Goal: Task Accomplishment & Management: Manage account settings

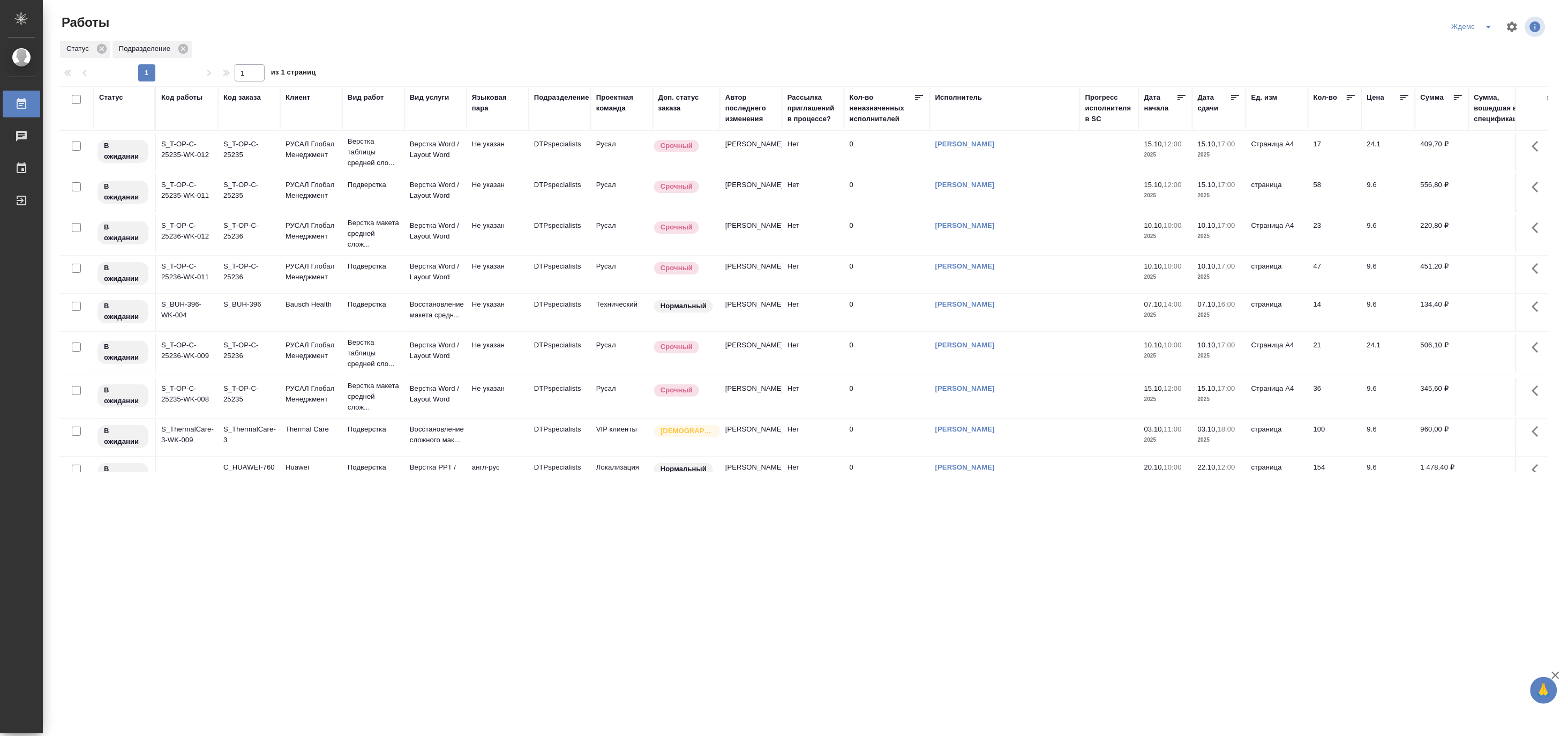
click at [1483, 21] on icon "split button" at bounding box center [1489, 27] width 13 height 13
click at [1472, 85] on li "Матвеева_назначено" at bounding box center [1479, 82] width 102 height 18
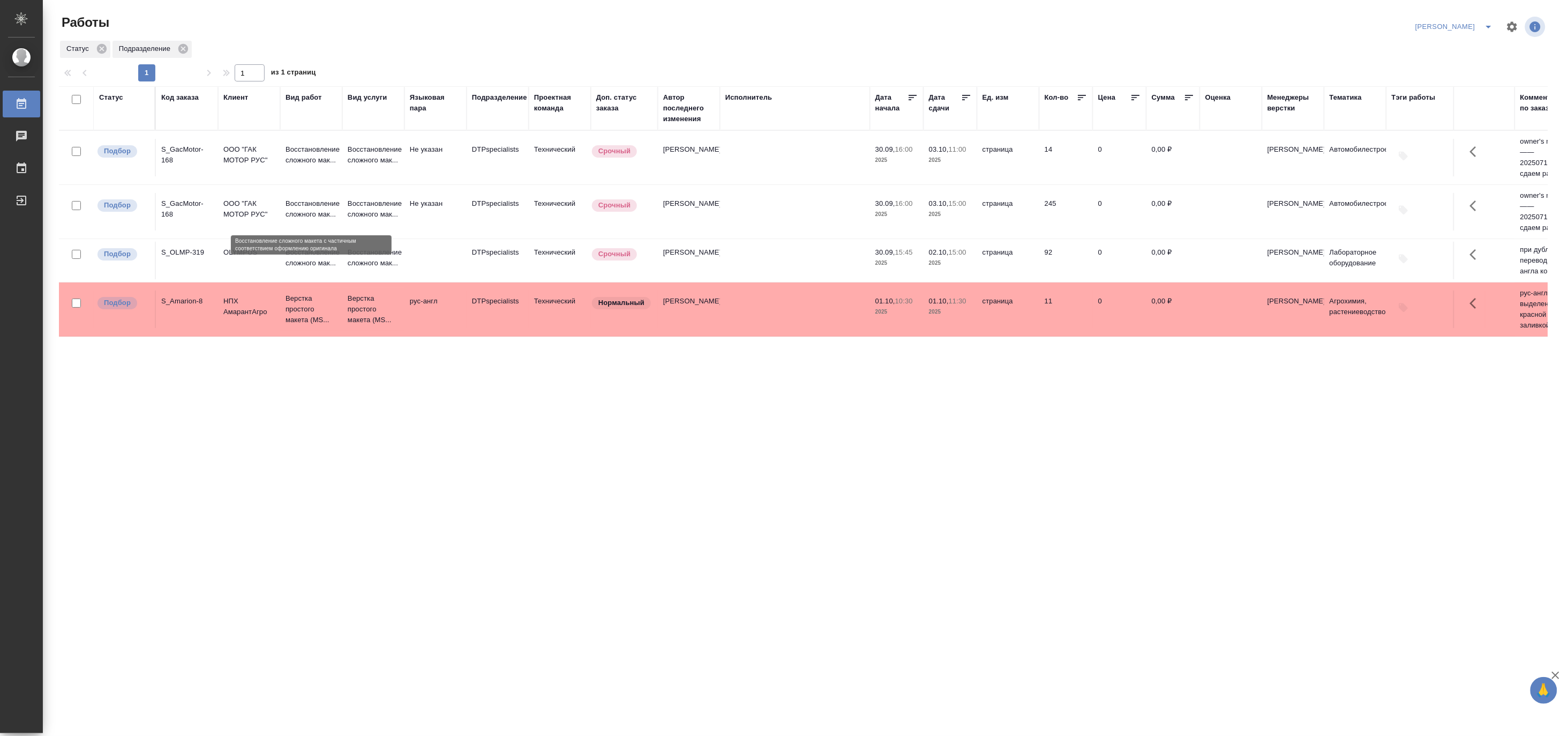
click at [325, 211] on p "Восстановление сложного мак..." at bounding box center [311, 209] width 52 height 21
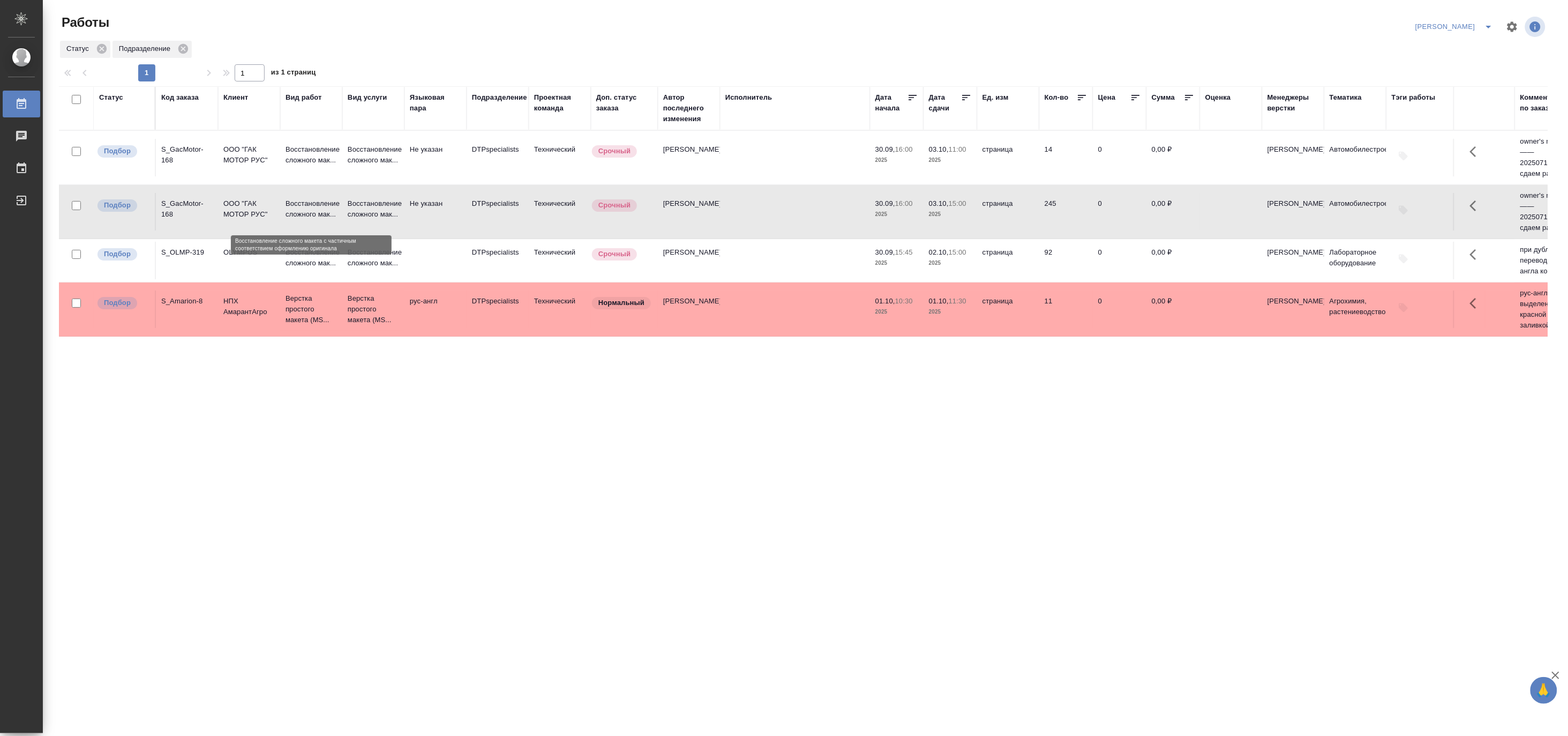
click at [325, 211] on p "Восстановление сложного мак..." at bounding box center [311, 209] width 52 height 21
click at [1305, 401] on div "Статус Код заказа Клиент Вид работ Вид услуги Языковая пара Подразделение Проек…" at bounding box center [803, 279] width 1489 height 386
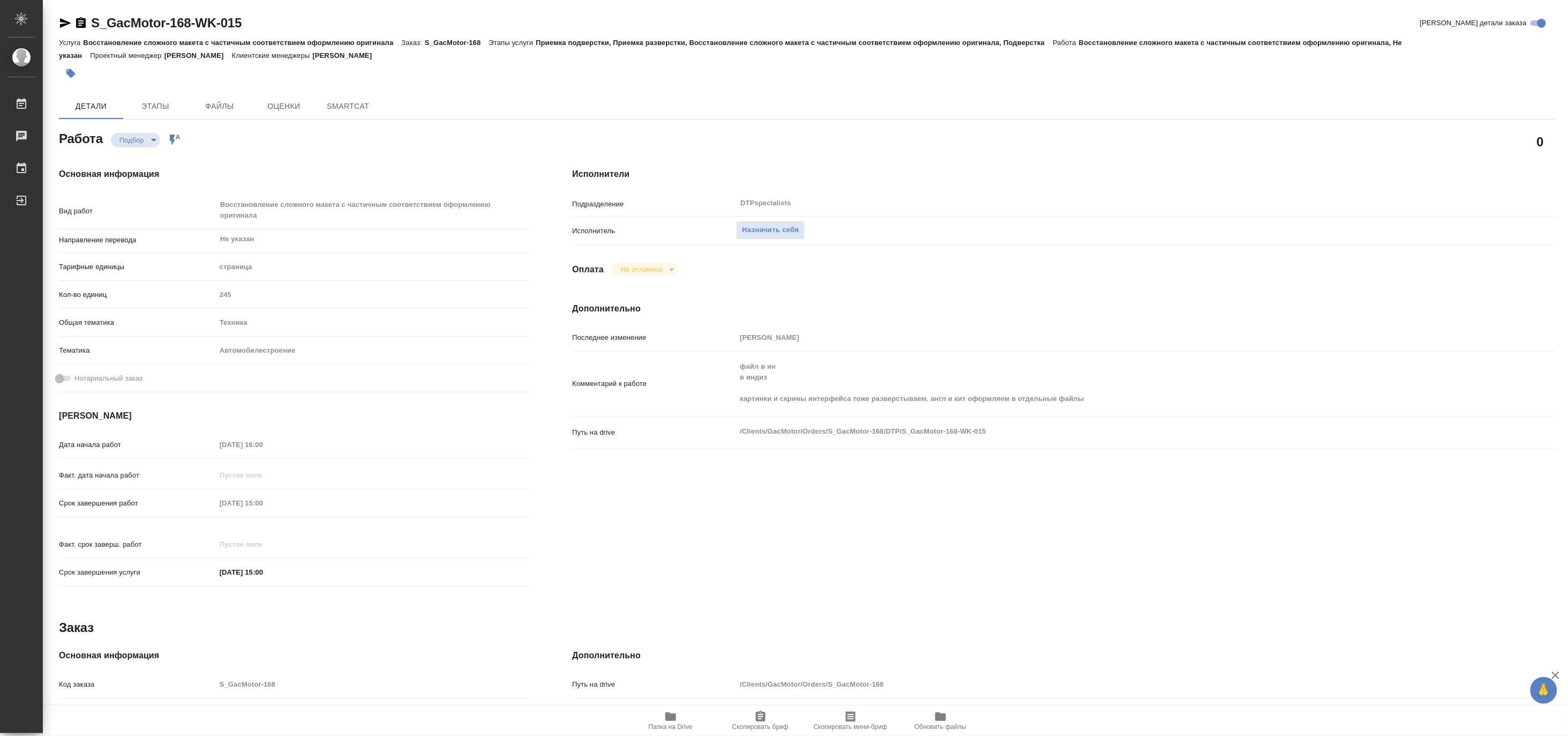
type textarea "x"
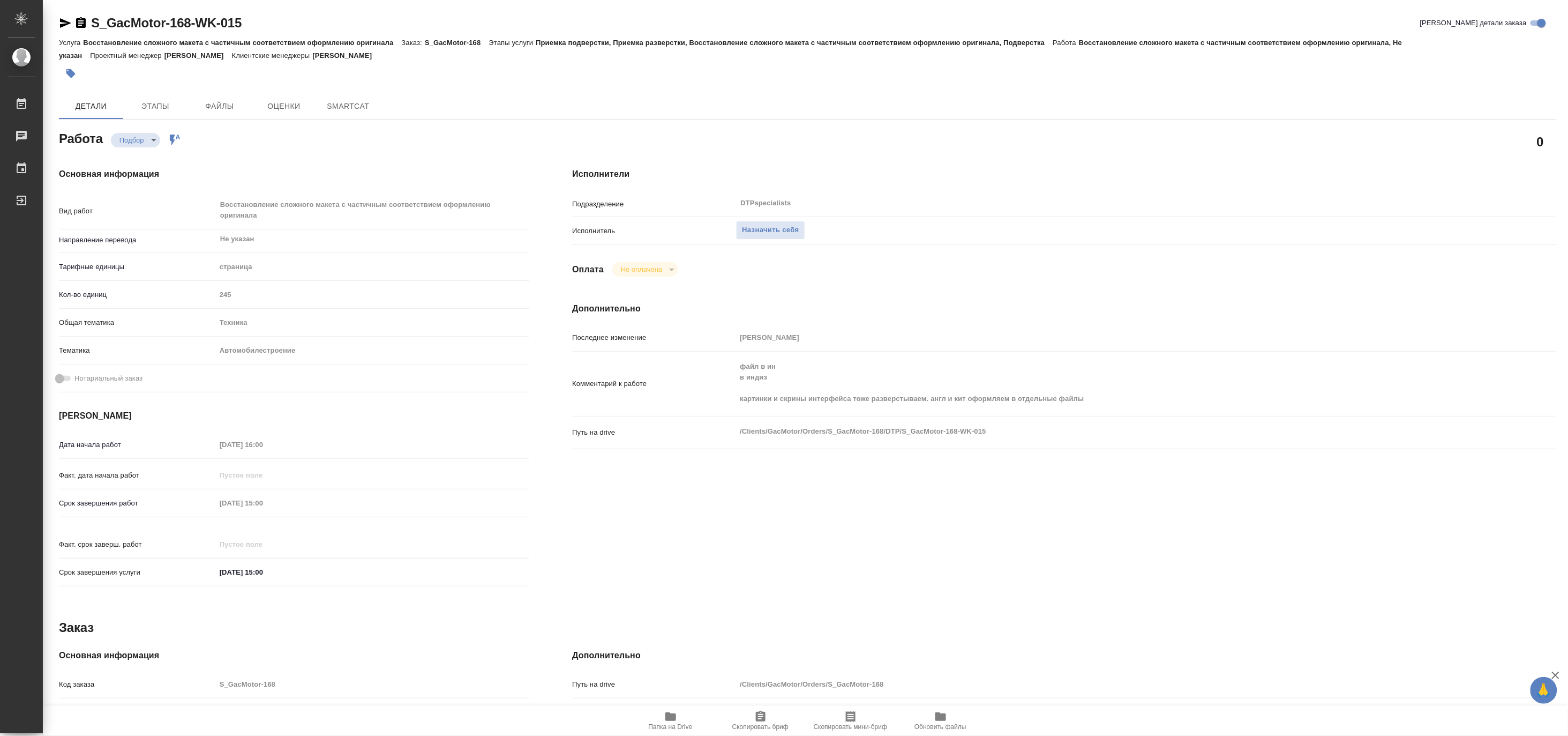
type textarea "x"
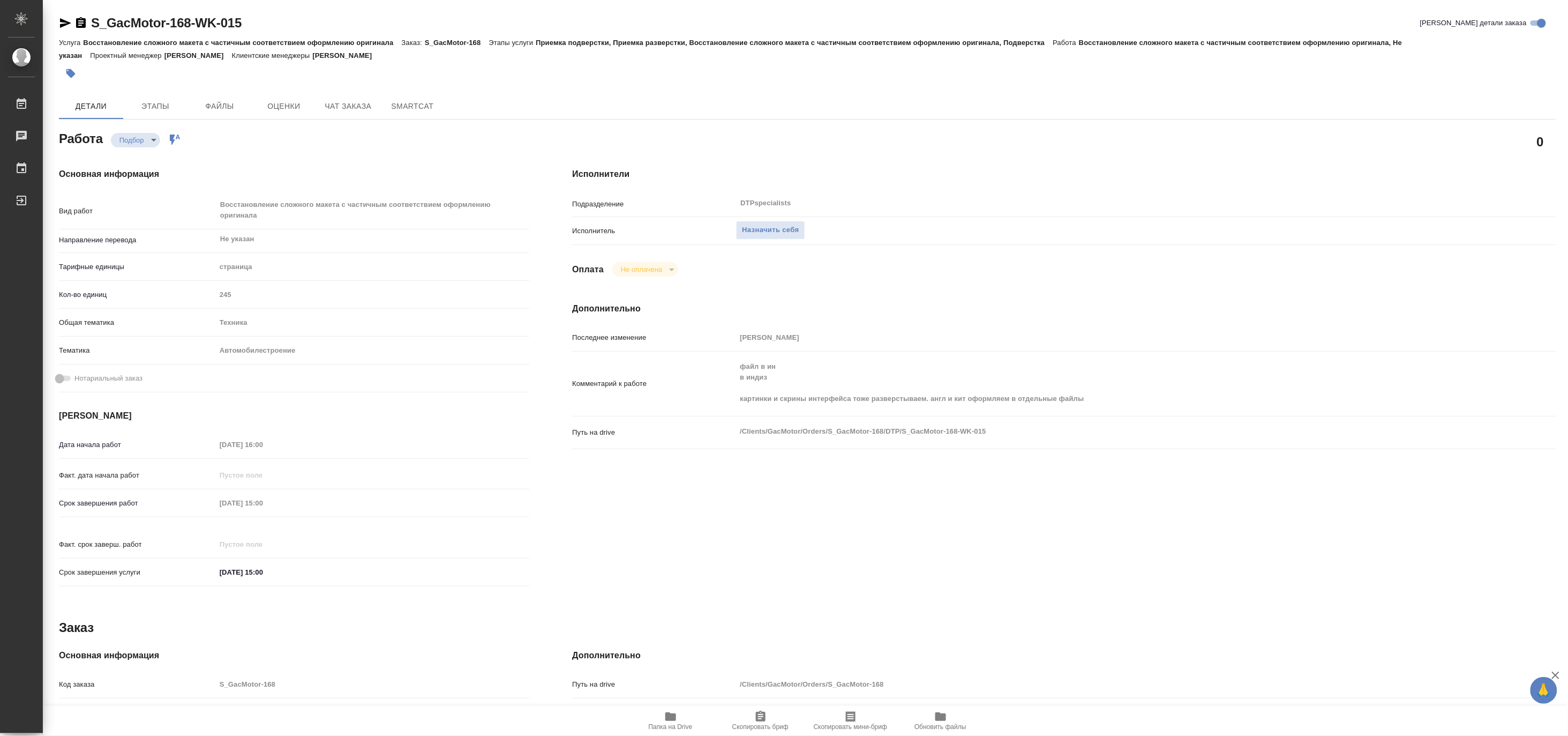
type textarea "x"
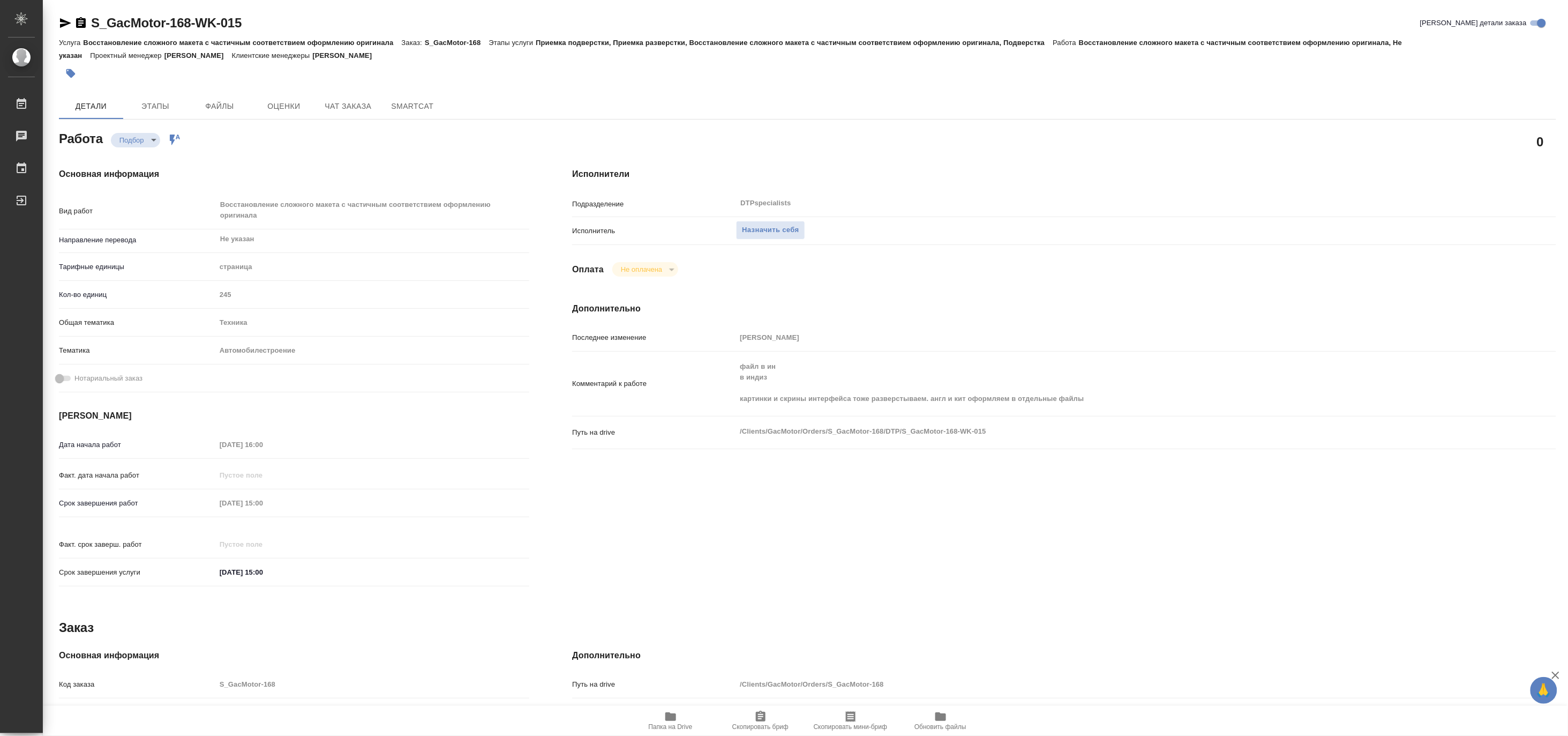
type textarea "x"
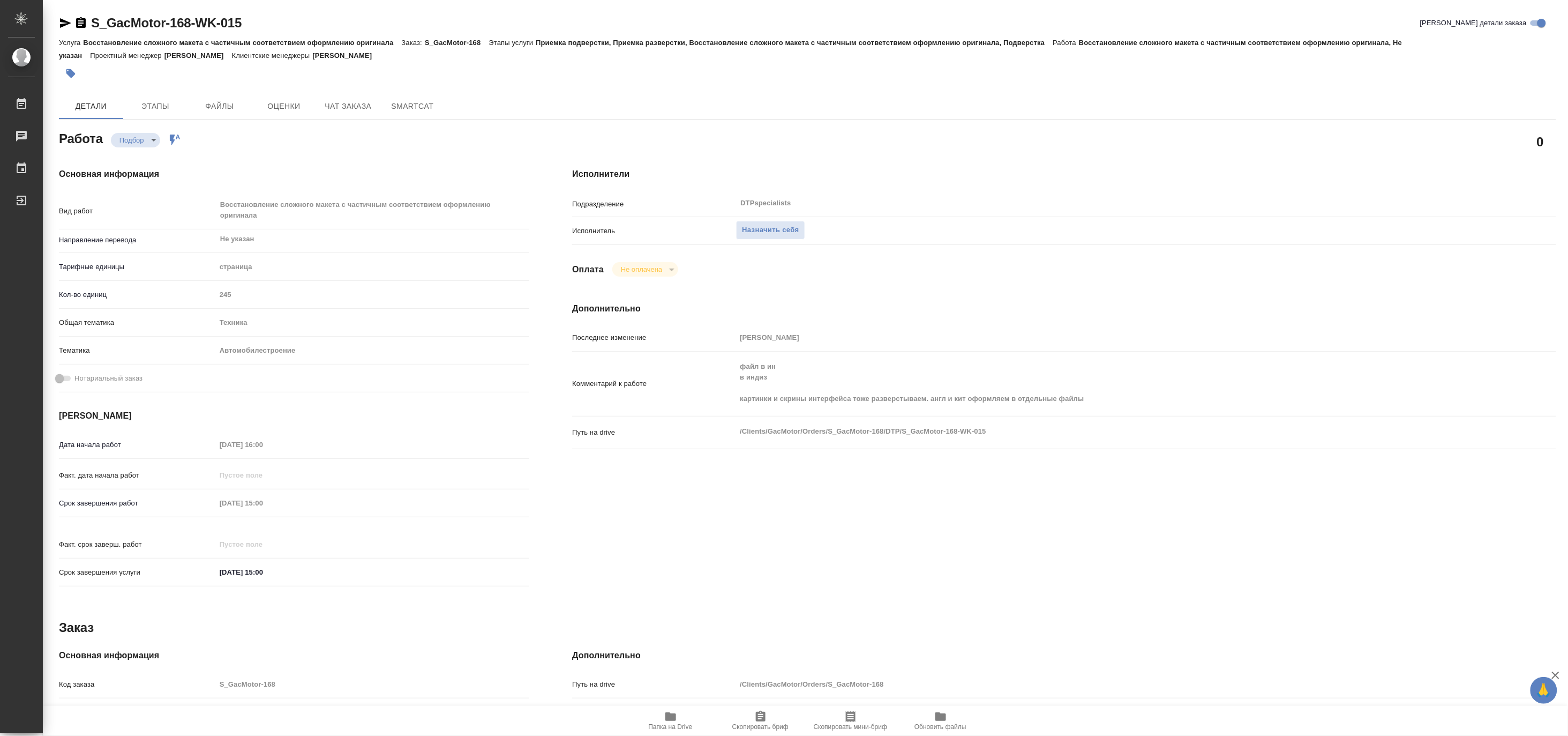
click at [674, 718] on icon "button" at bounding box center [671, 717] width 11 height 8
click at [768, 229] on span "Назначить себя" at bounding box center [771, 230] width 57 height 12
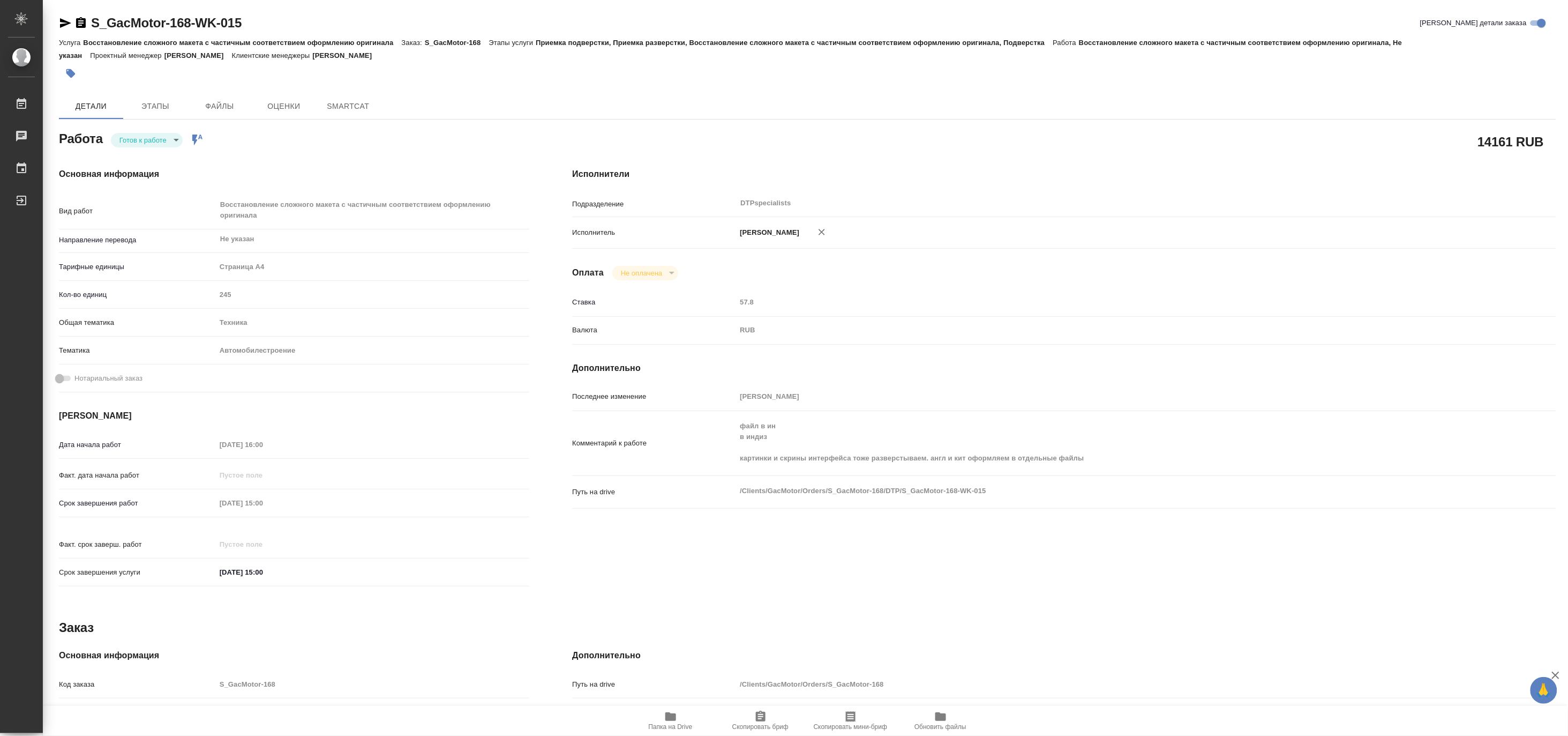
type textarea "x"
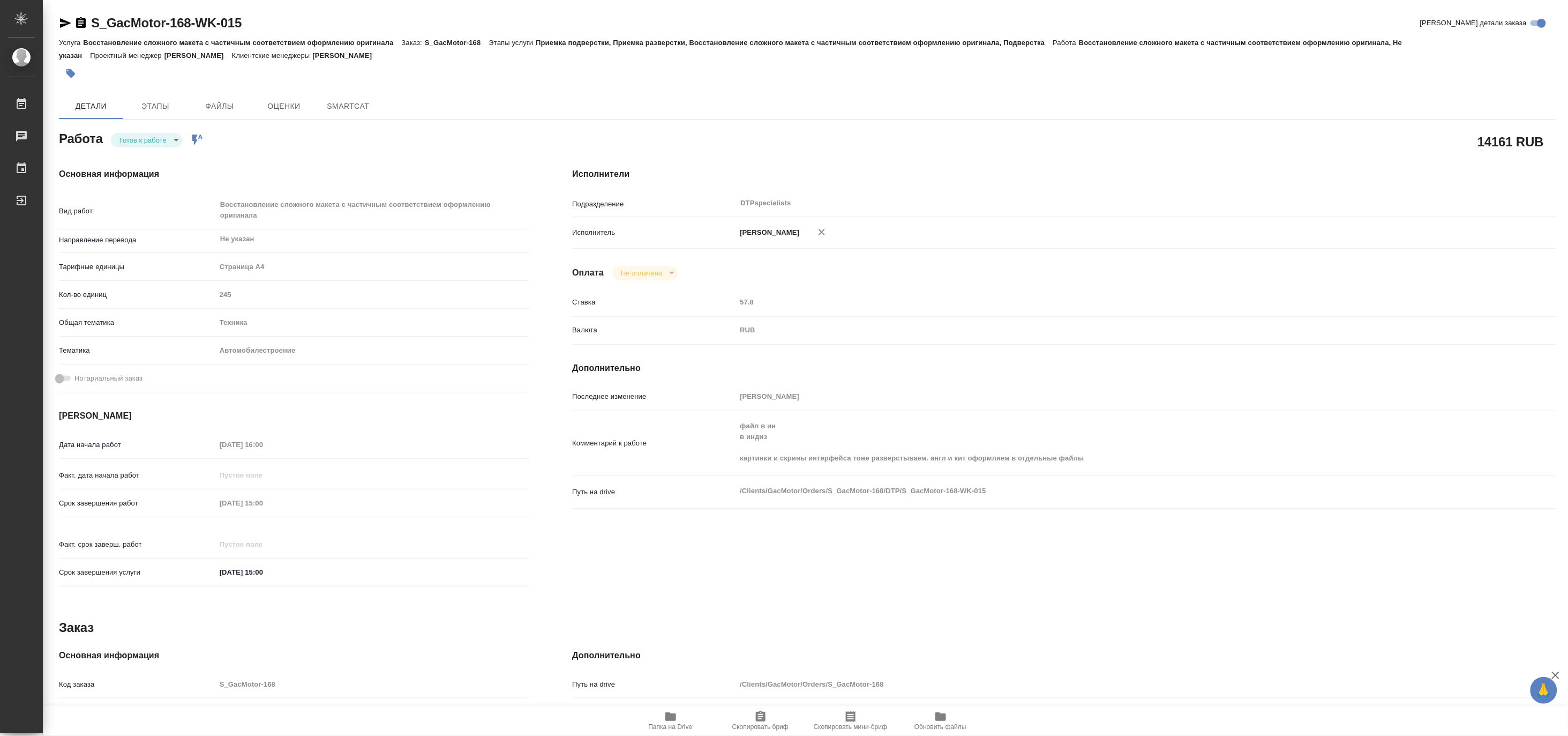
type textarea "x"
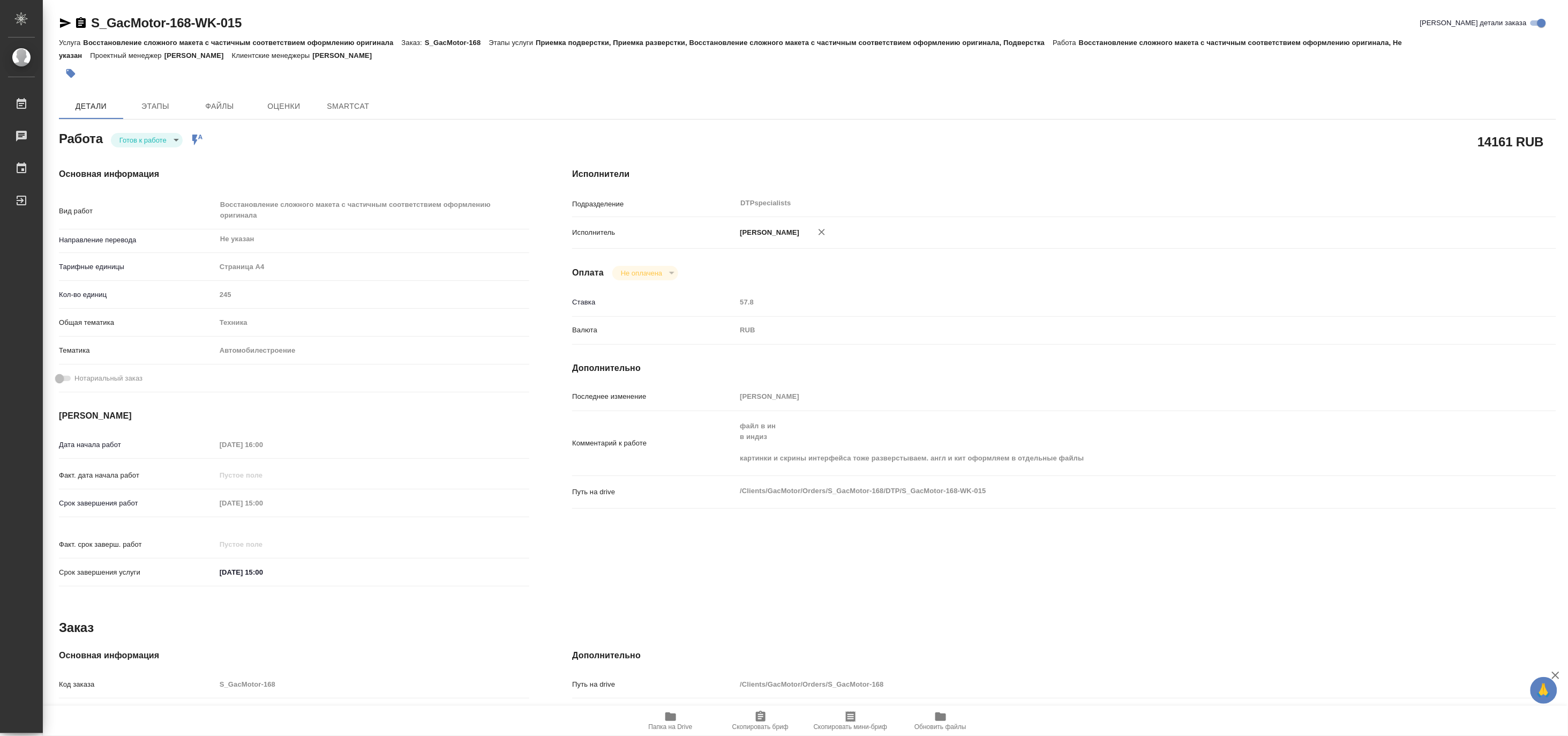
type textarea "x"
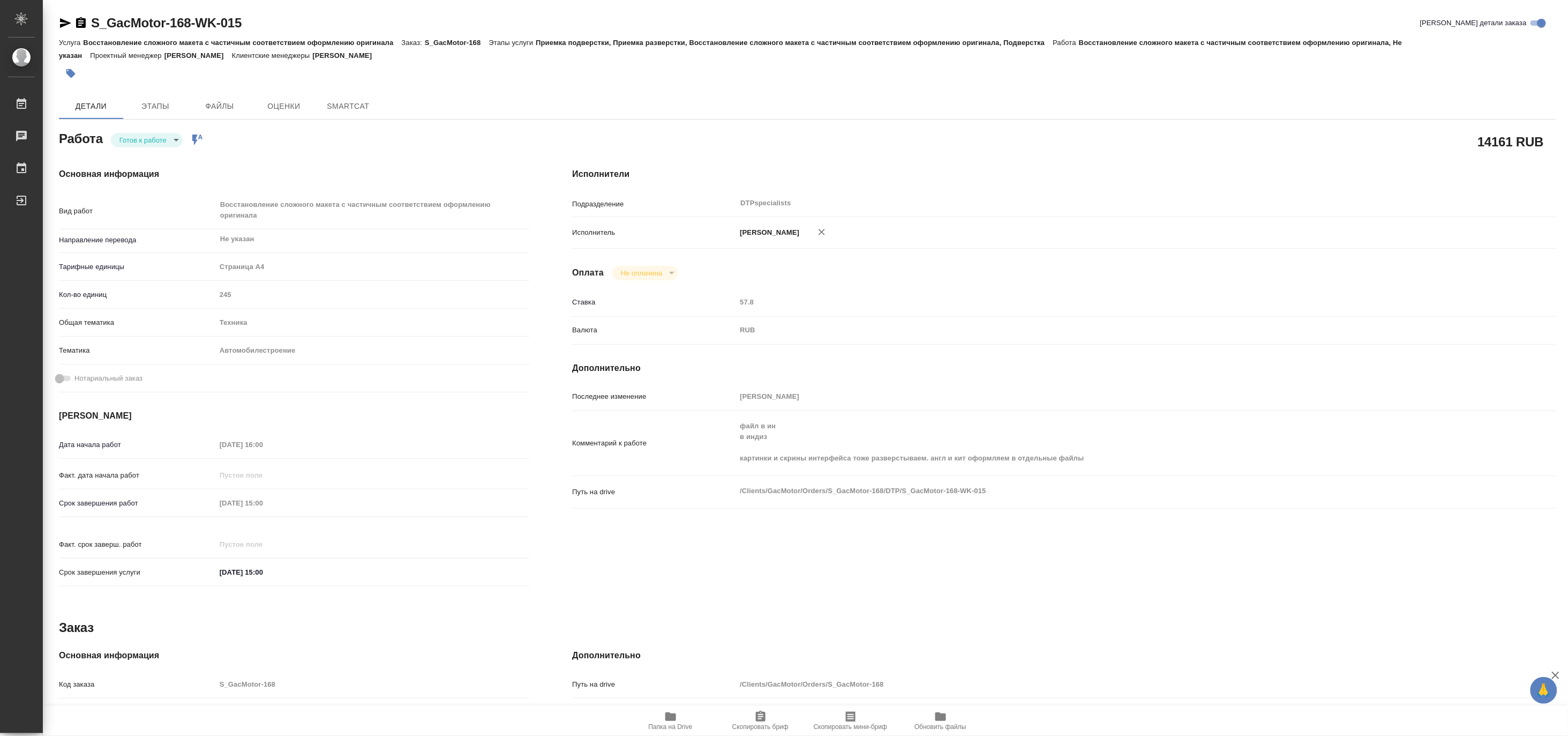
type textarea "x"
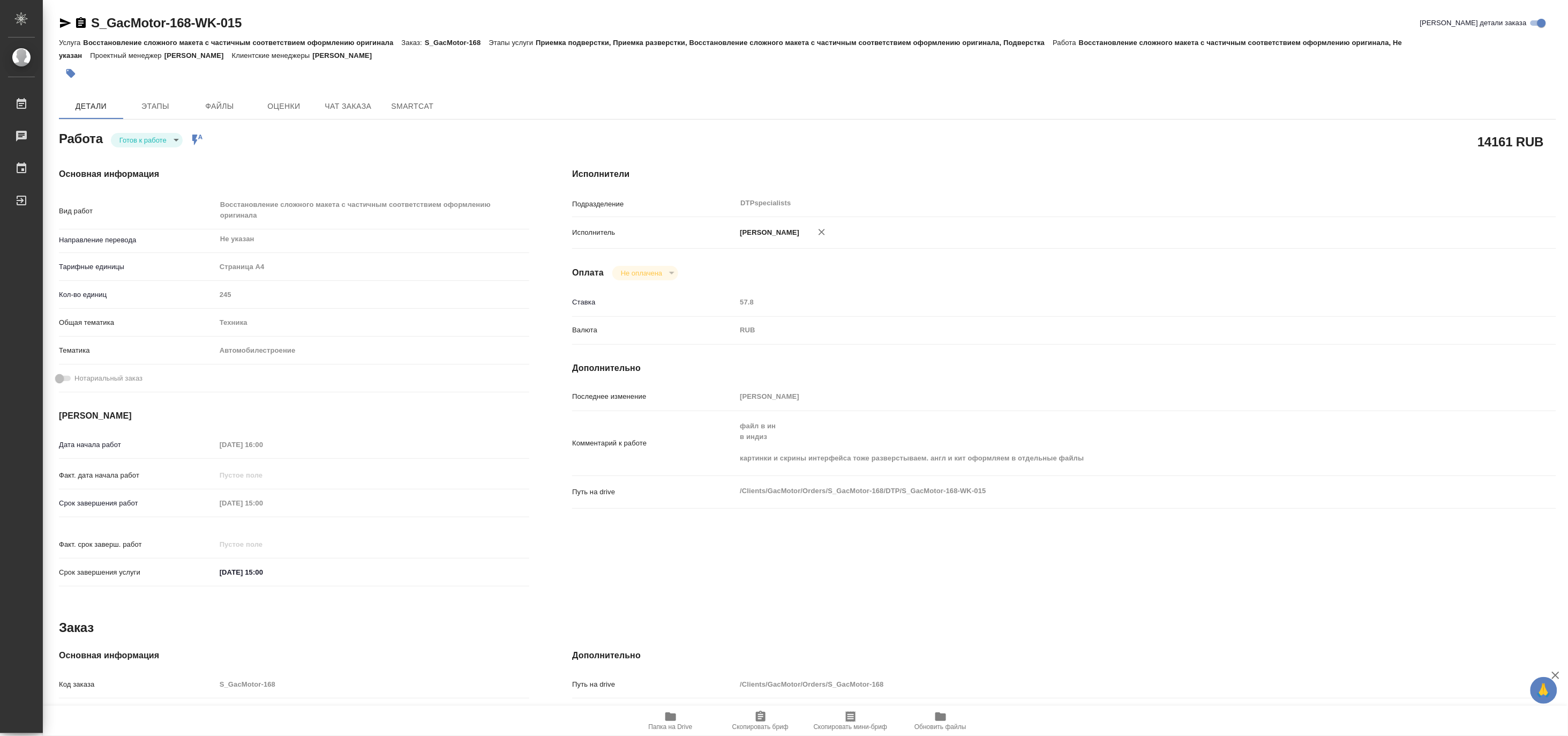
type textarea "x"
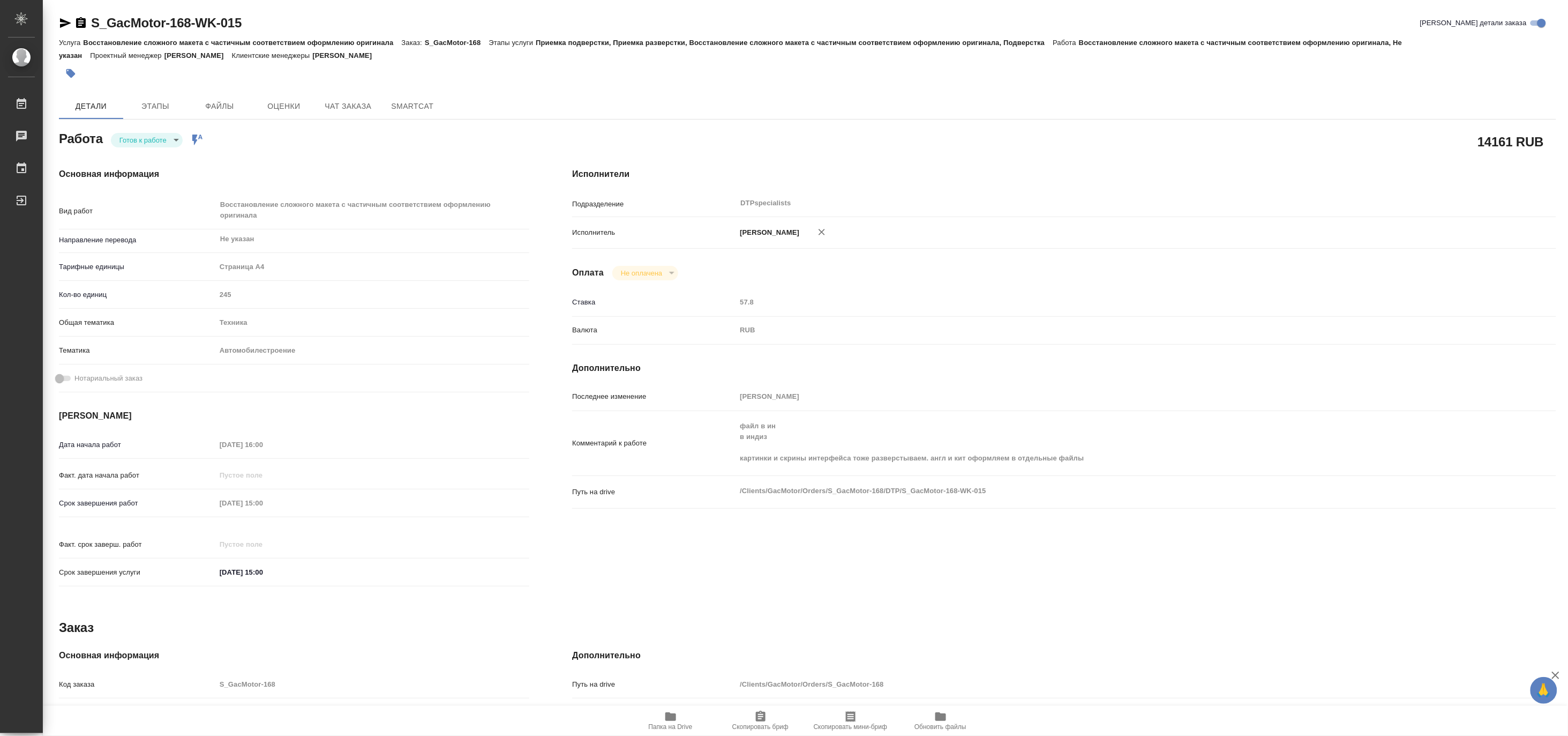
type textarea "x"
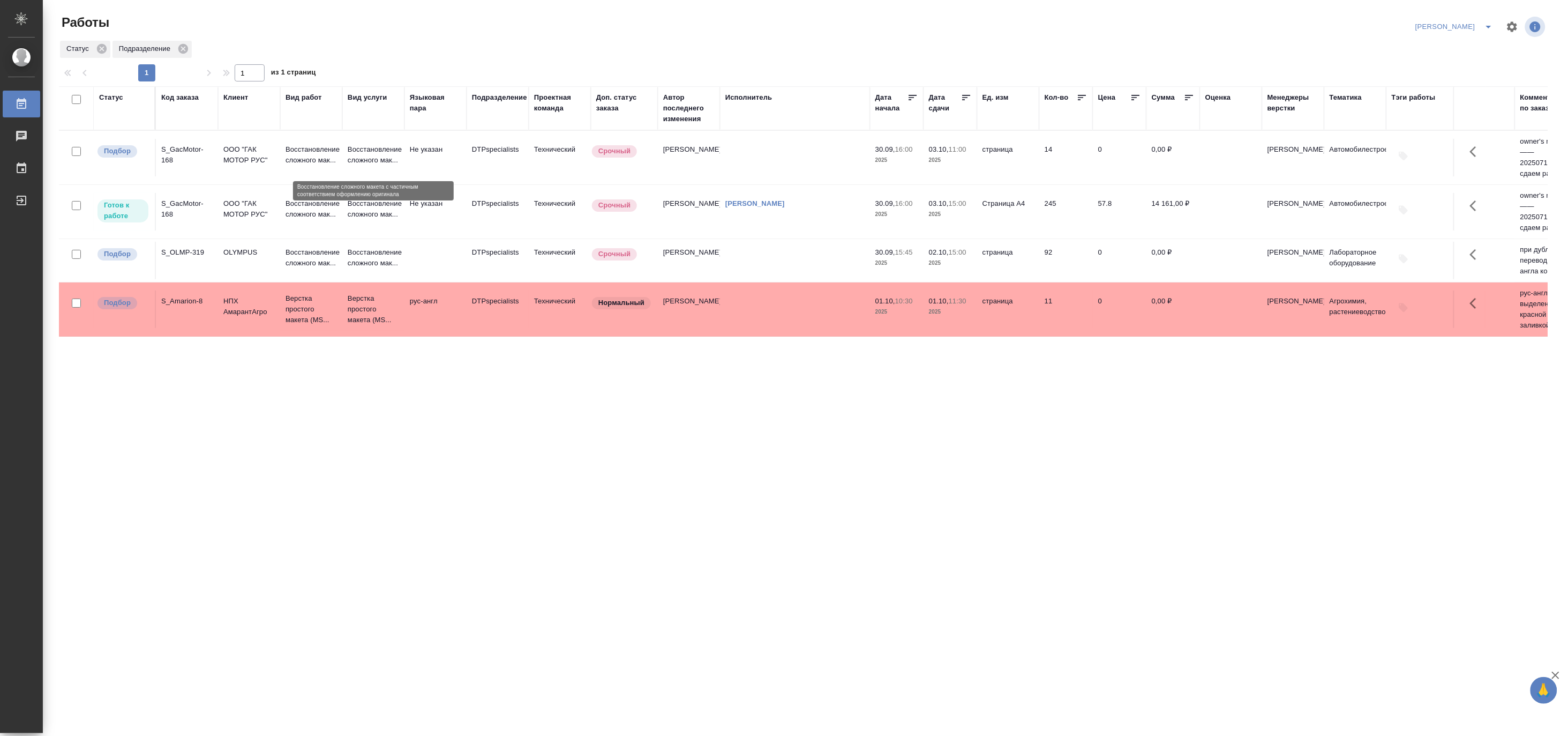
click at [368, 155] on p "Восстановление сложного мак..." at bounding box center [374, 154] width 52 height 21
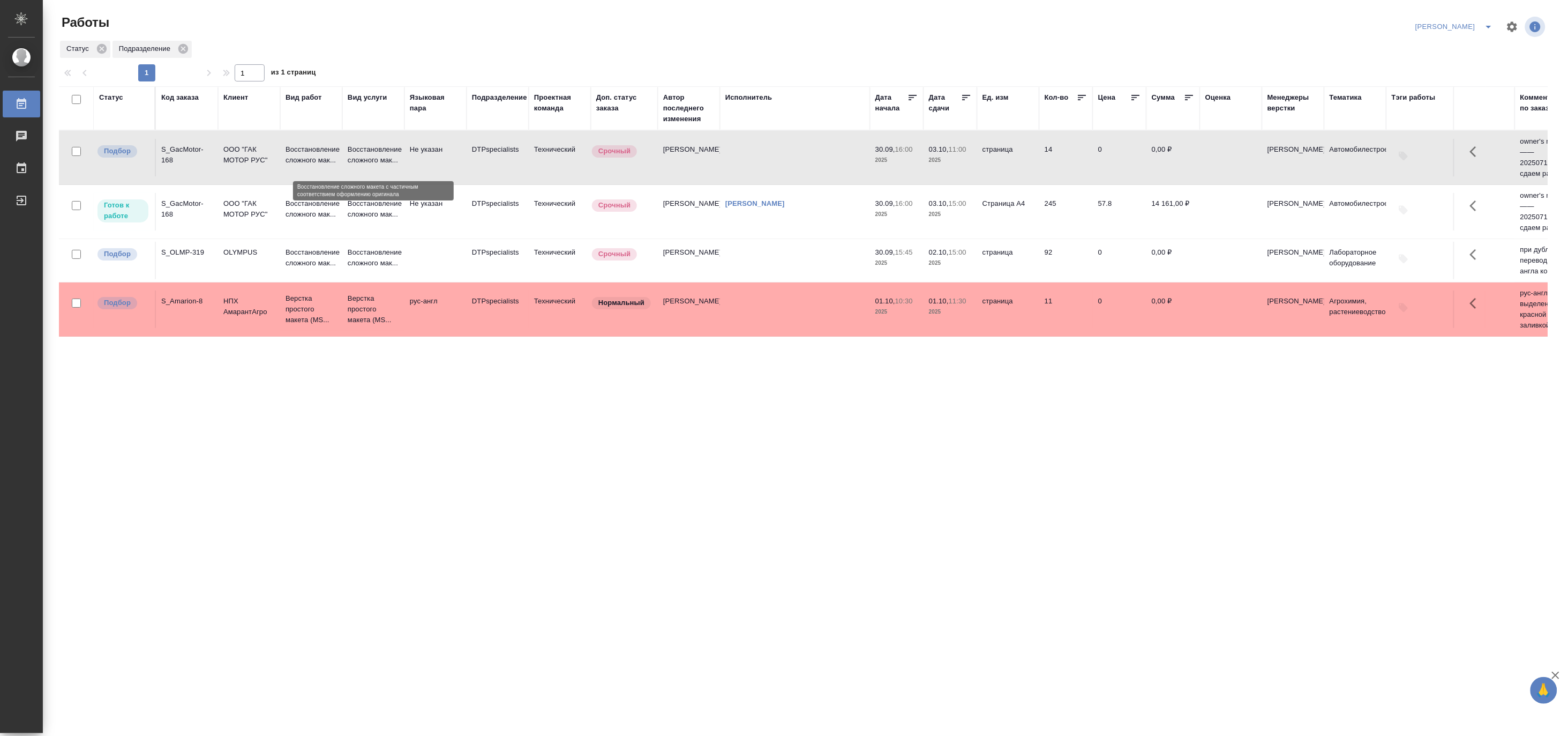
click at [368, 155] on p "Восстановление сложного мак..." at bounding box center [374, 154] width 52 height 21
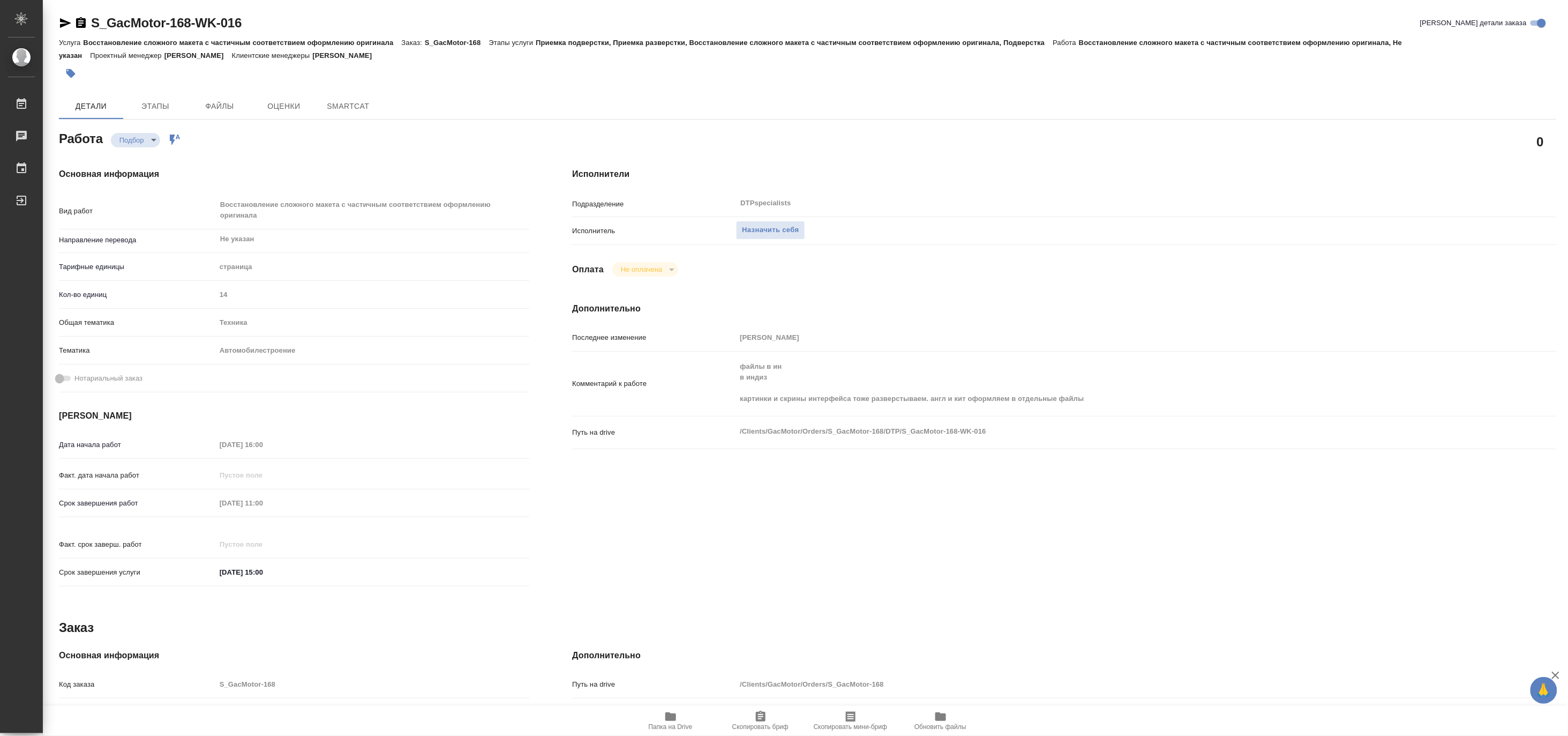
type textarea "x"
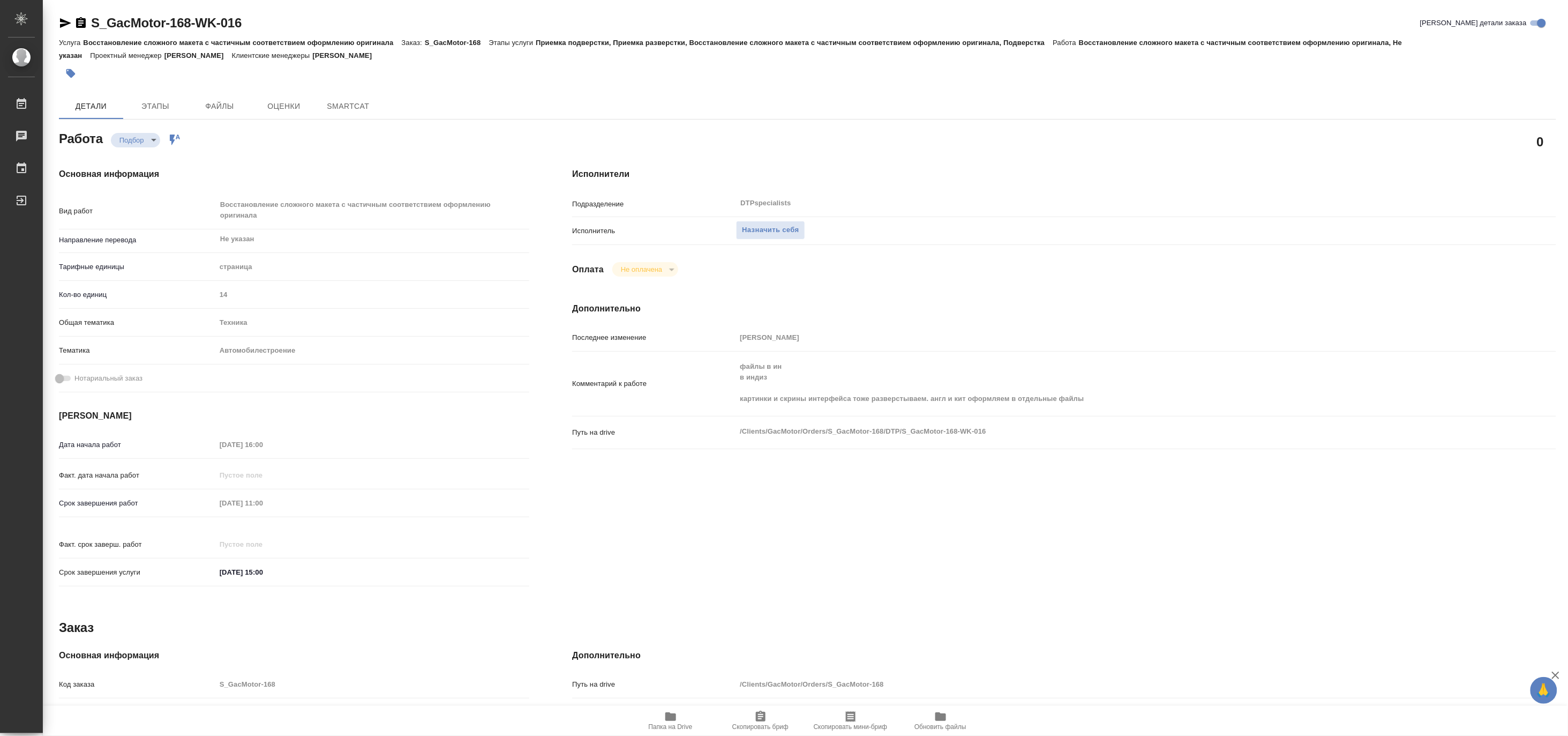
type textarea "x"
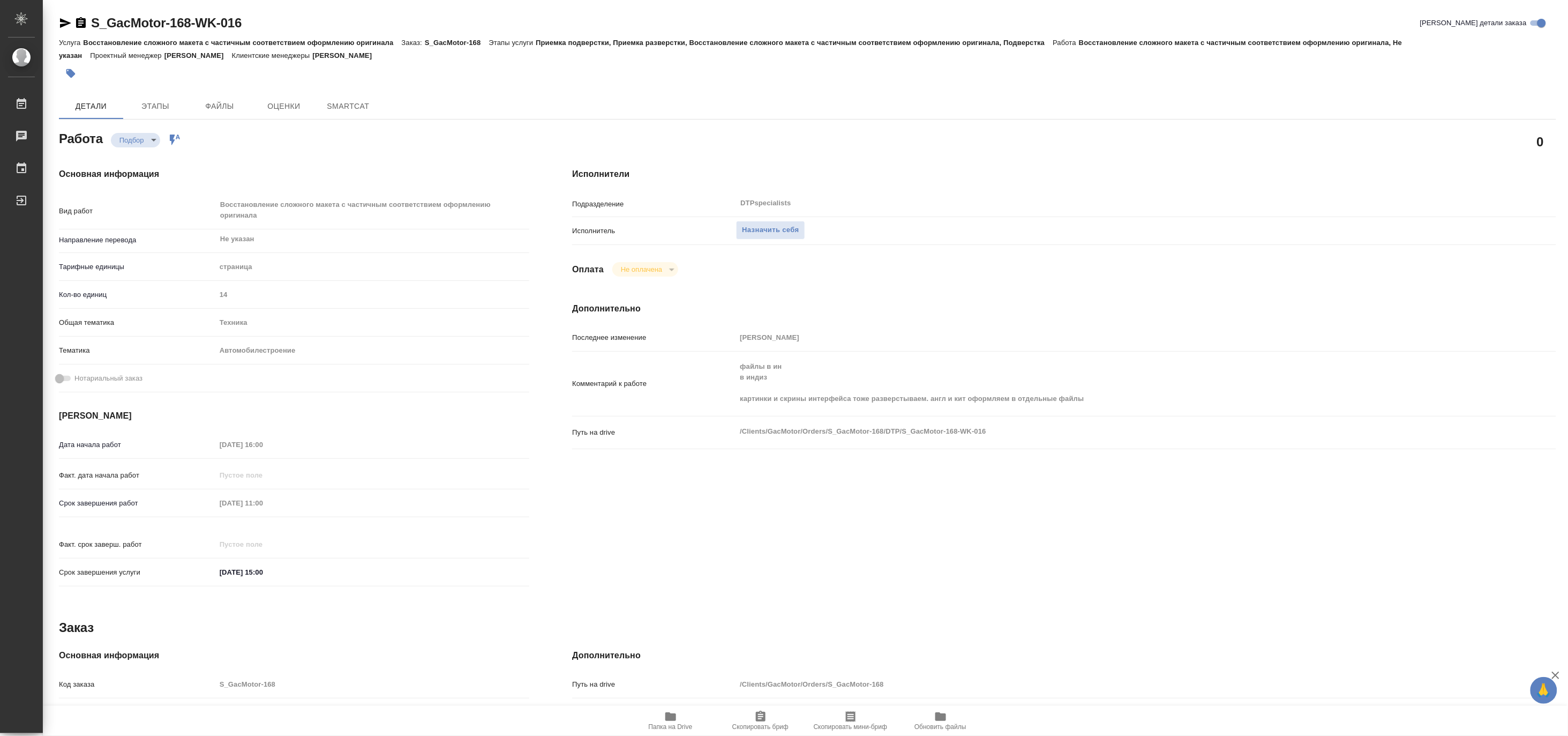
type textarea "x"
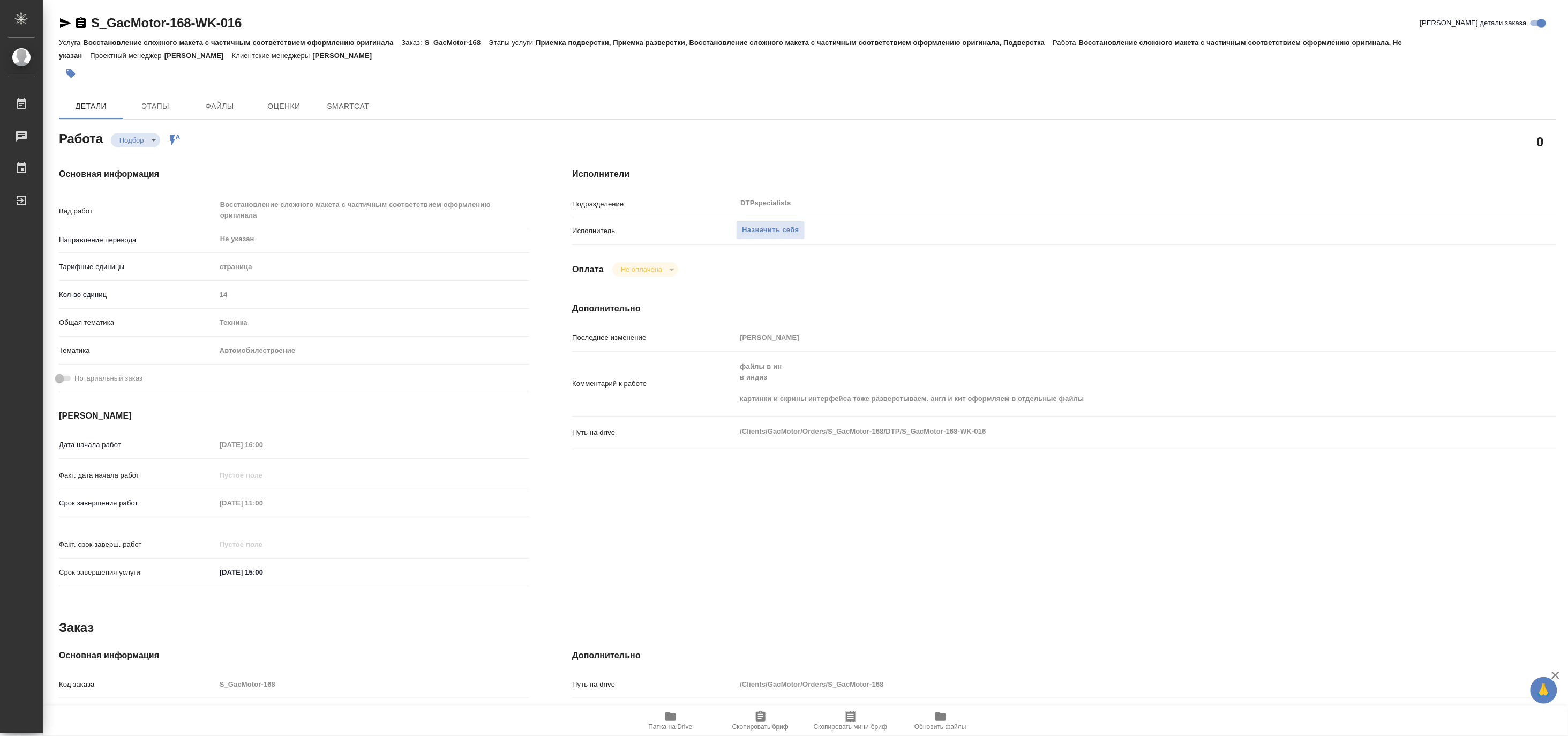
type textarea "x"
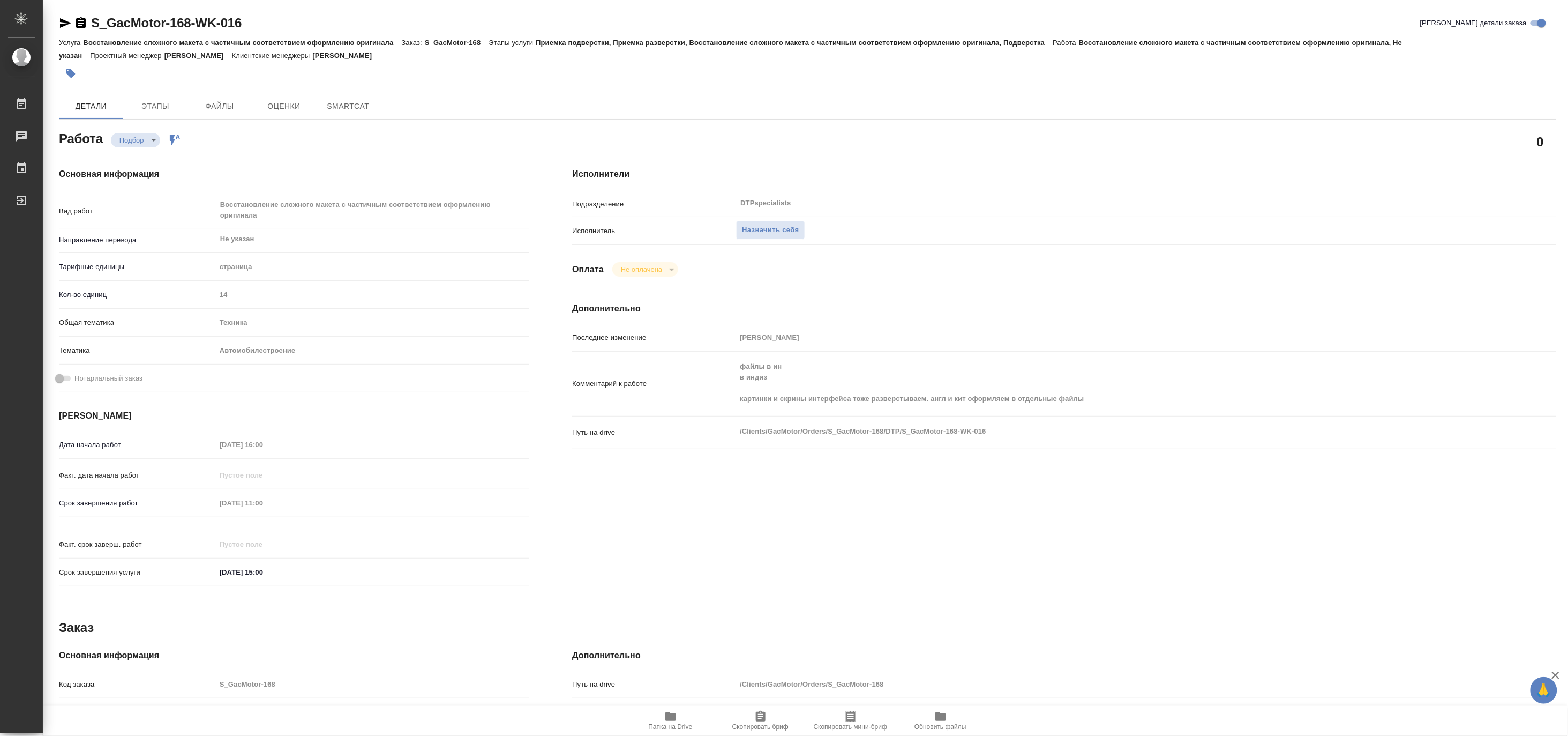
type textarea "x"
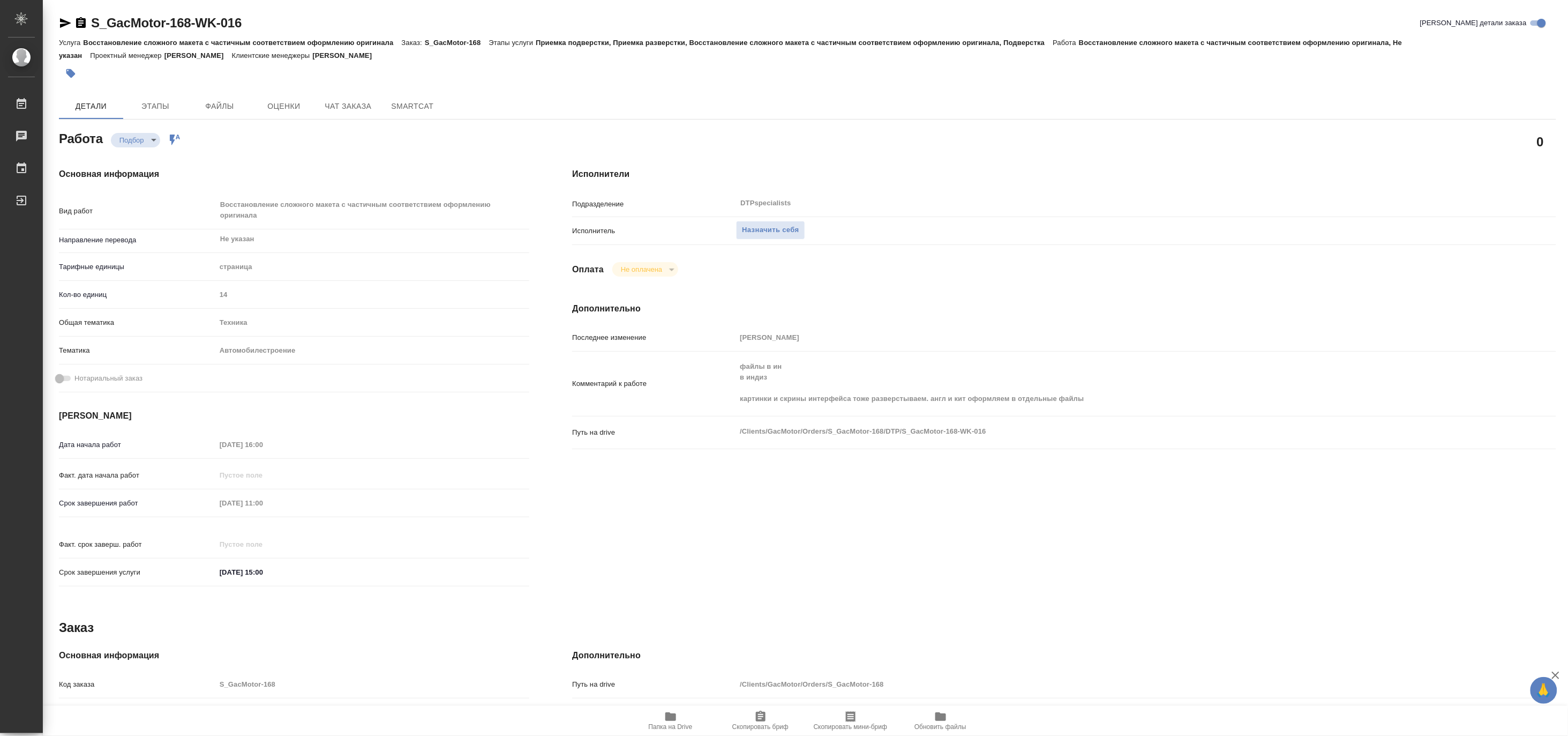
type textarea "x"
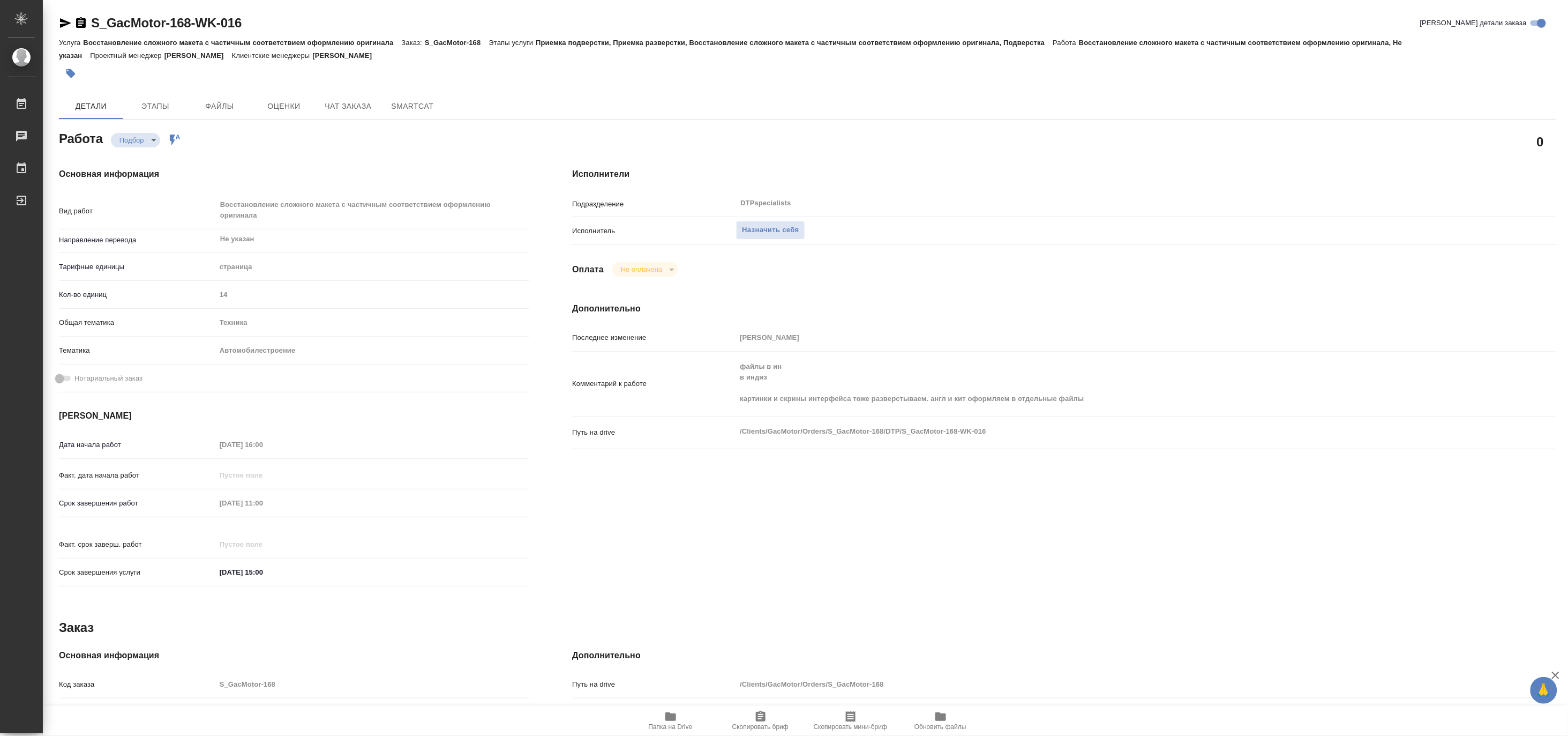
type textarea "x"
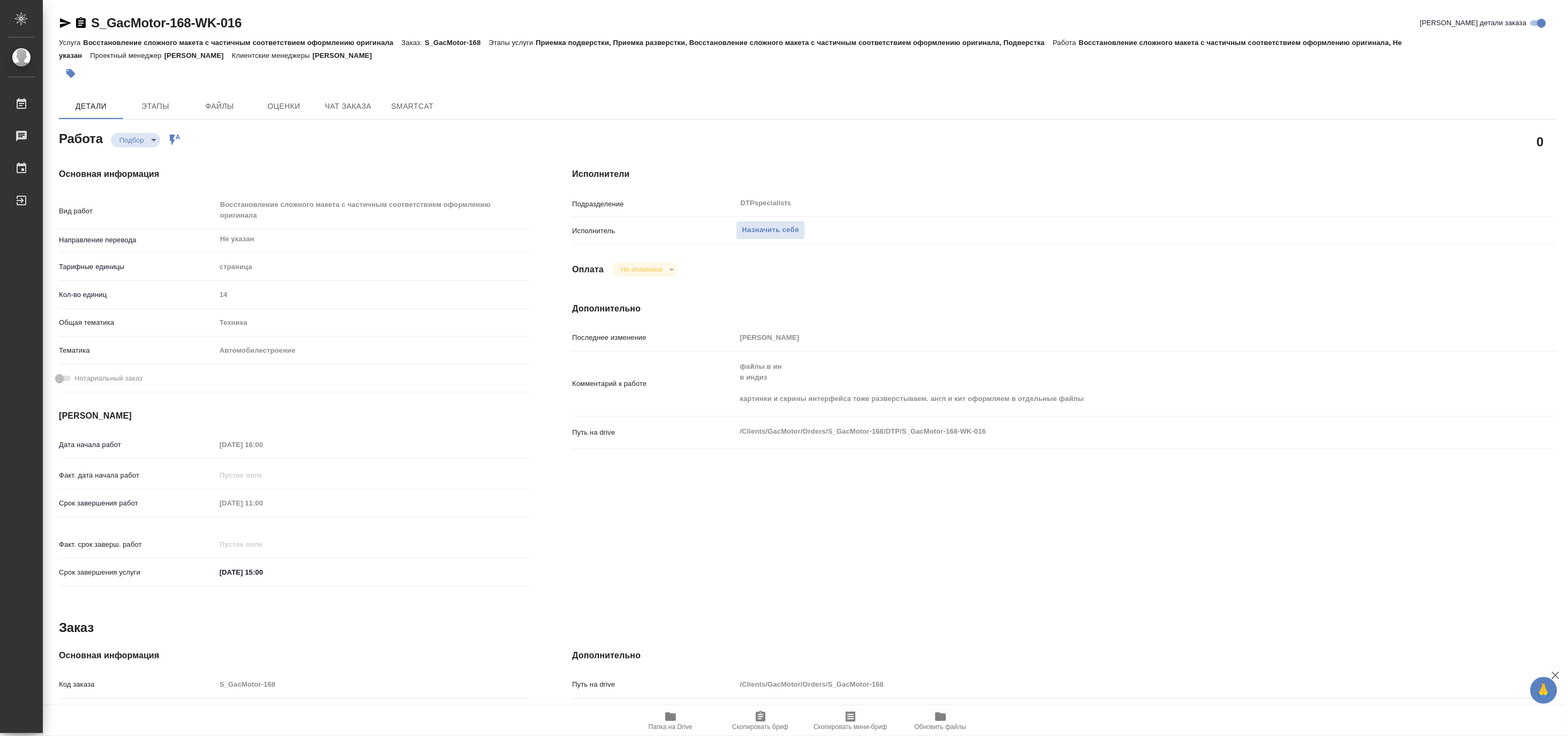
click at [674, 723] on span "Папка на Drive" at bounding box center [671, 727] width 44 height 7
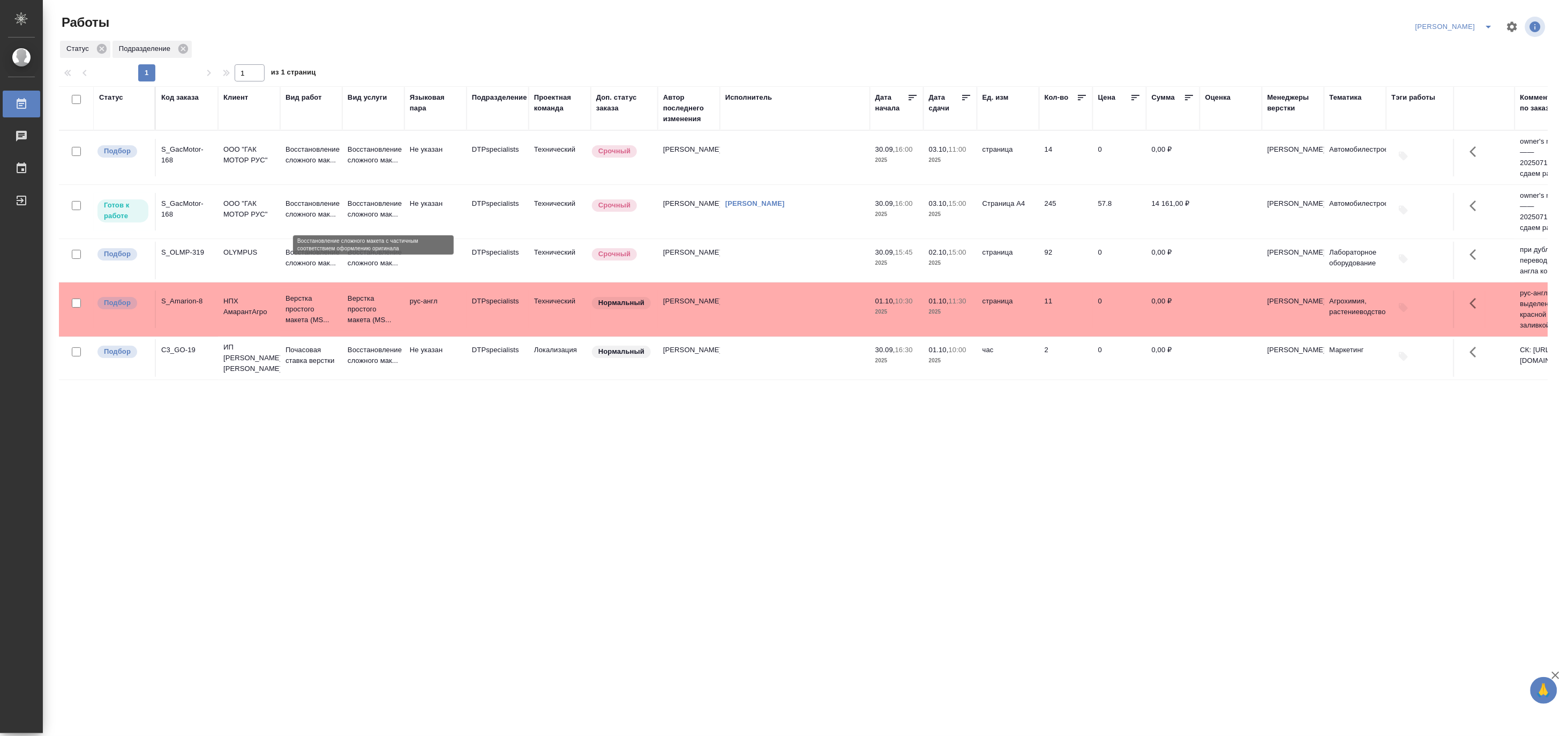
click at [389, 220] on p "Восстановление сложного мак..." at bounding box center [374, 209] width 52 height 21
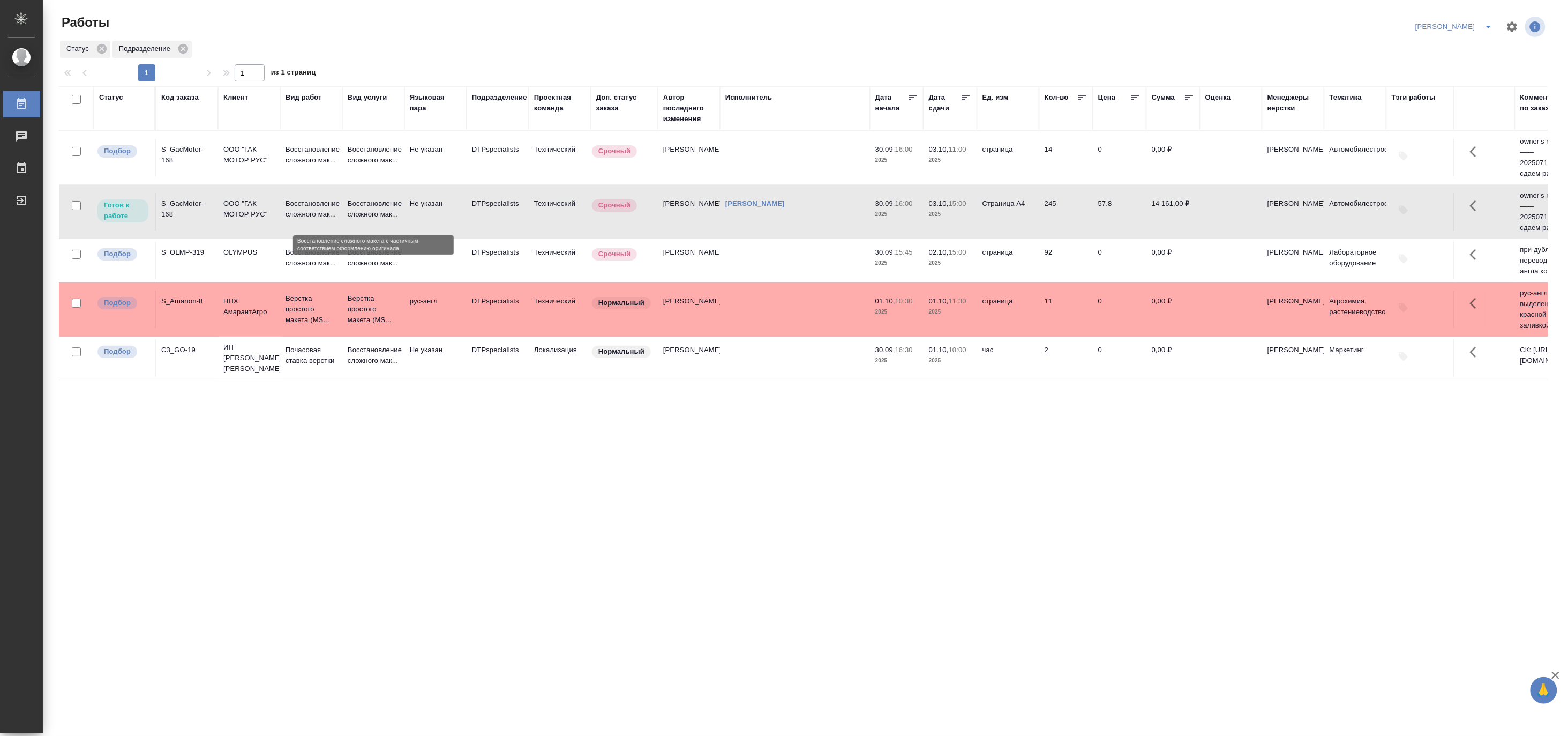
click at [389, 220] on p "Восстановление сложного мак..." at bounding box center [374, 209] width 52 height 21
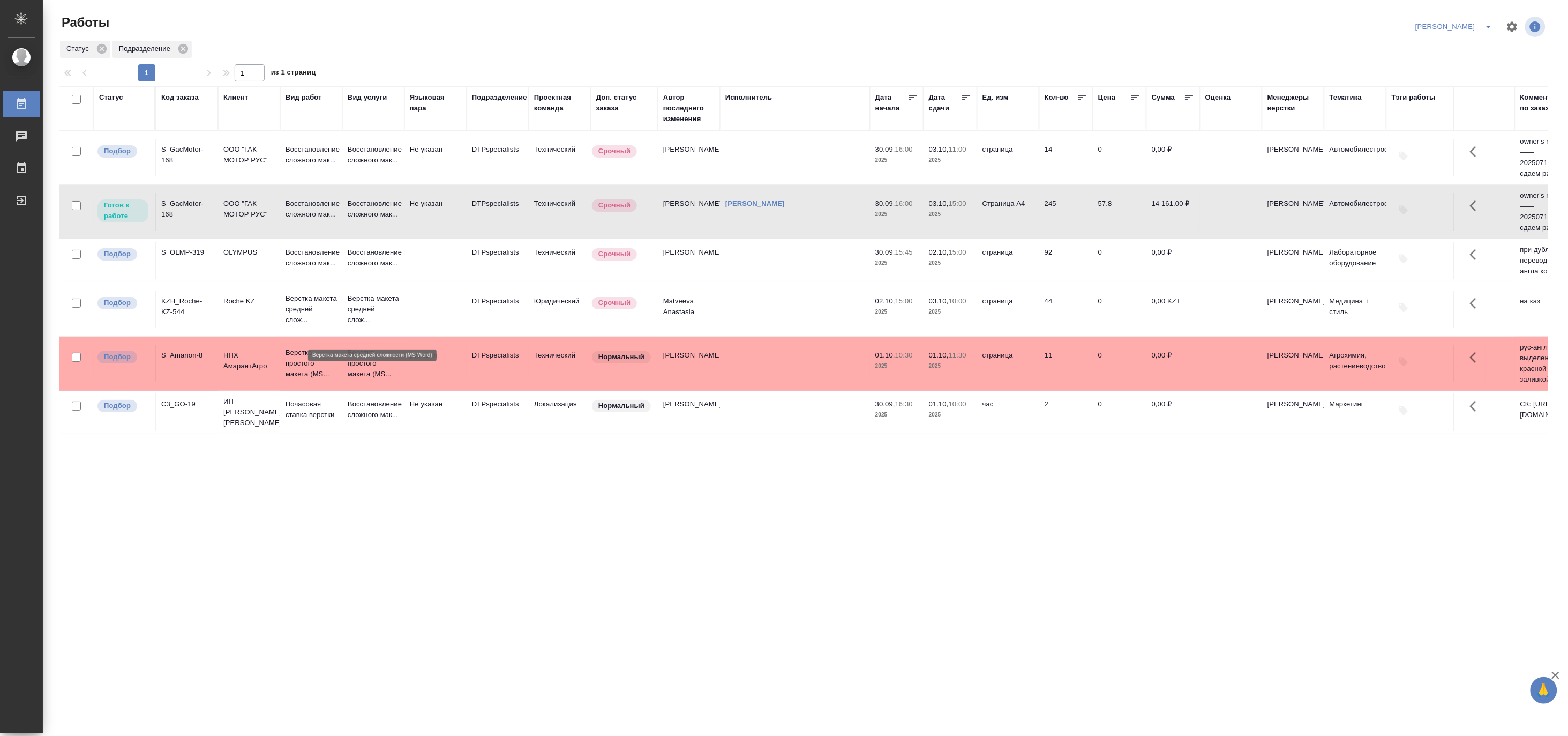
click at [371, 325] on p "Верстка макета средней слож..." at bounding box center [374, 309] width 52 height 32
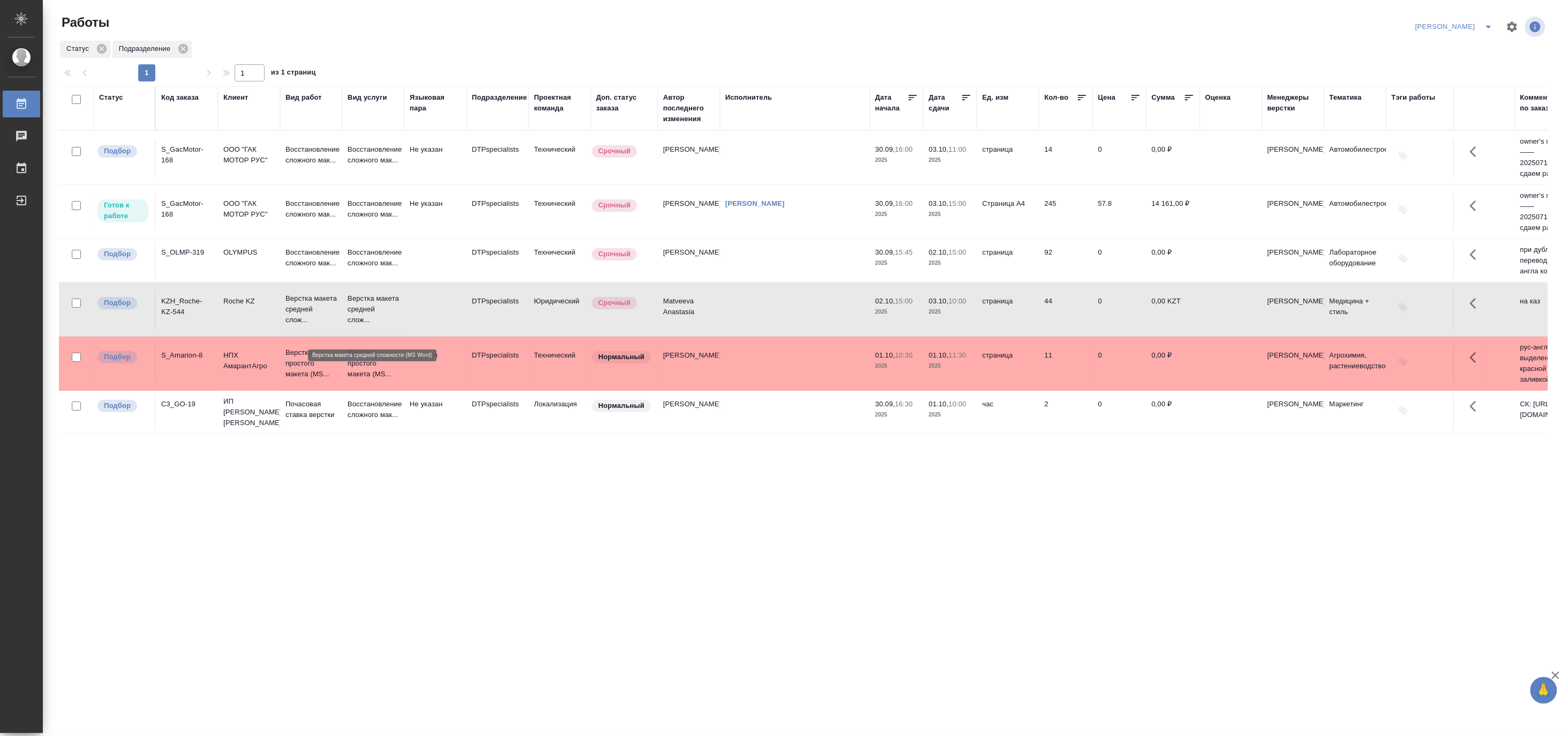
click at [371, 315] on p "Верстка макета средней слож..." at bounding box center [374, 309] width 52 height 32
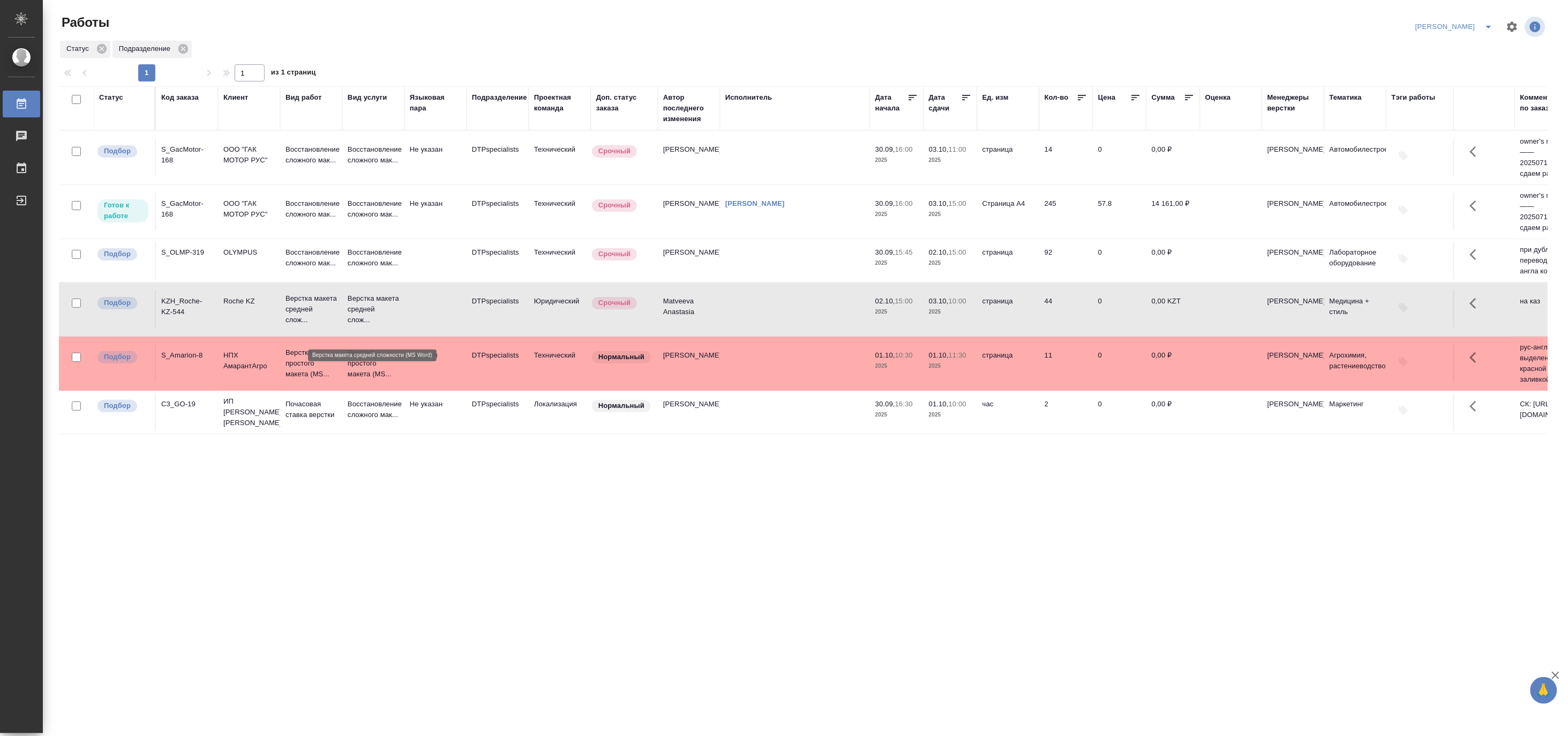
click at [371, 315] on p "Верстка макета средней слож..." at bounding box center [374, 309] width 52 height 32
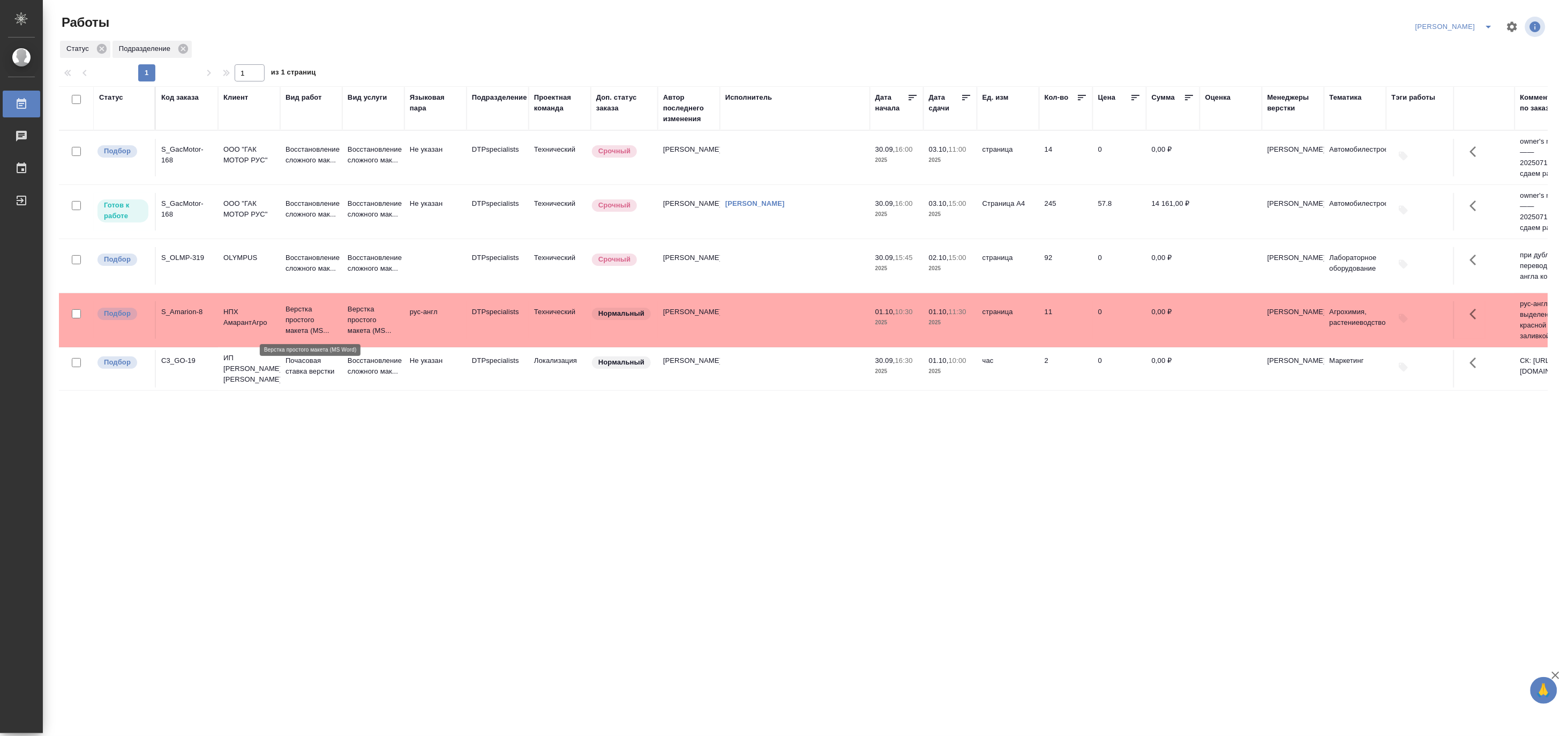
click at [330, 311] on p "Верстка простого макета (MS..." at bounding box center [311, 320] width 52 height 32
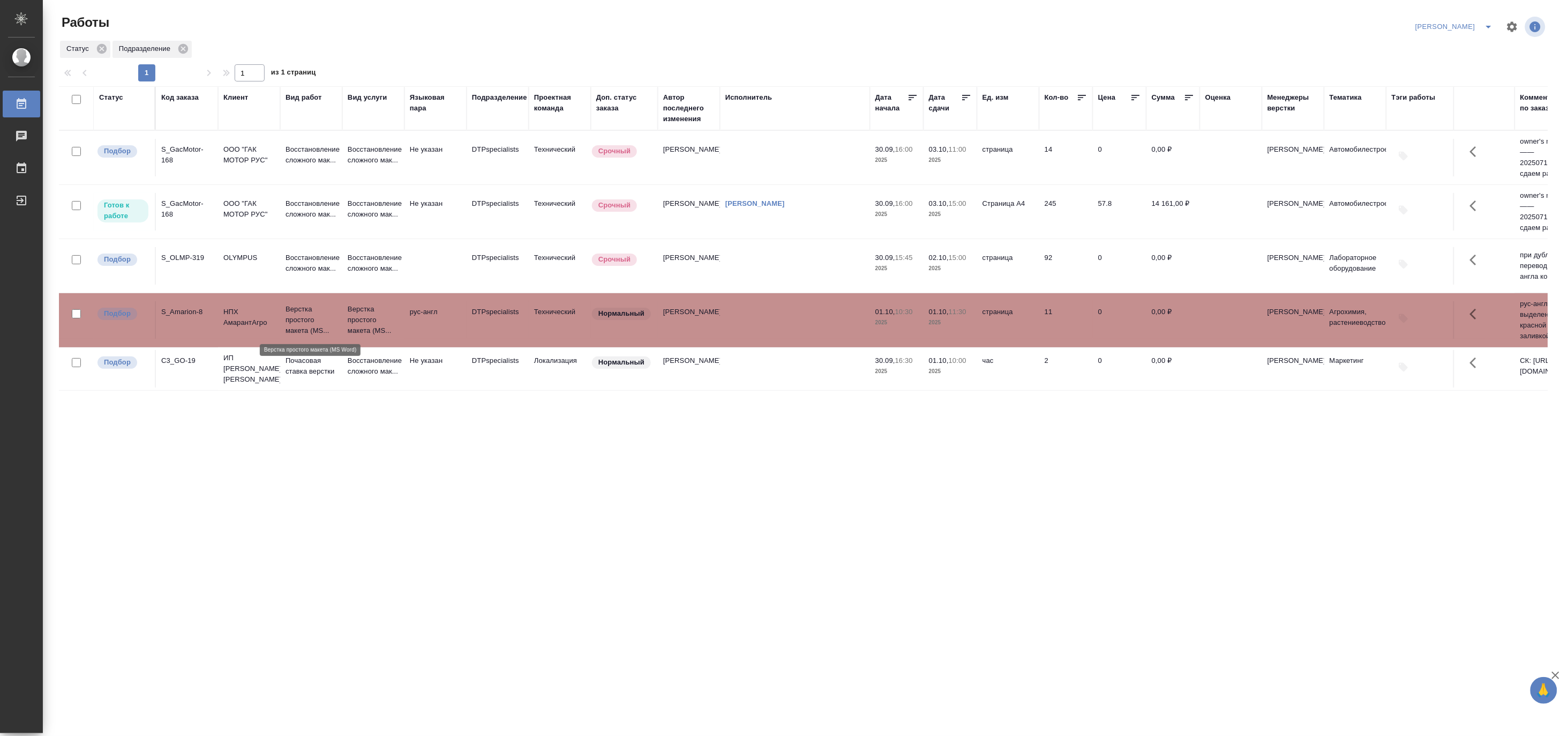
click at [330, 311] on p "Верстка простого макета (MS..." at bounding box center [311, 320] width 52 height 32
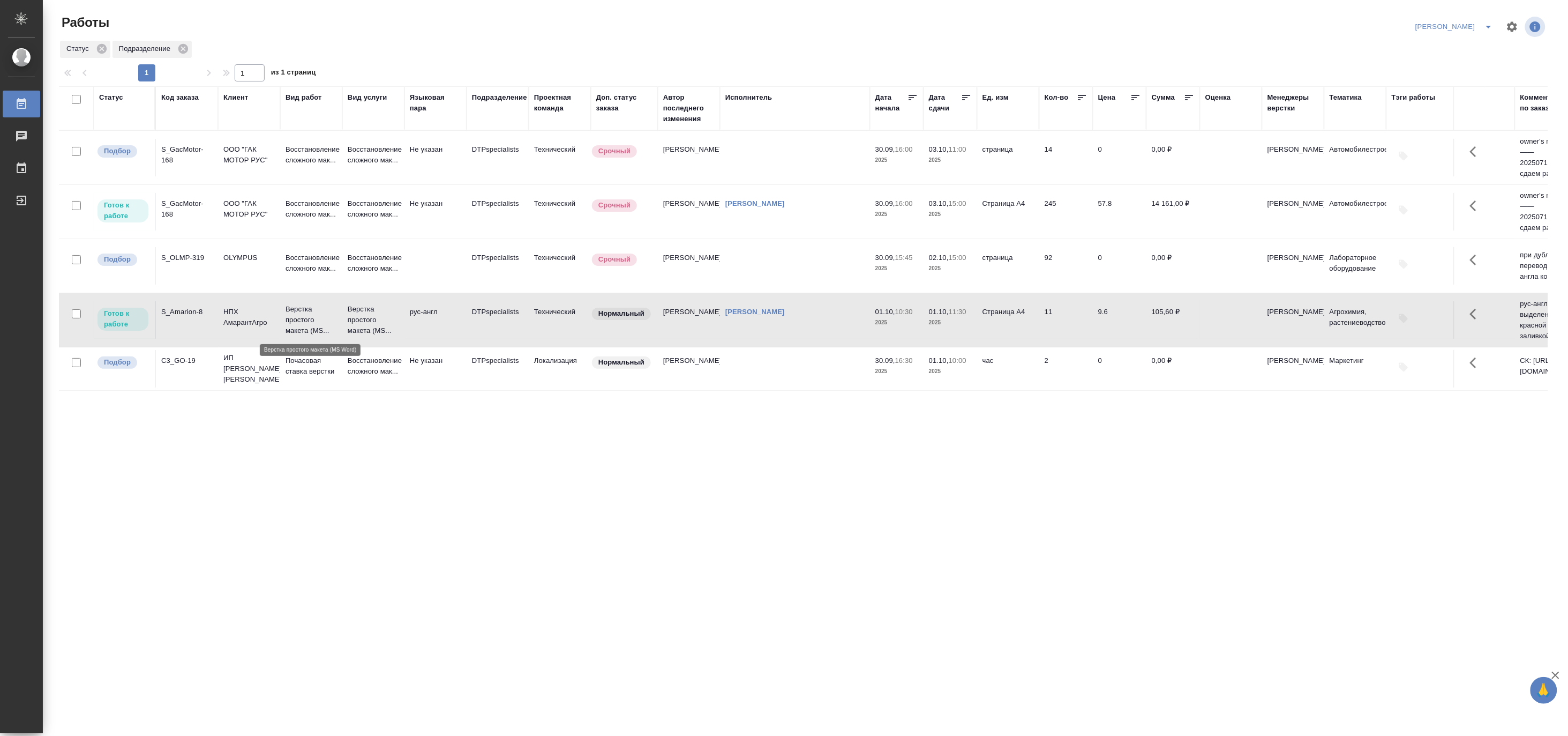
click at [307, 335] on p "Верстка простого макета (MS..." at bounding box center [311, 320] width 52 height 32
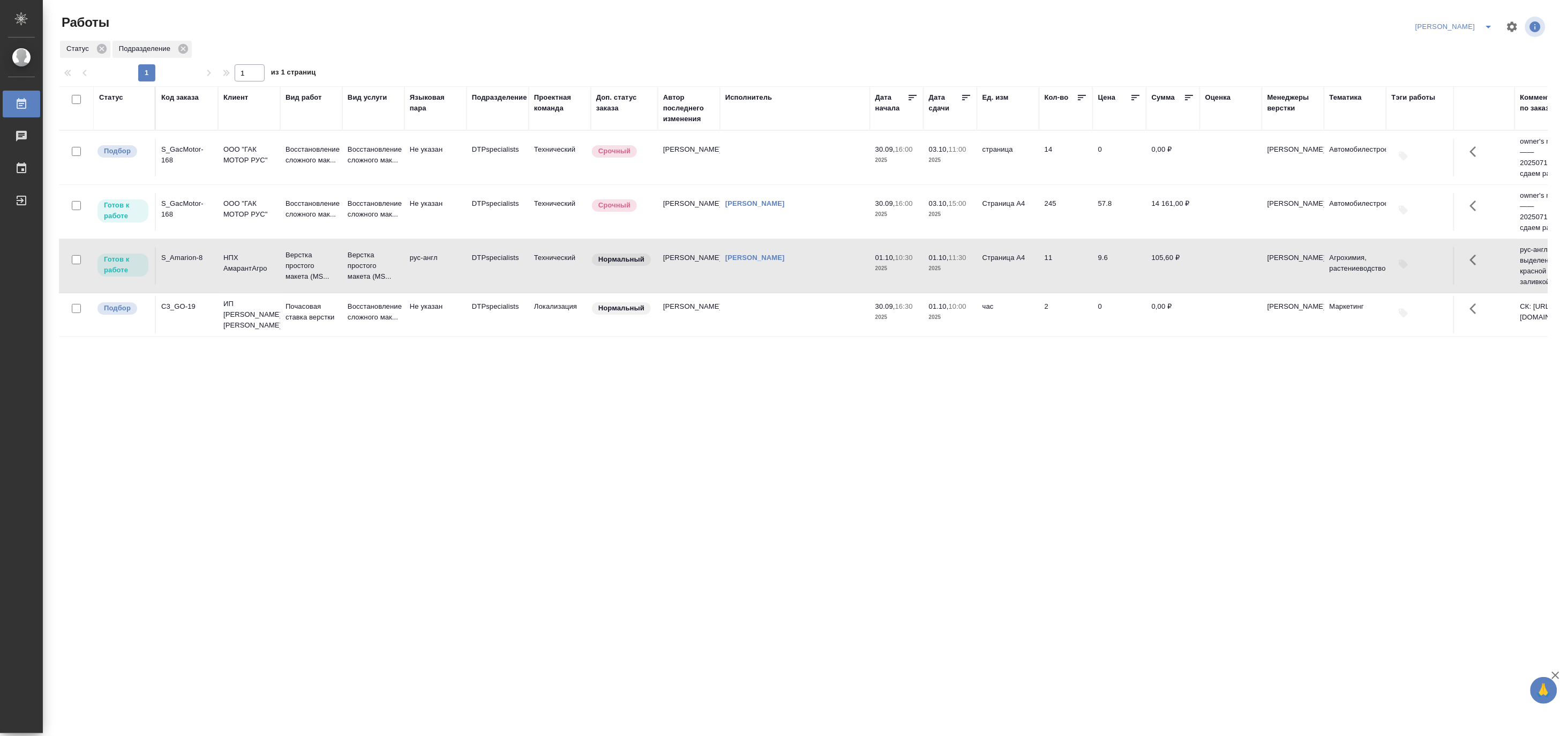
click at [485, 211] on td "DTPspecialists" at bounding box center [497, 211] width 62 height 38
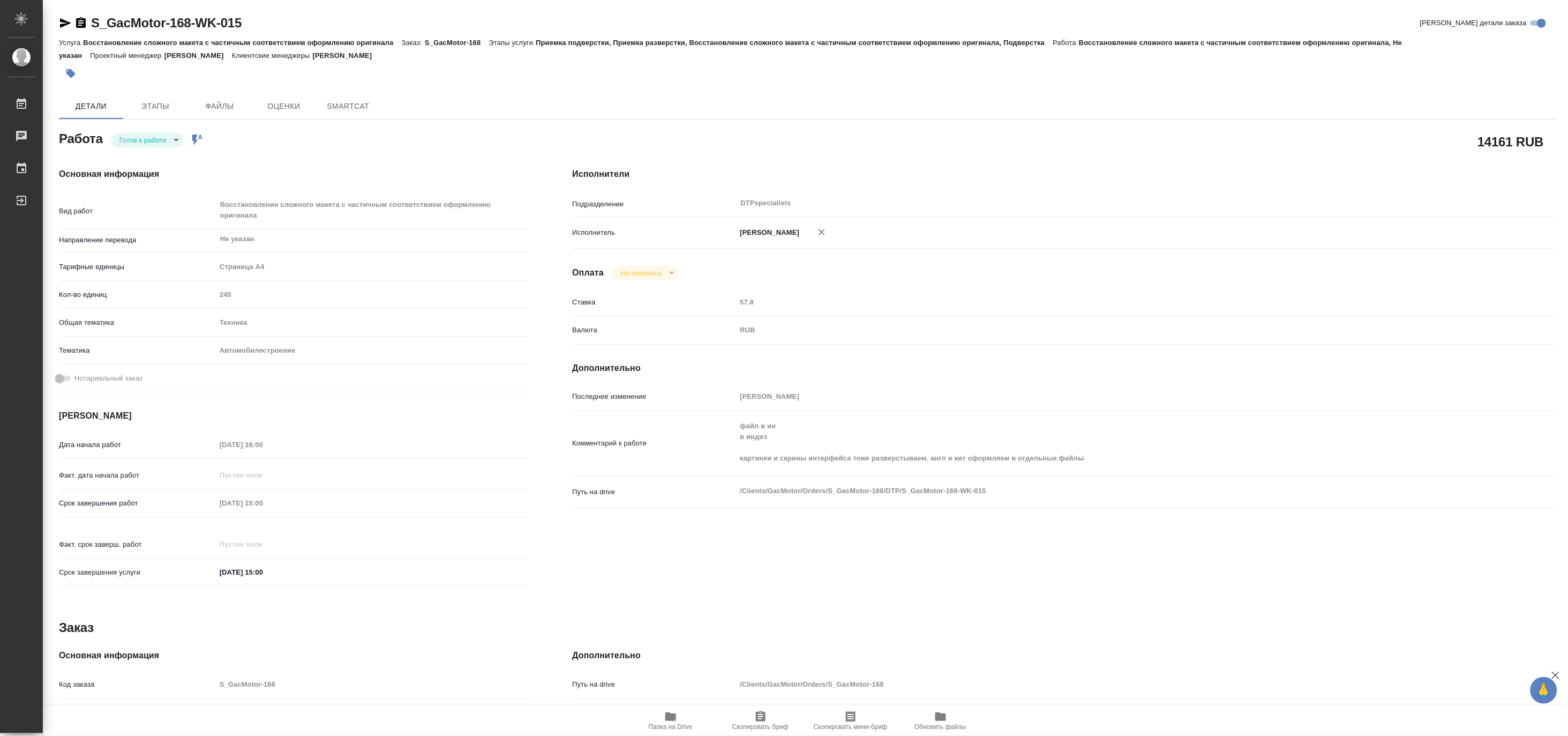
type textarea "x"
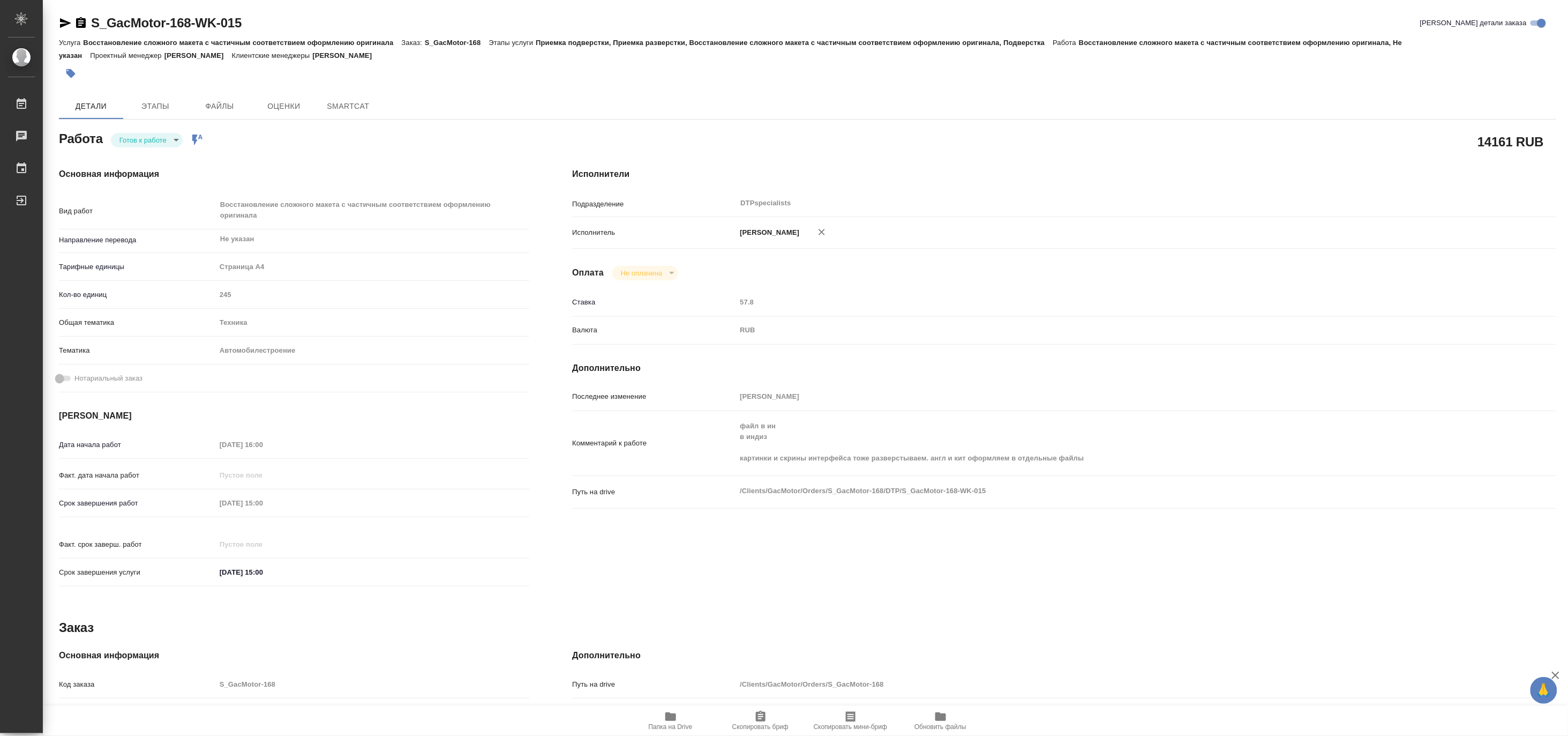
type textarea "x"
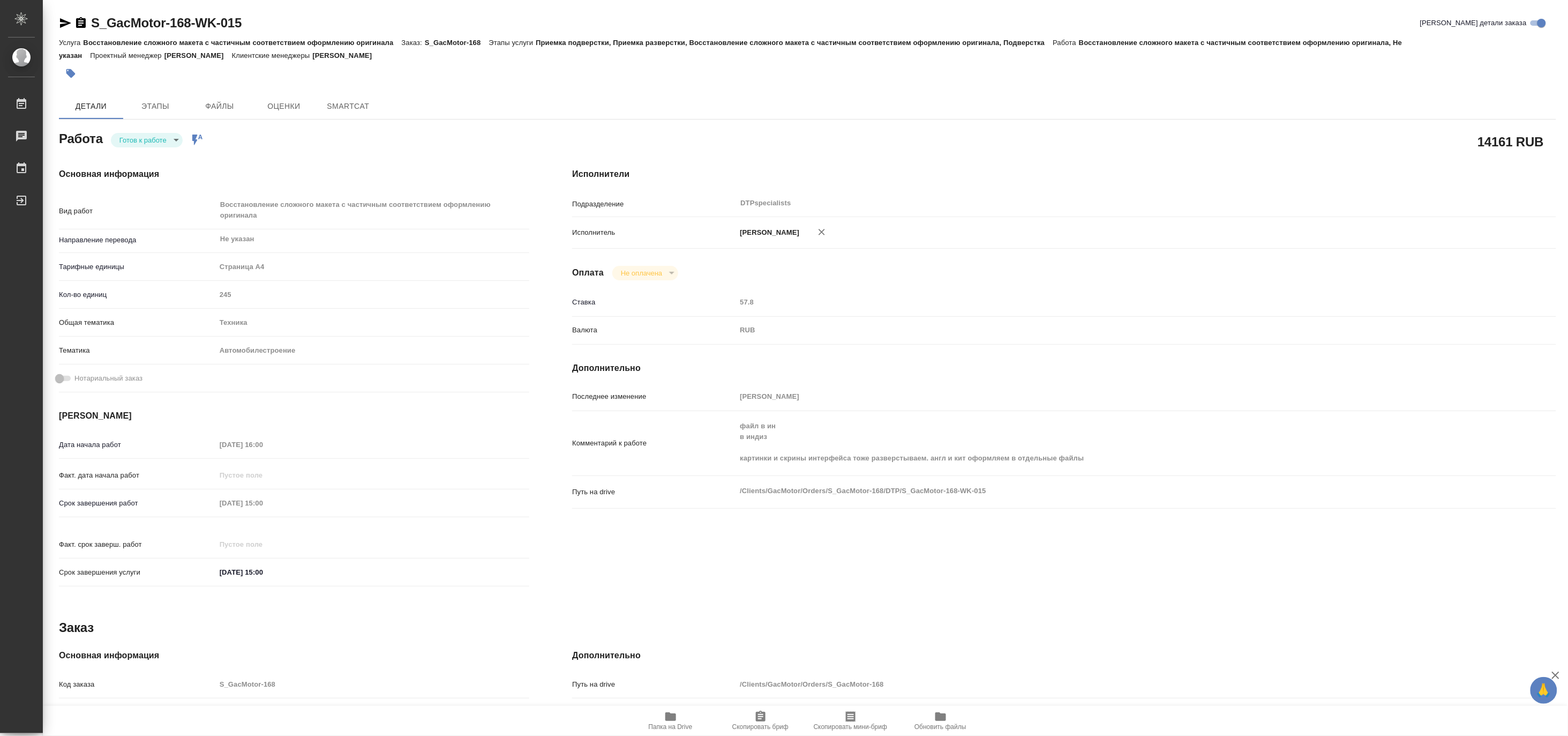
type textarea "x"
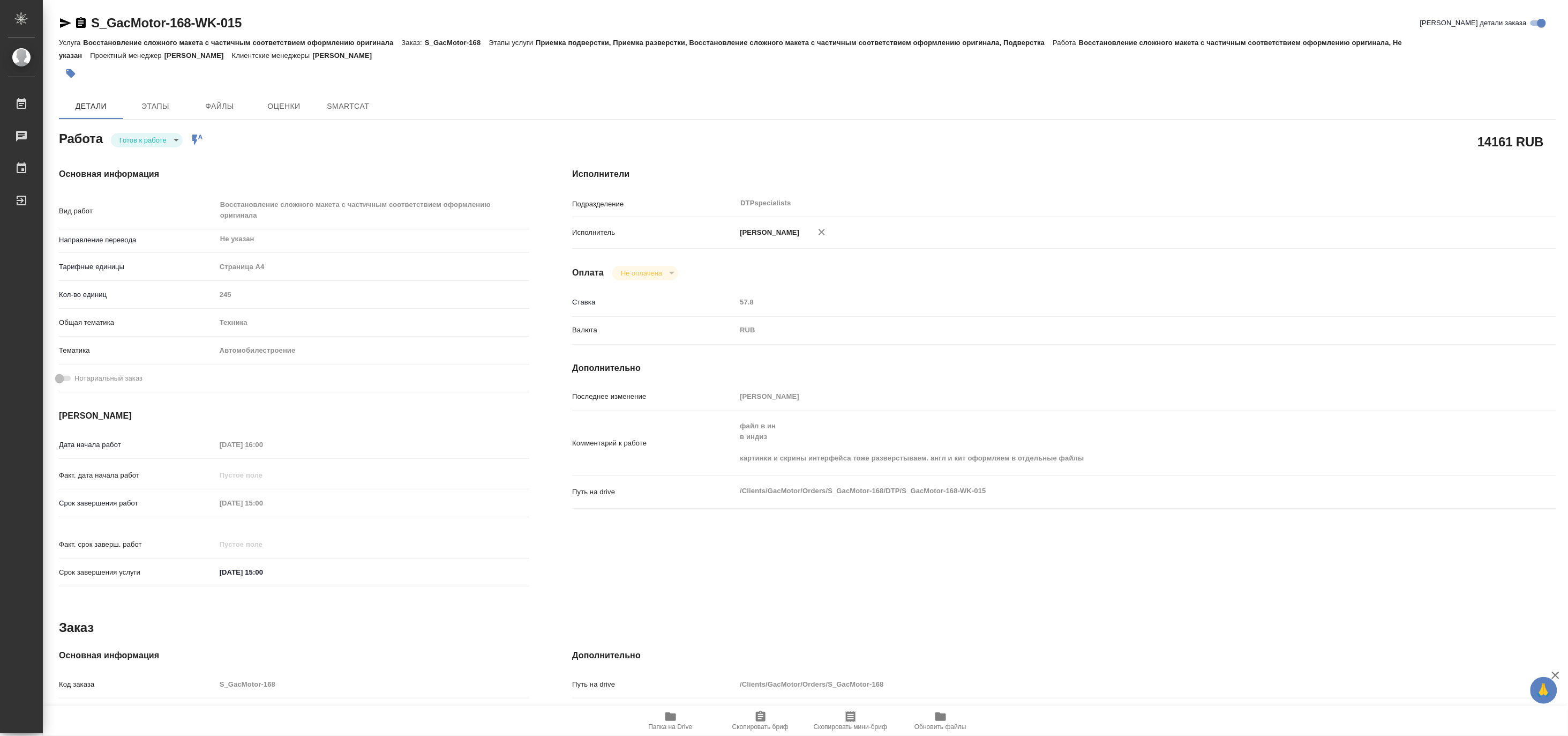
type textarea "x"
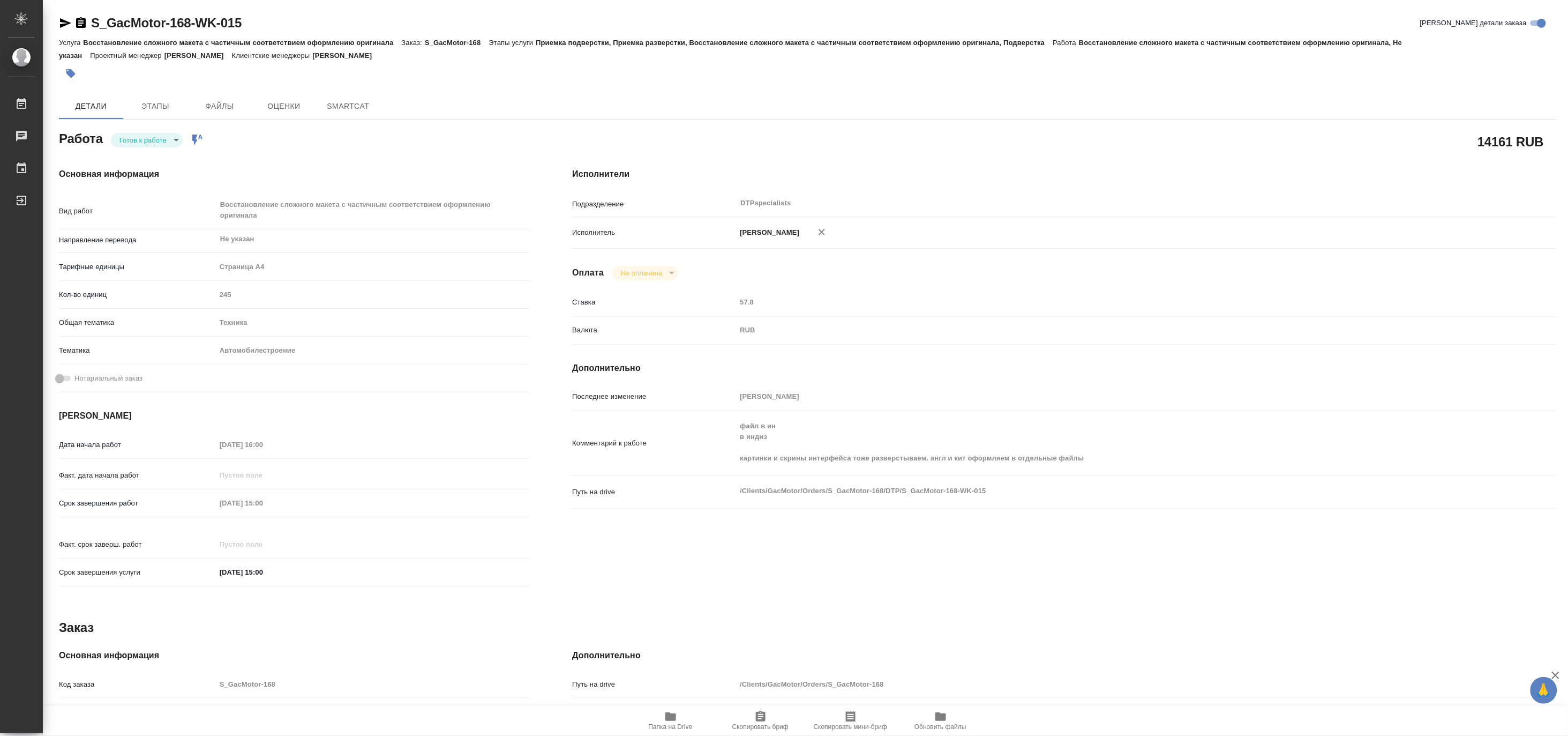
type textarea "x"
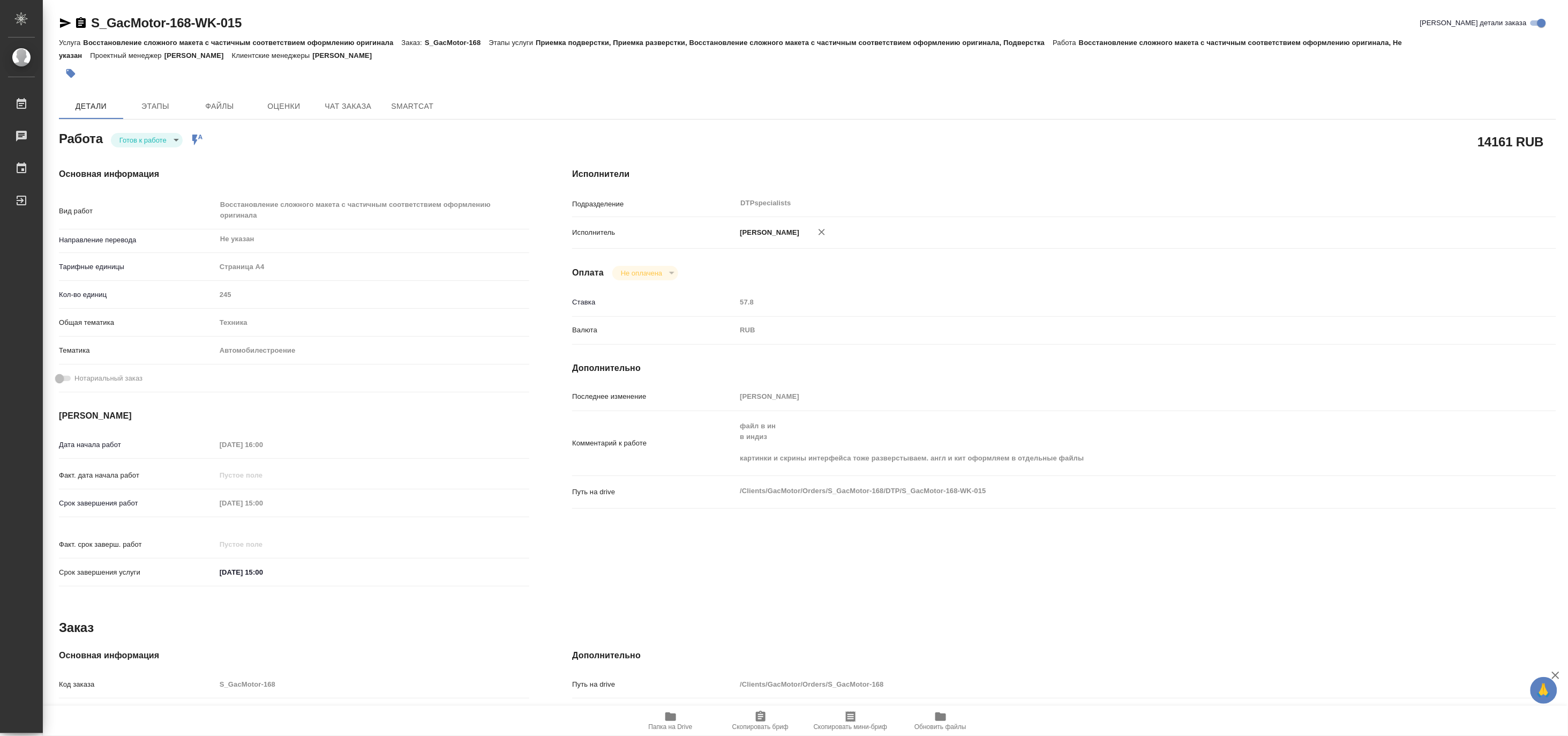
type textarea "x"
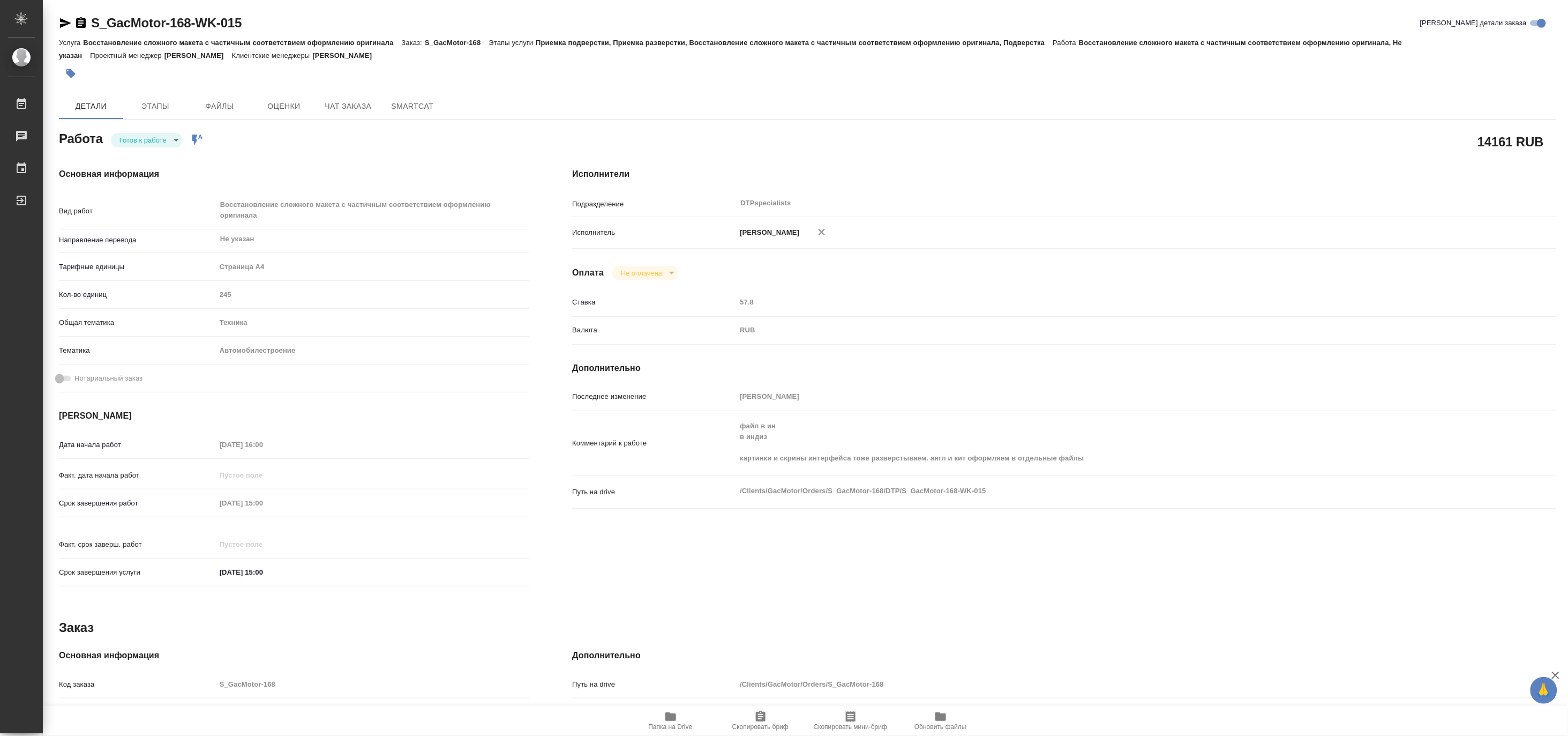
type textarea "x"
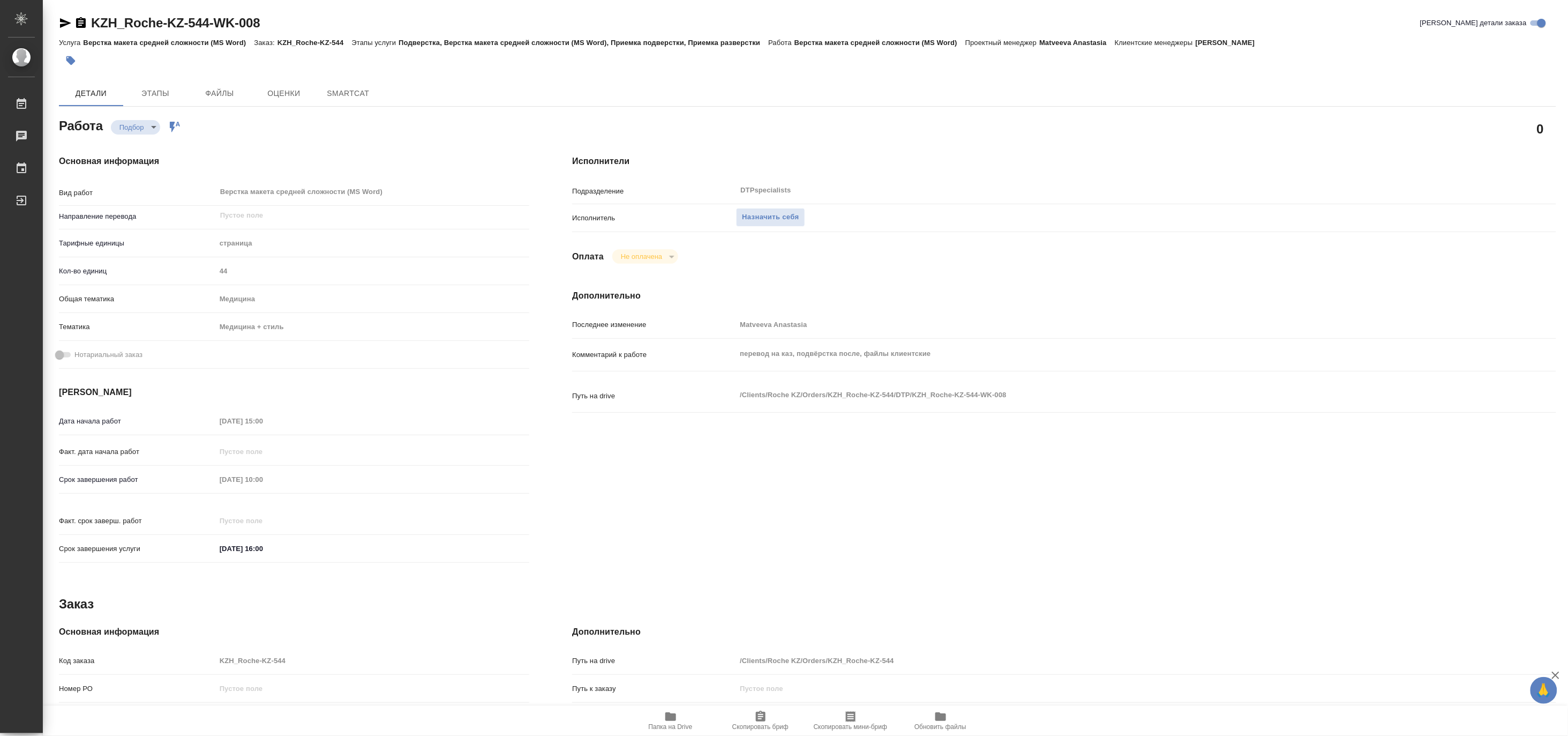
type textarea "x"
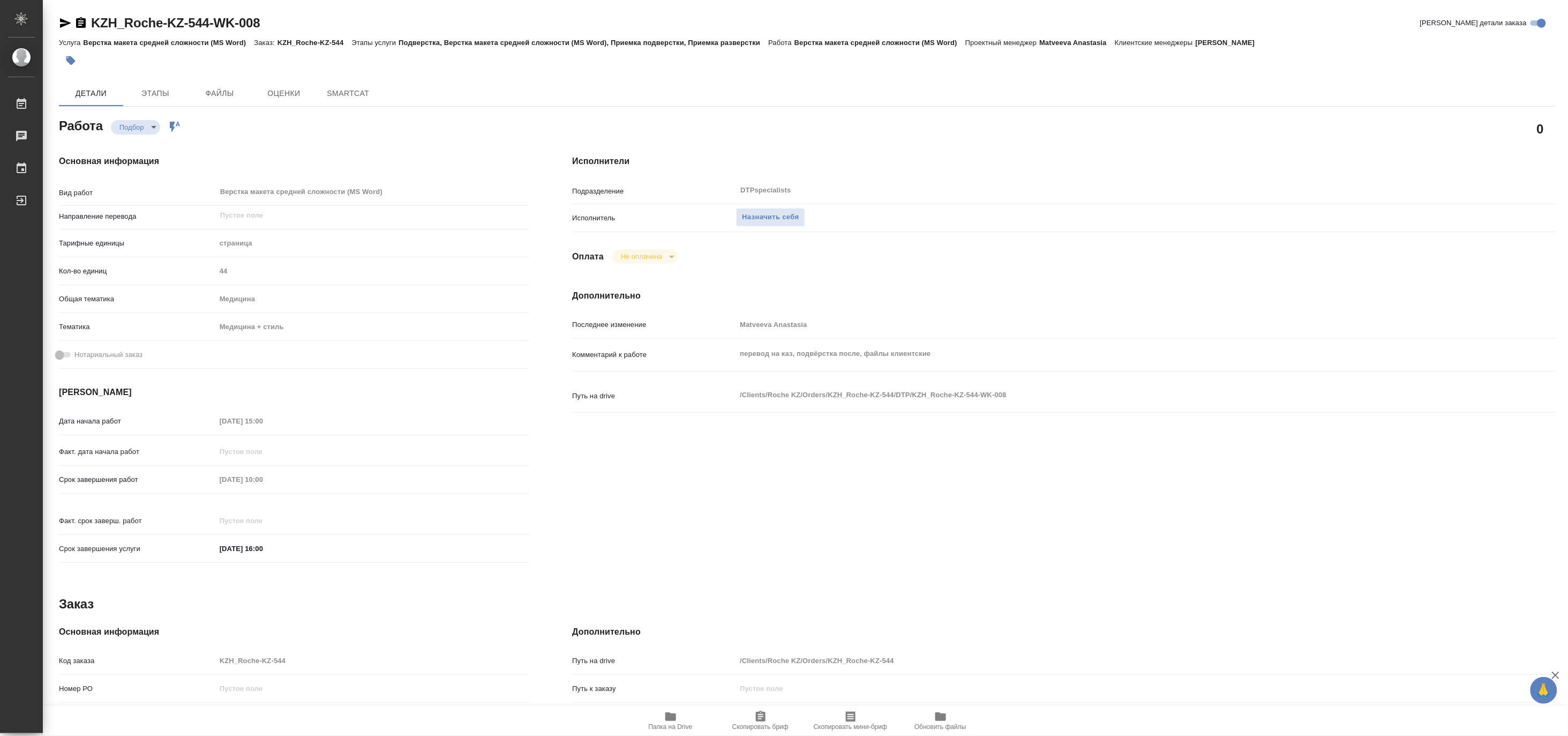
type textarea "x"
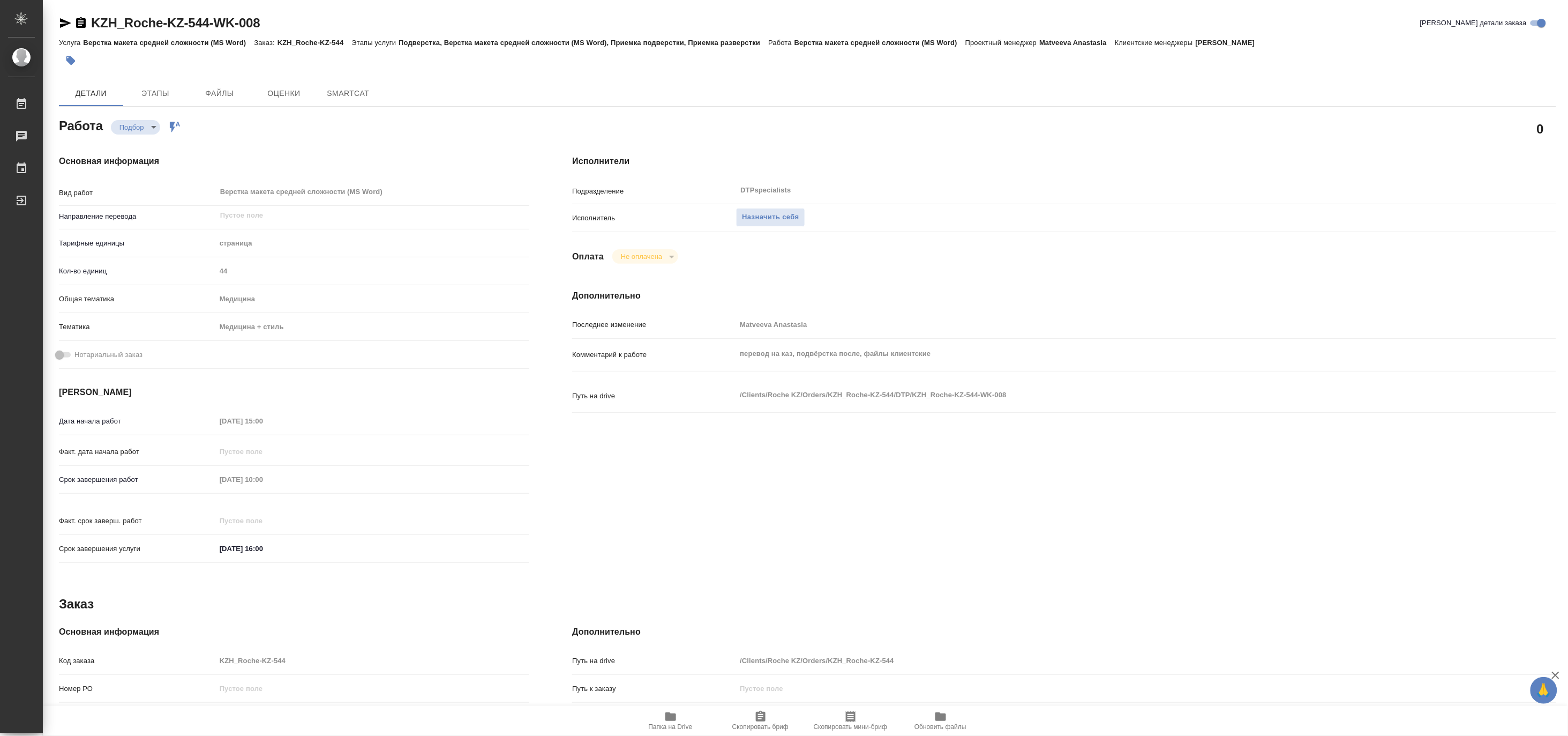
type textarea "x"
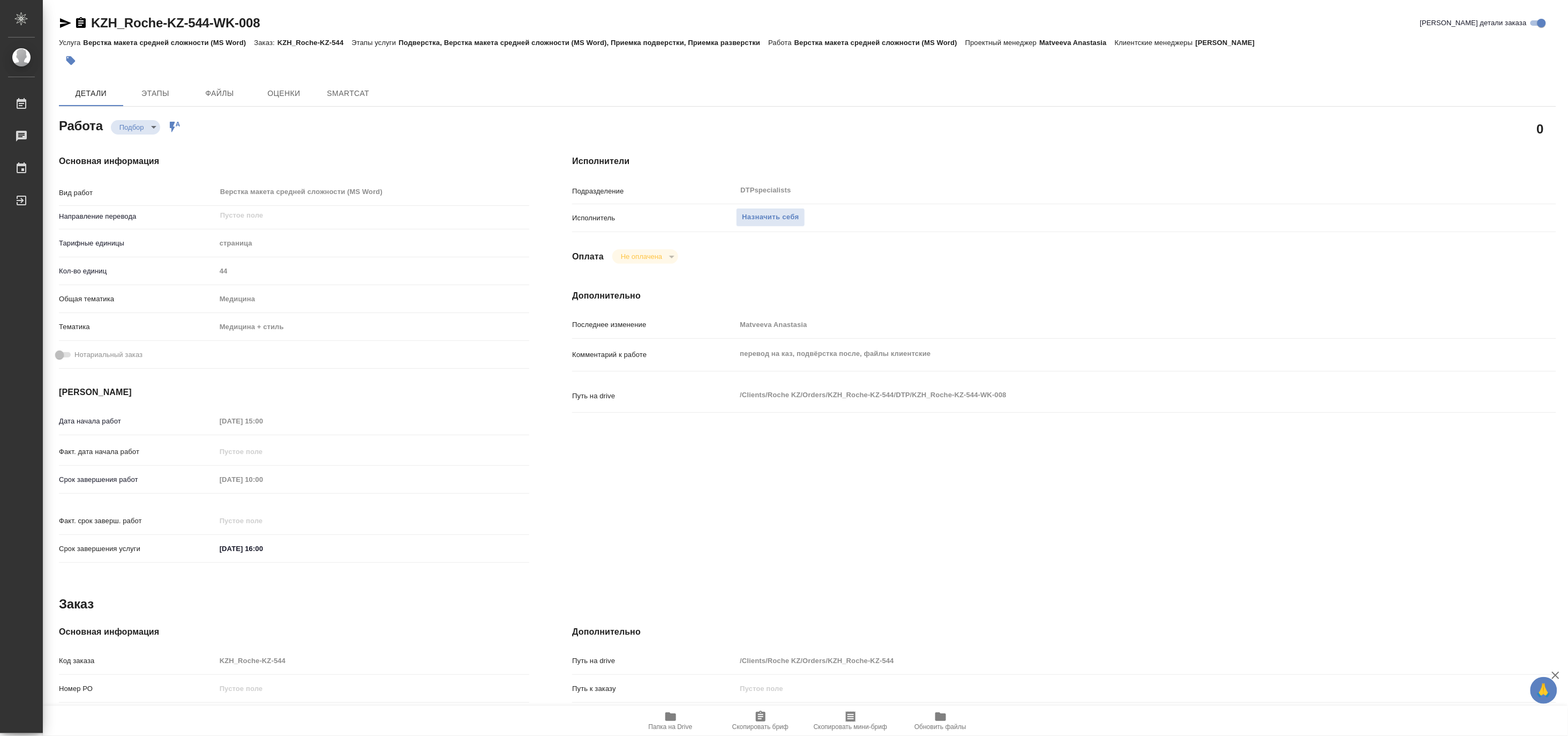
type textarea "x"
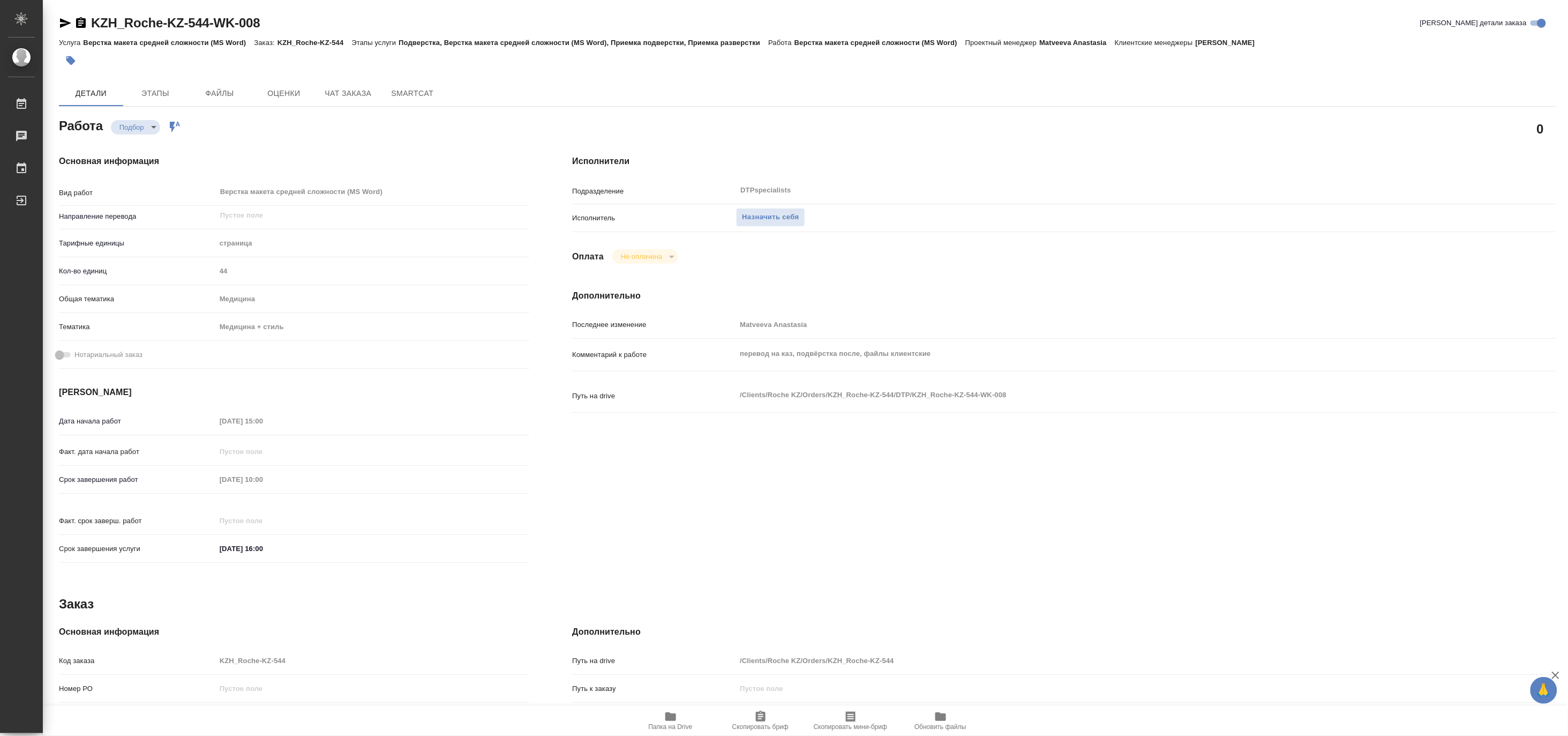
type textarea "x"
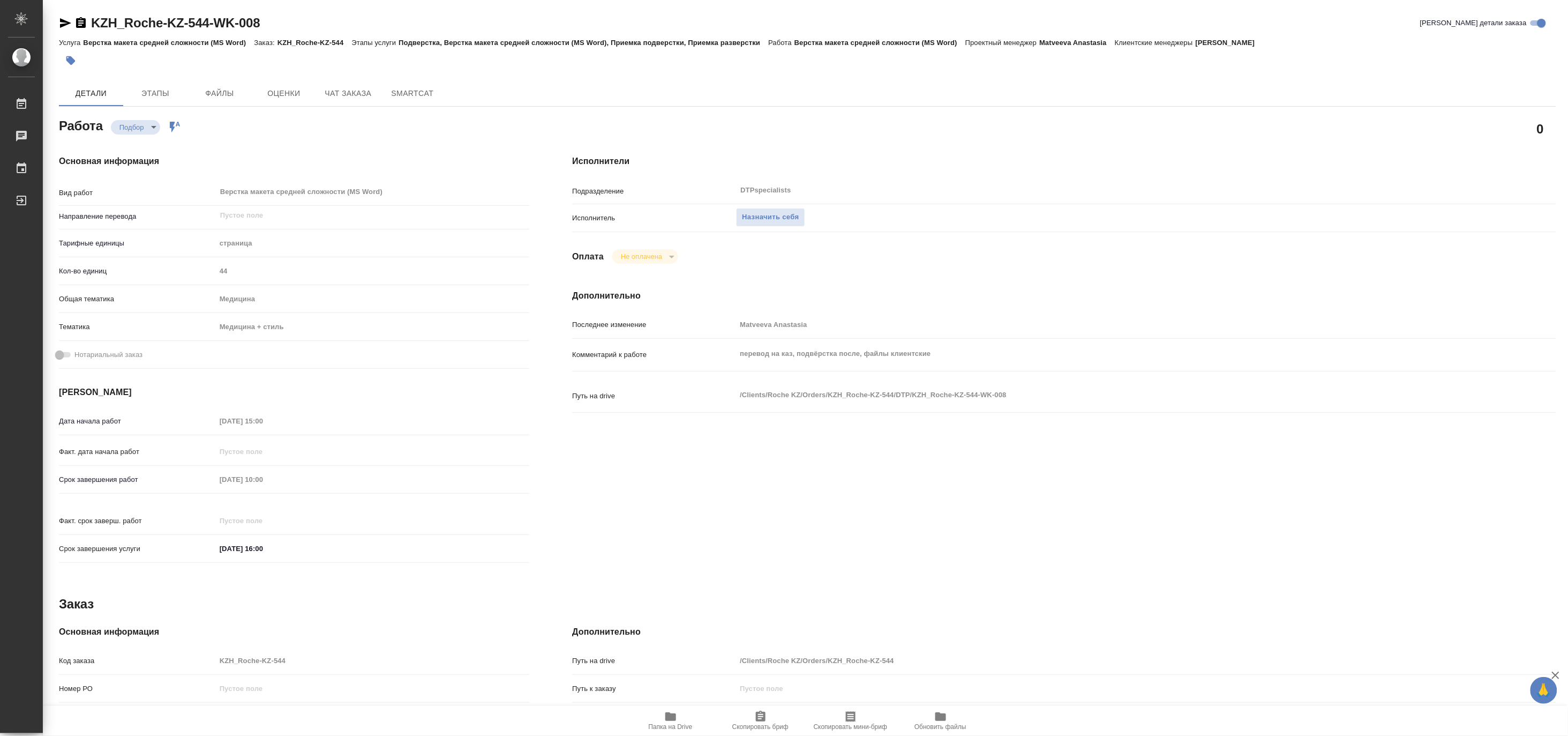
type textarea "x"
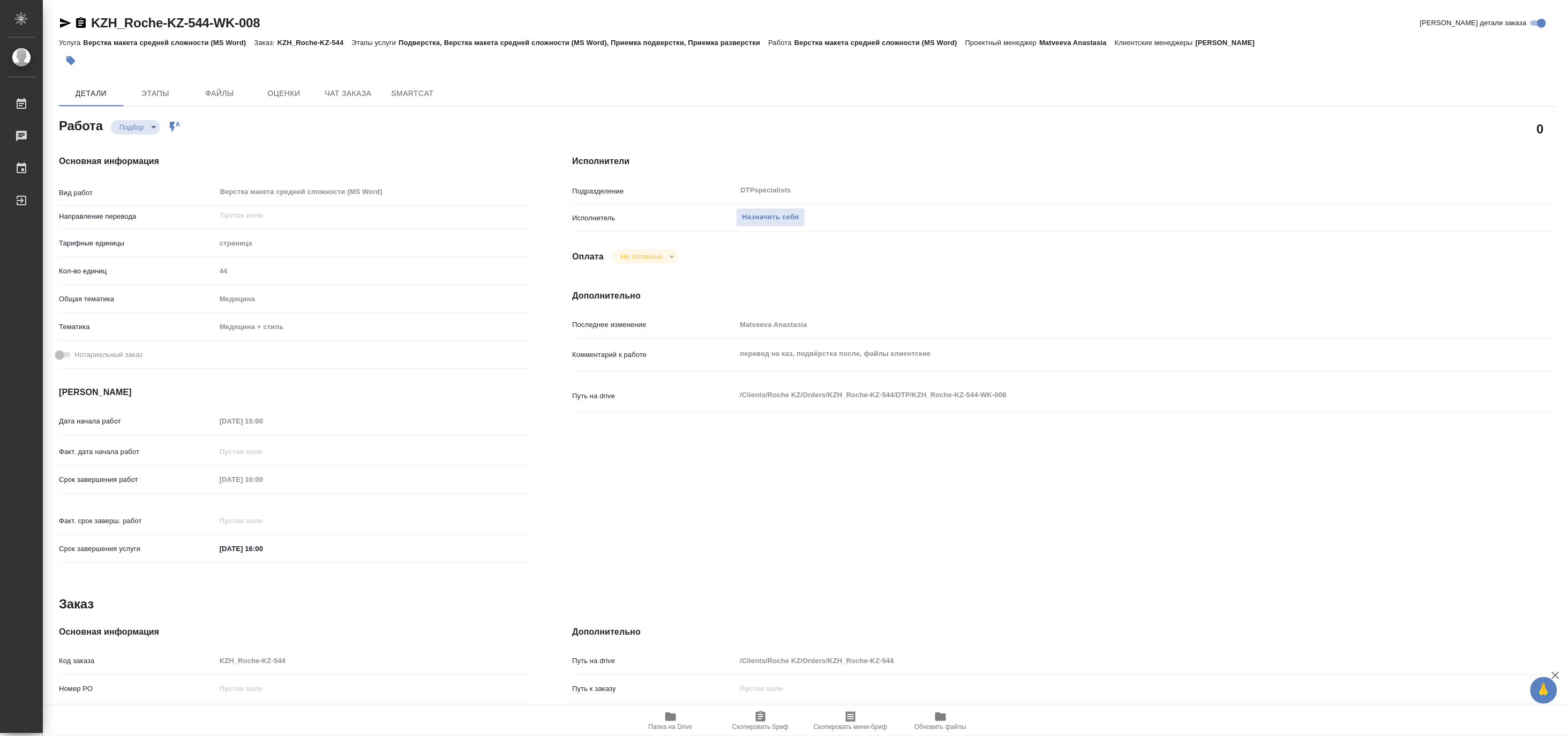
click at [670, 724] on span "Папка на Drive" at bounding box center [671, 727] width 44 height 7
click at [809, 232] on hr at bounding box center [1064, 232] width 985 height 1
click at [777, 223] on span "Назначить себя" at bounding box center [771, 217] width 57 height 12
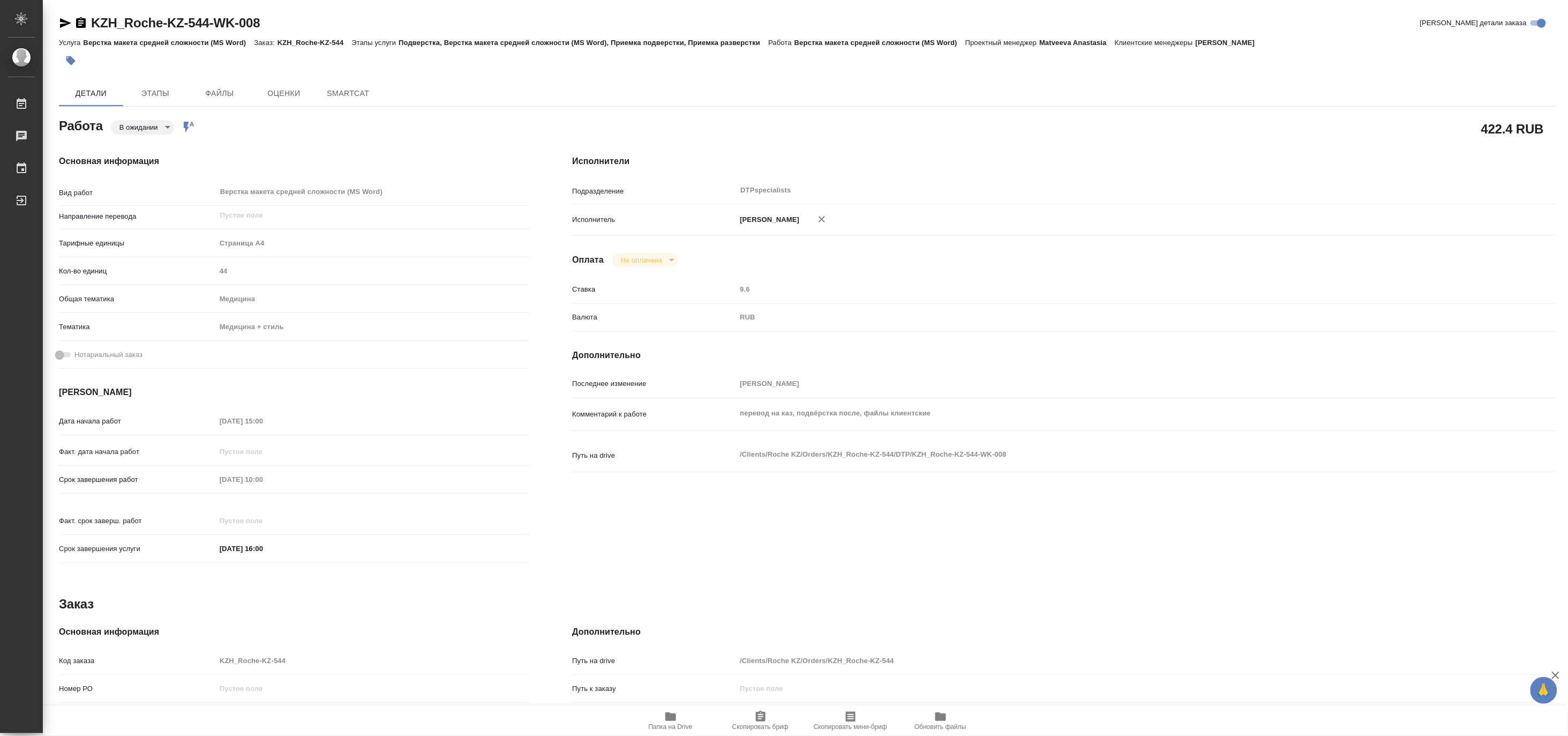
type textarea "x"
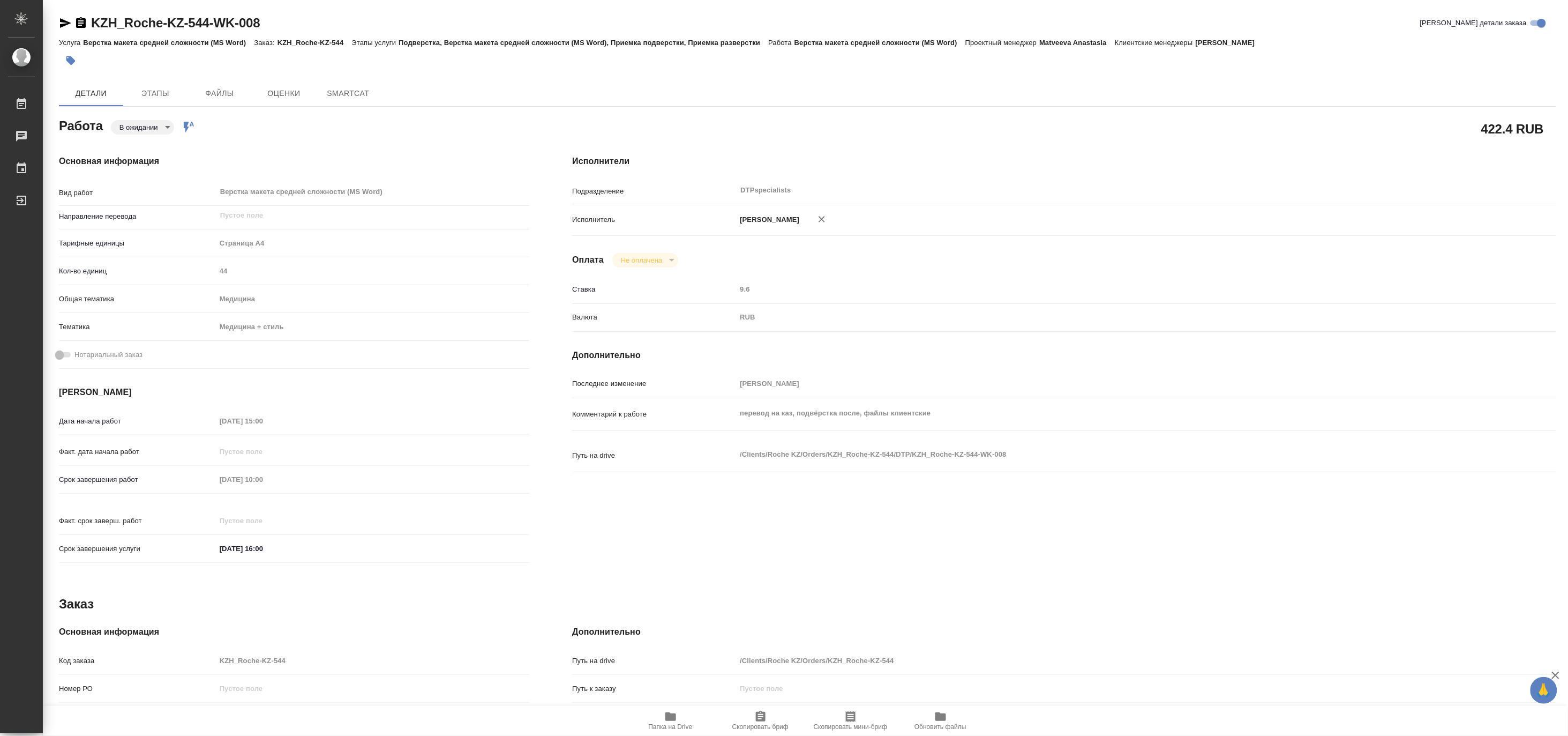
type textarea "x"
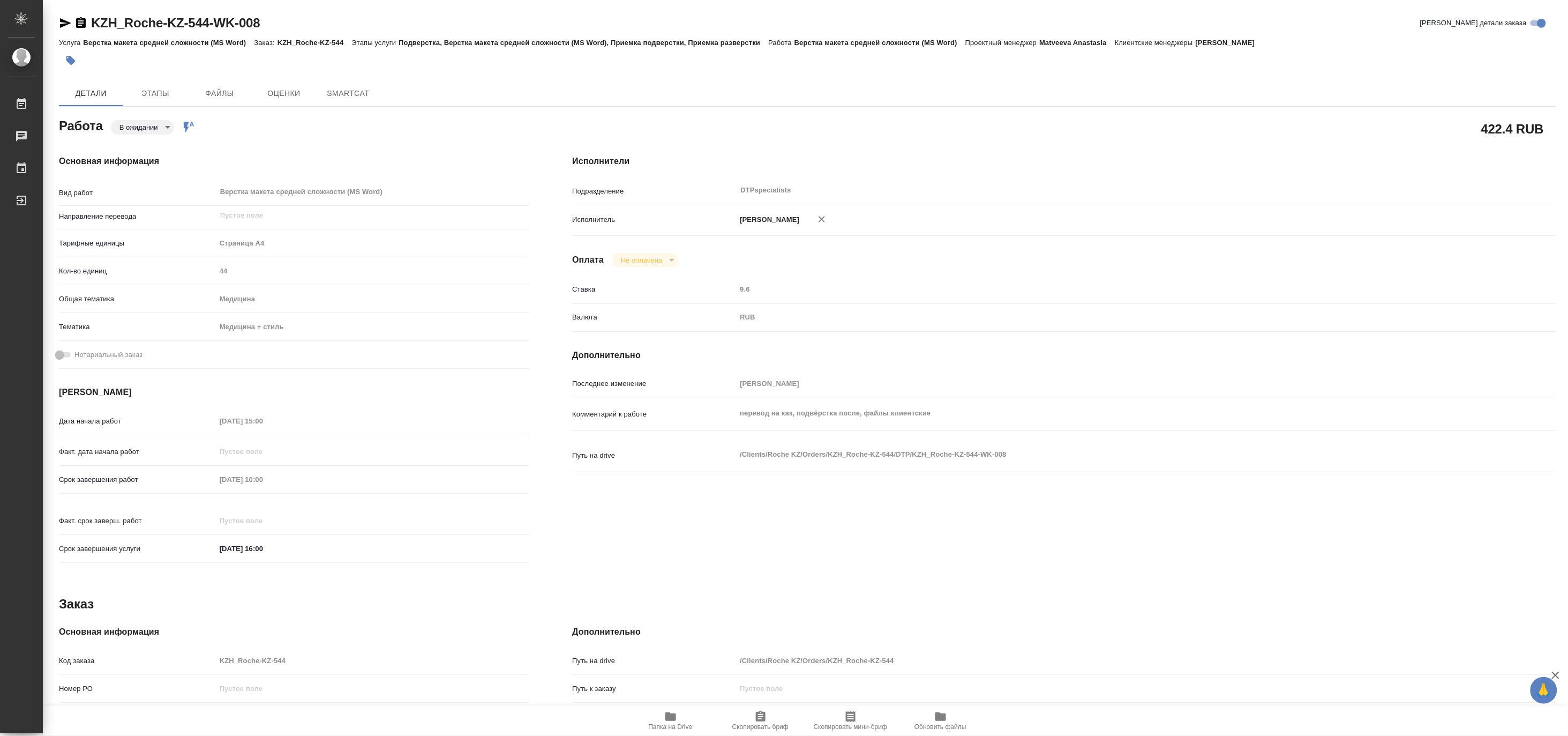
type textarea "x"
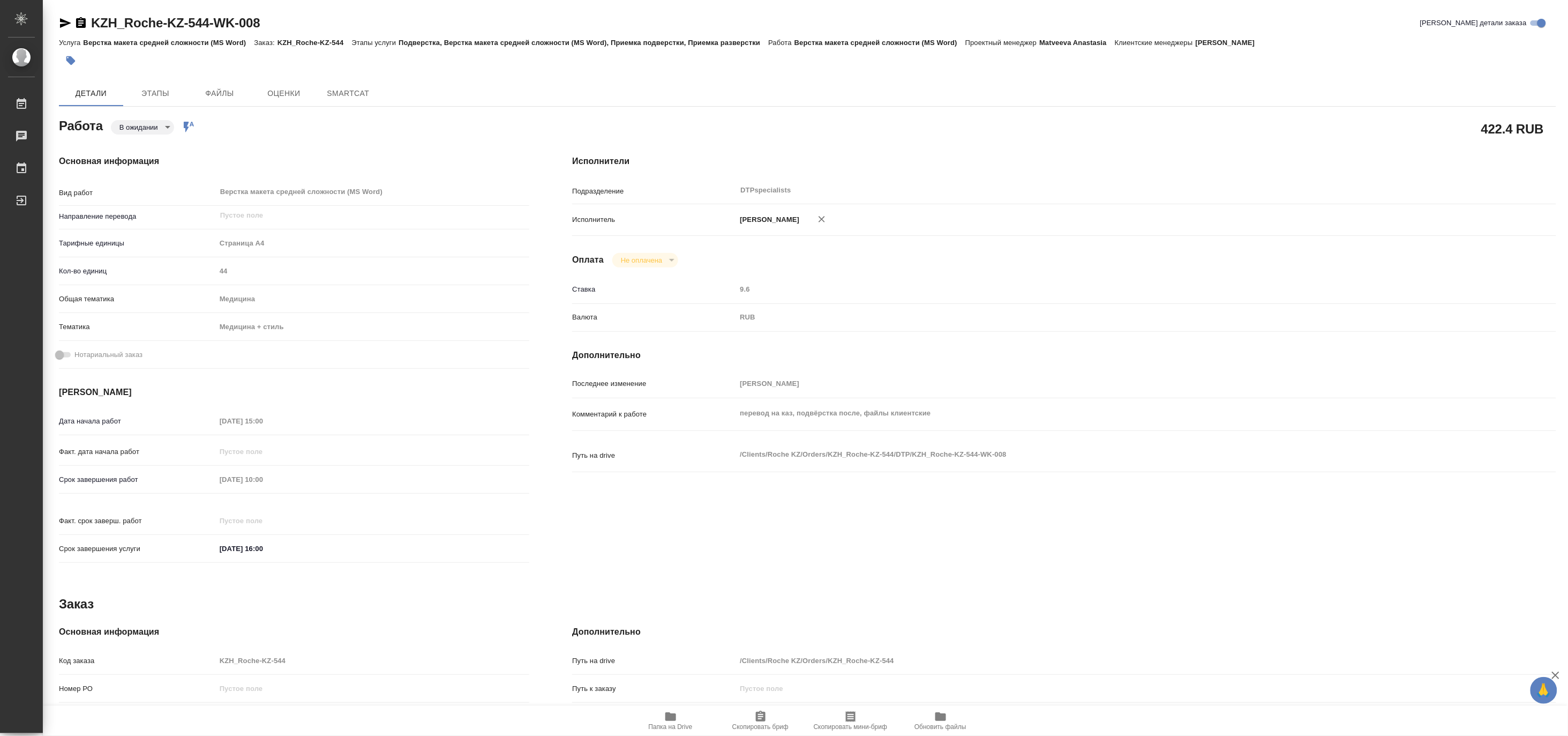
type textarea "x"
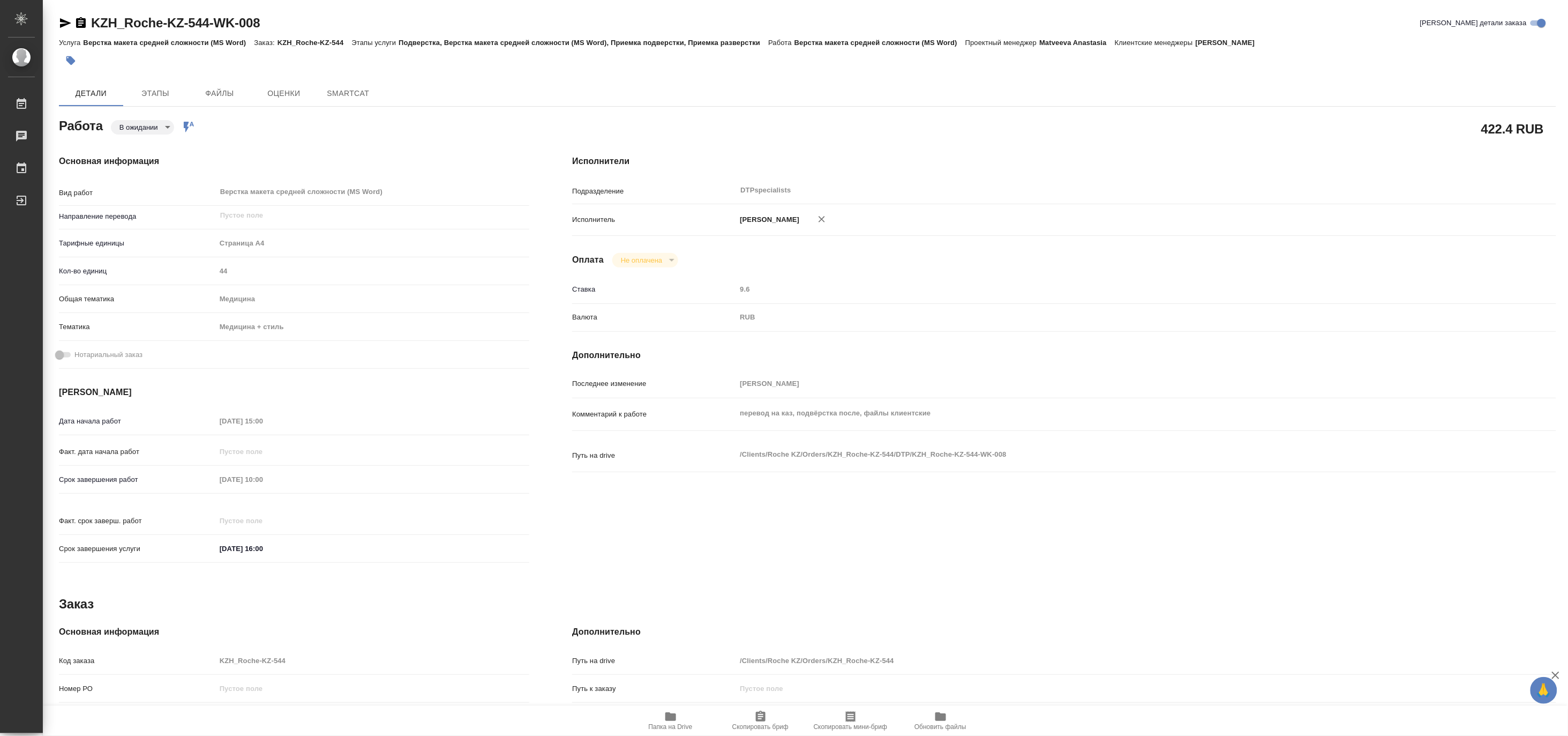
type textarea "x"
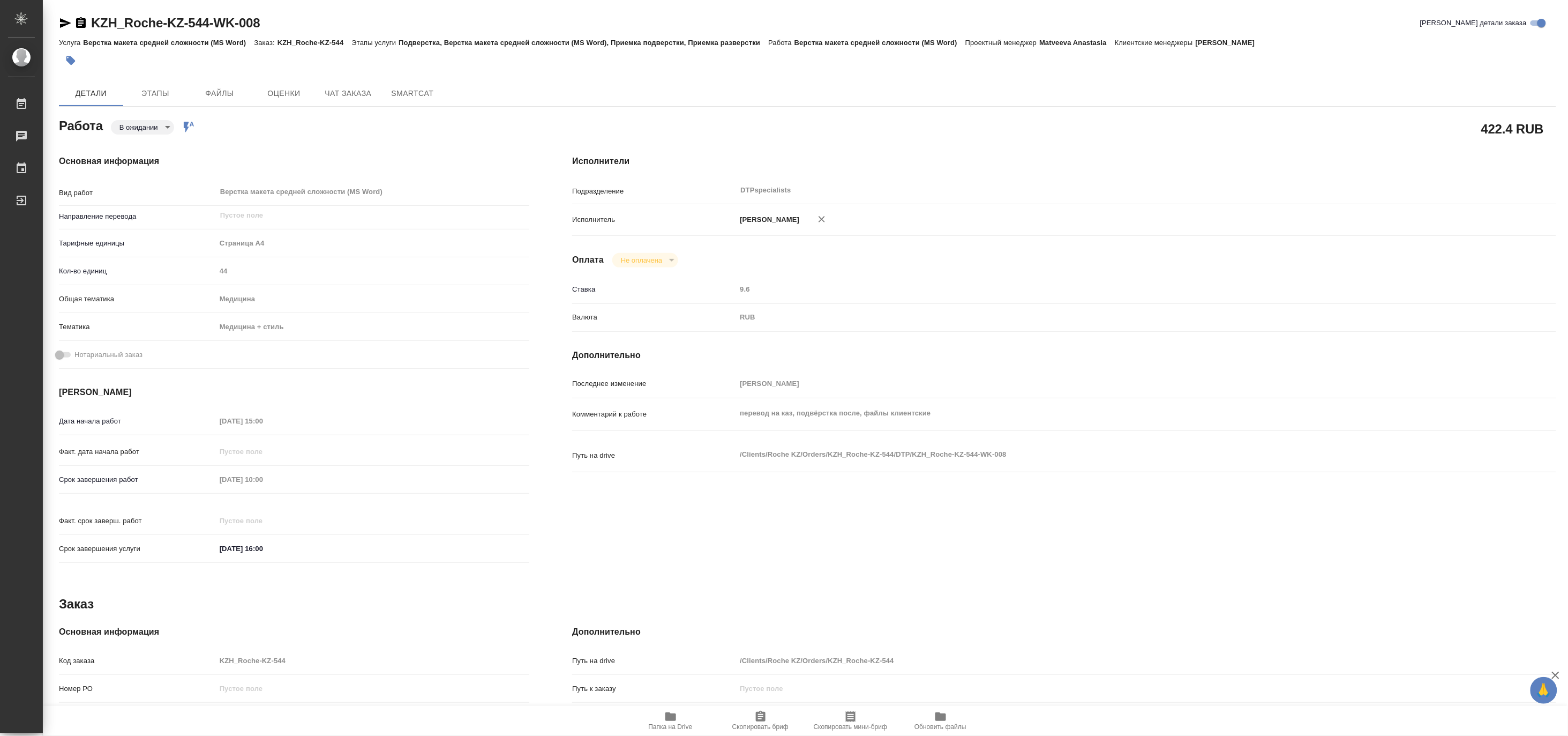
type textarea "x"
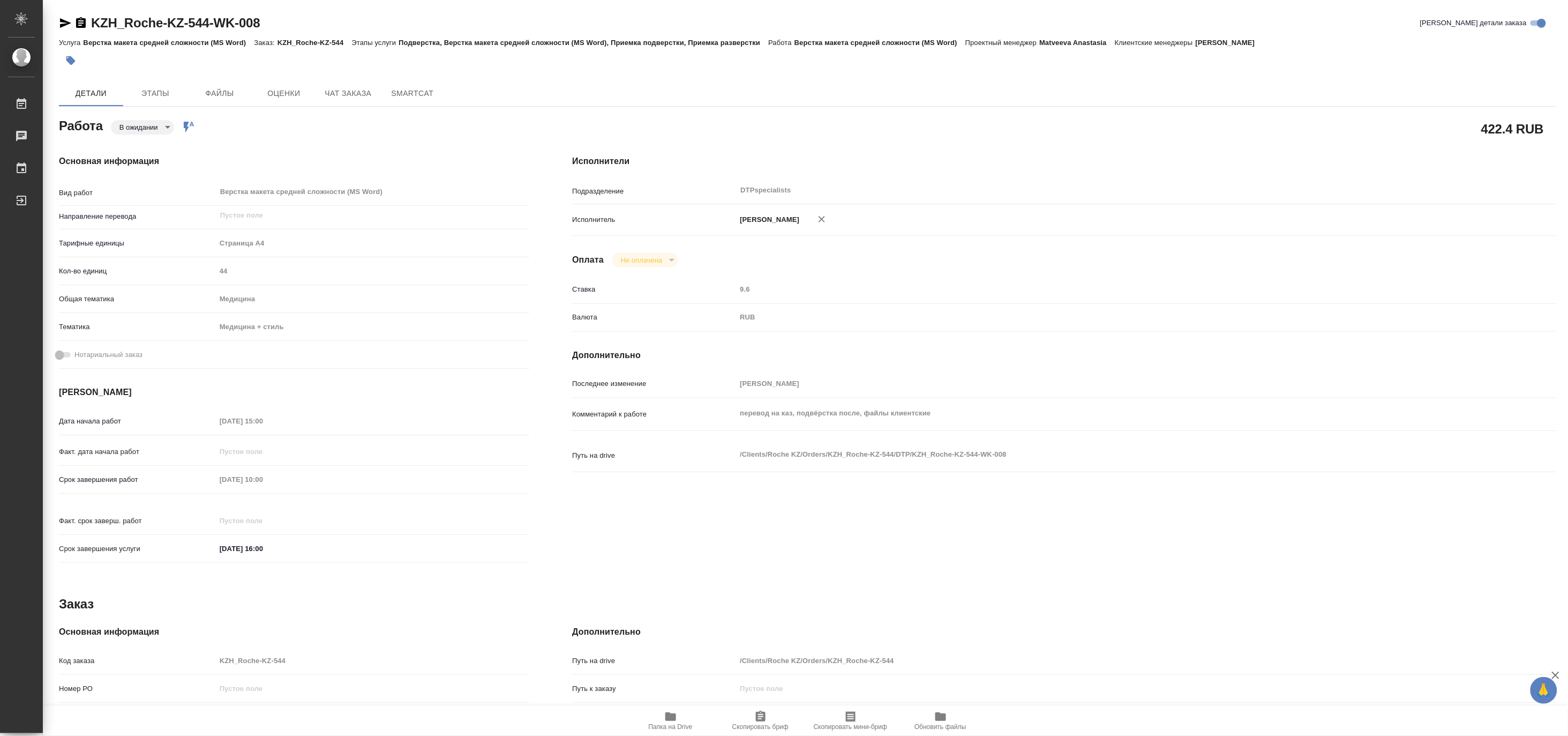
type textarea "x"
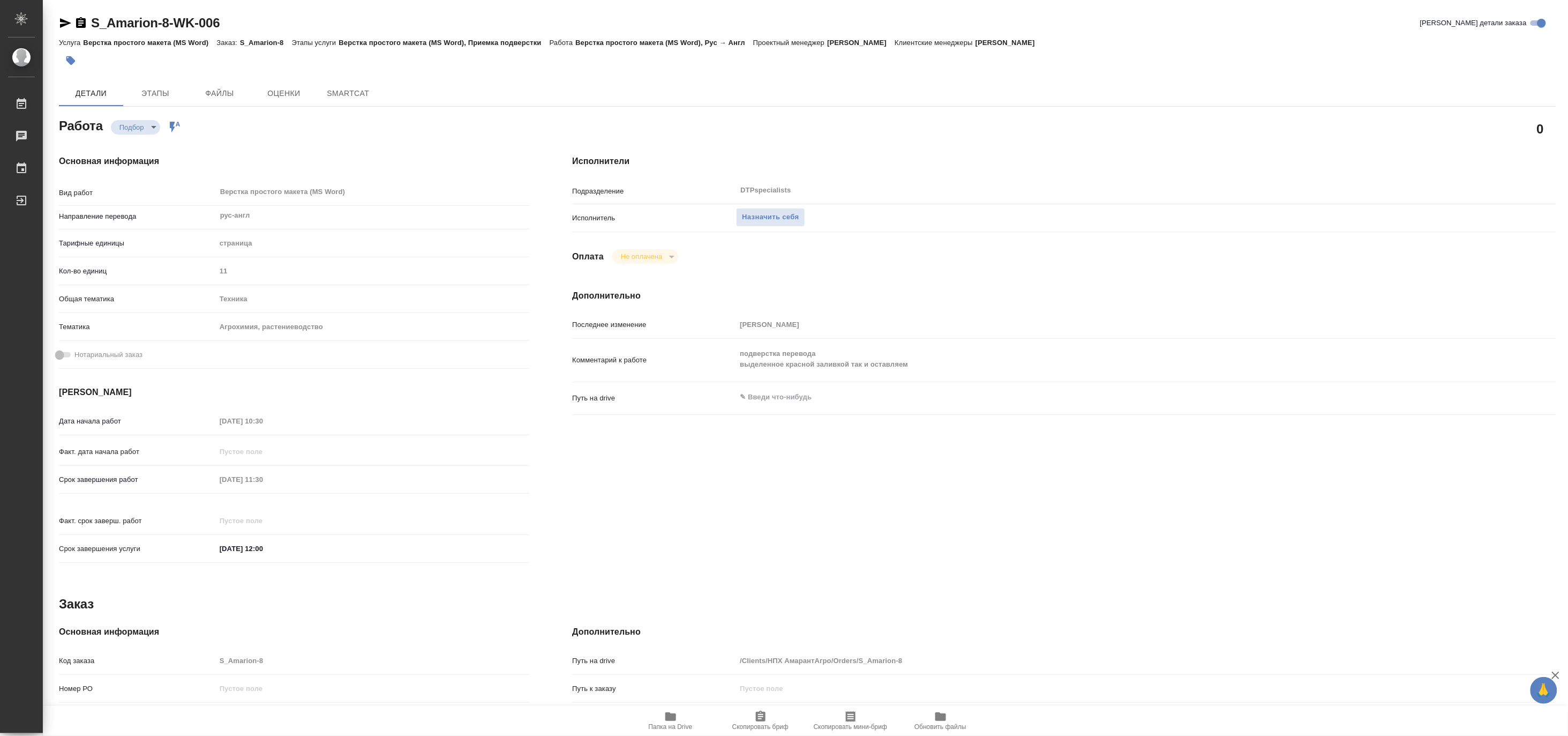
type textarea "x"
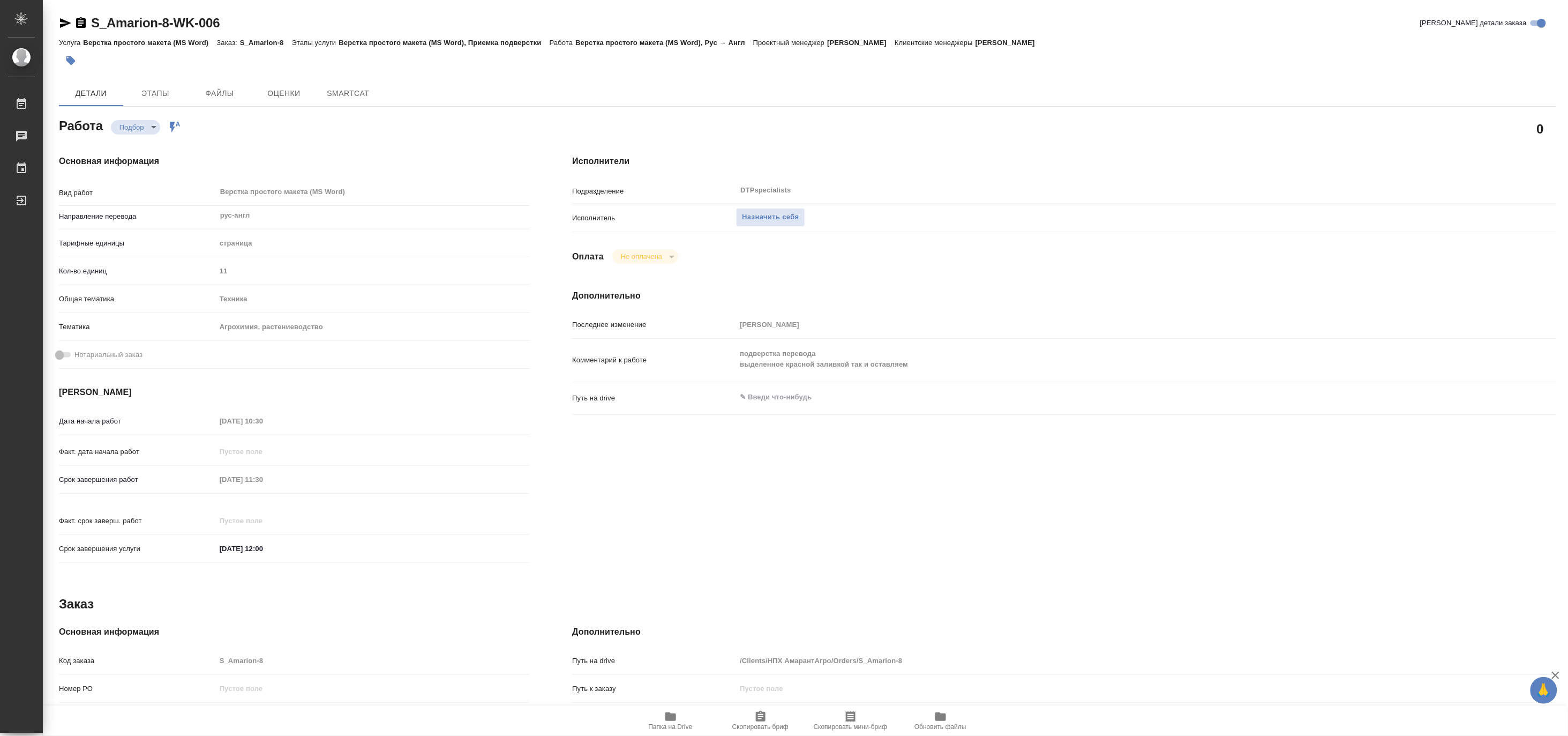
type textarea "x"
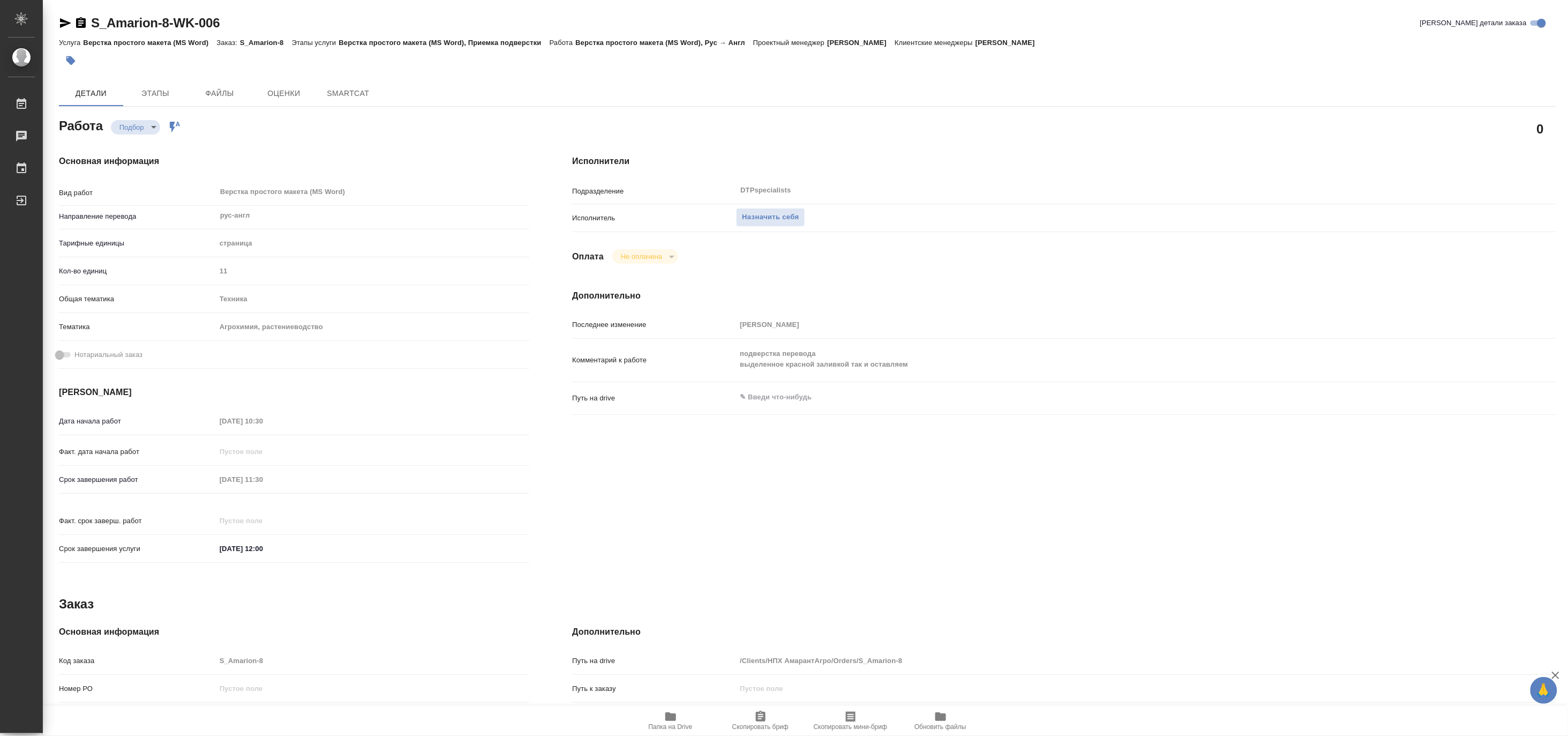
type textarea "x"
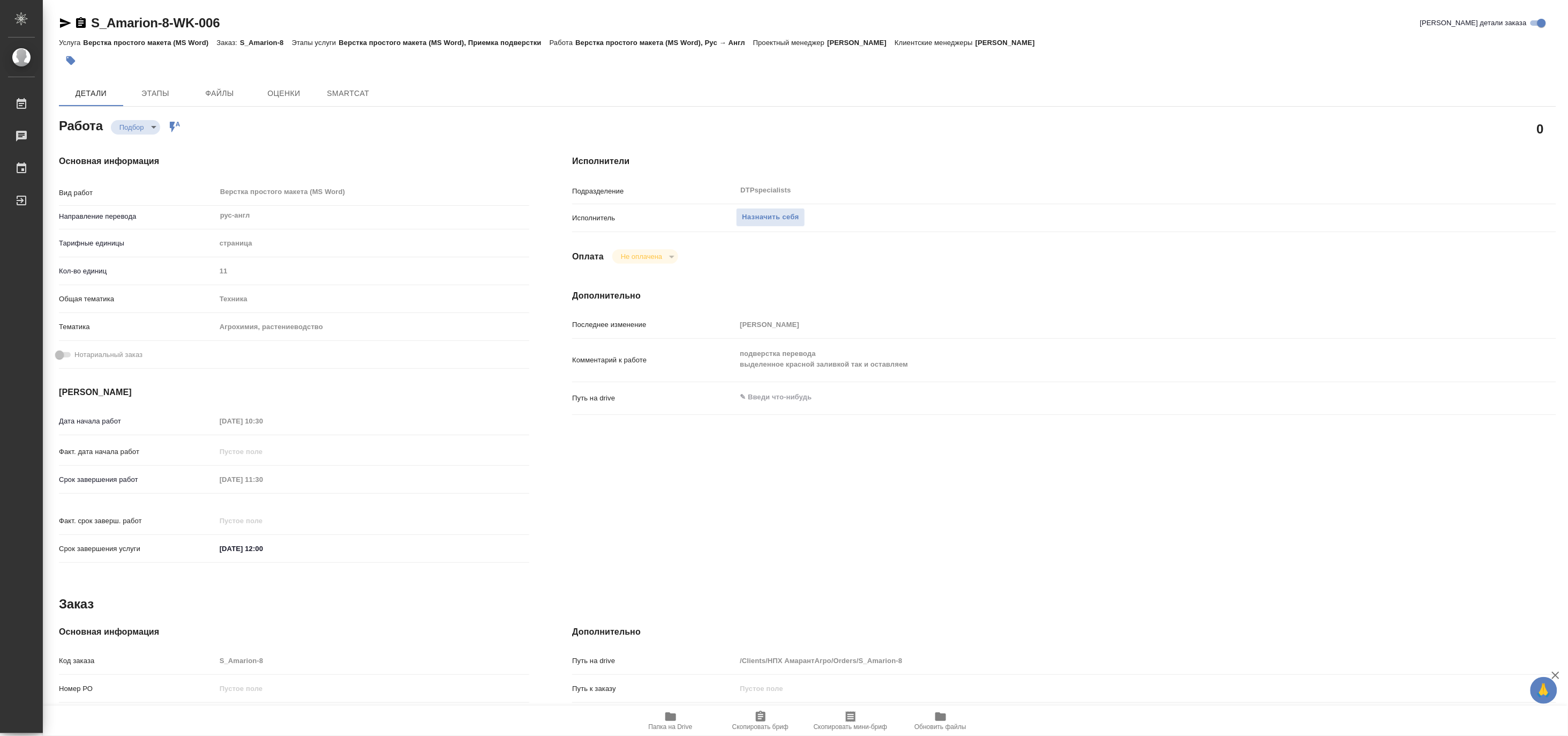
type textarea "x"
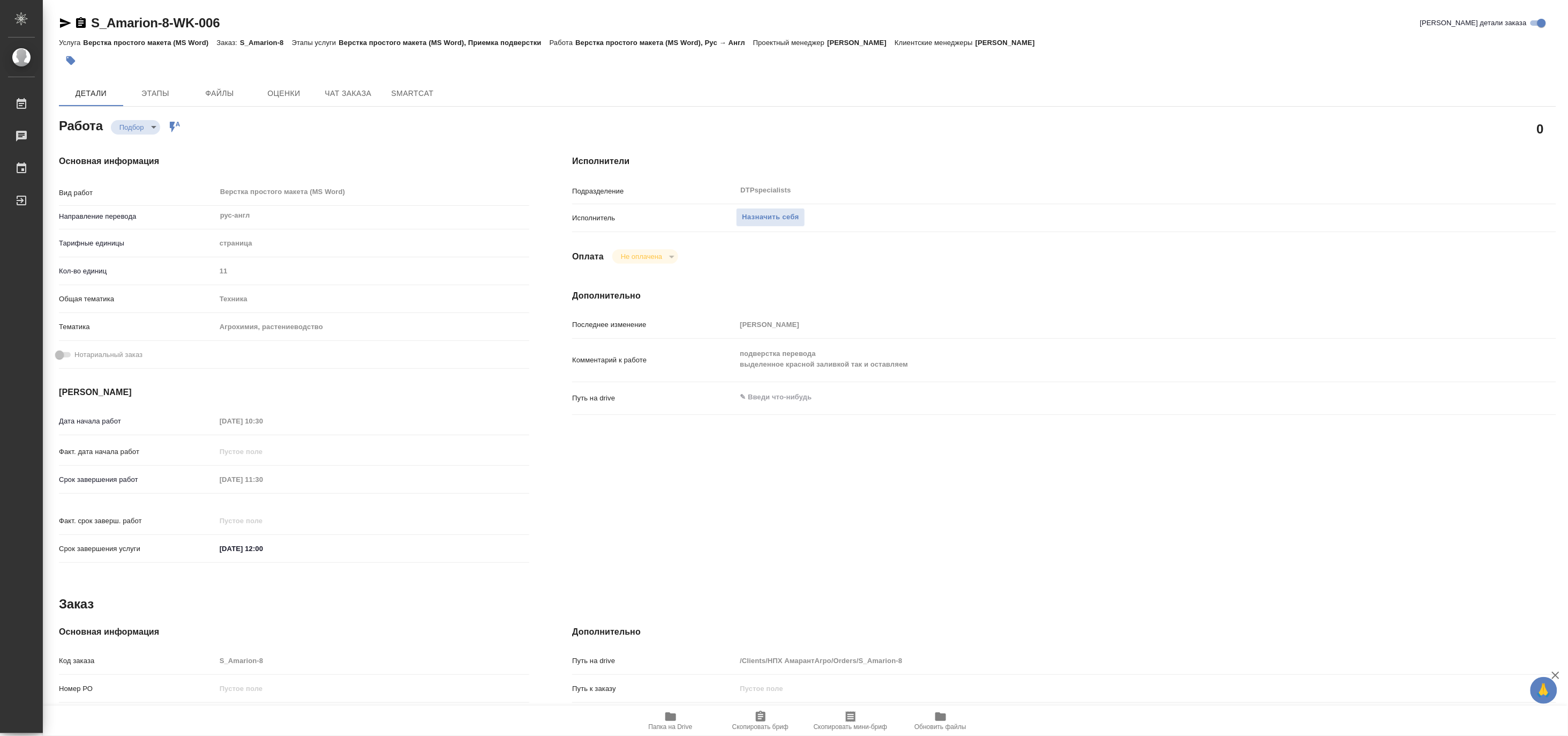
type textarea "x"
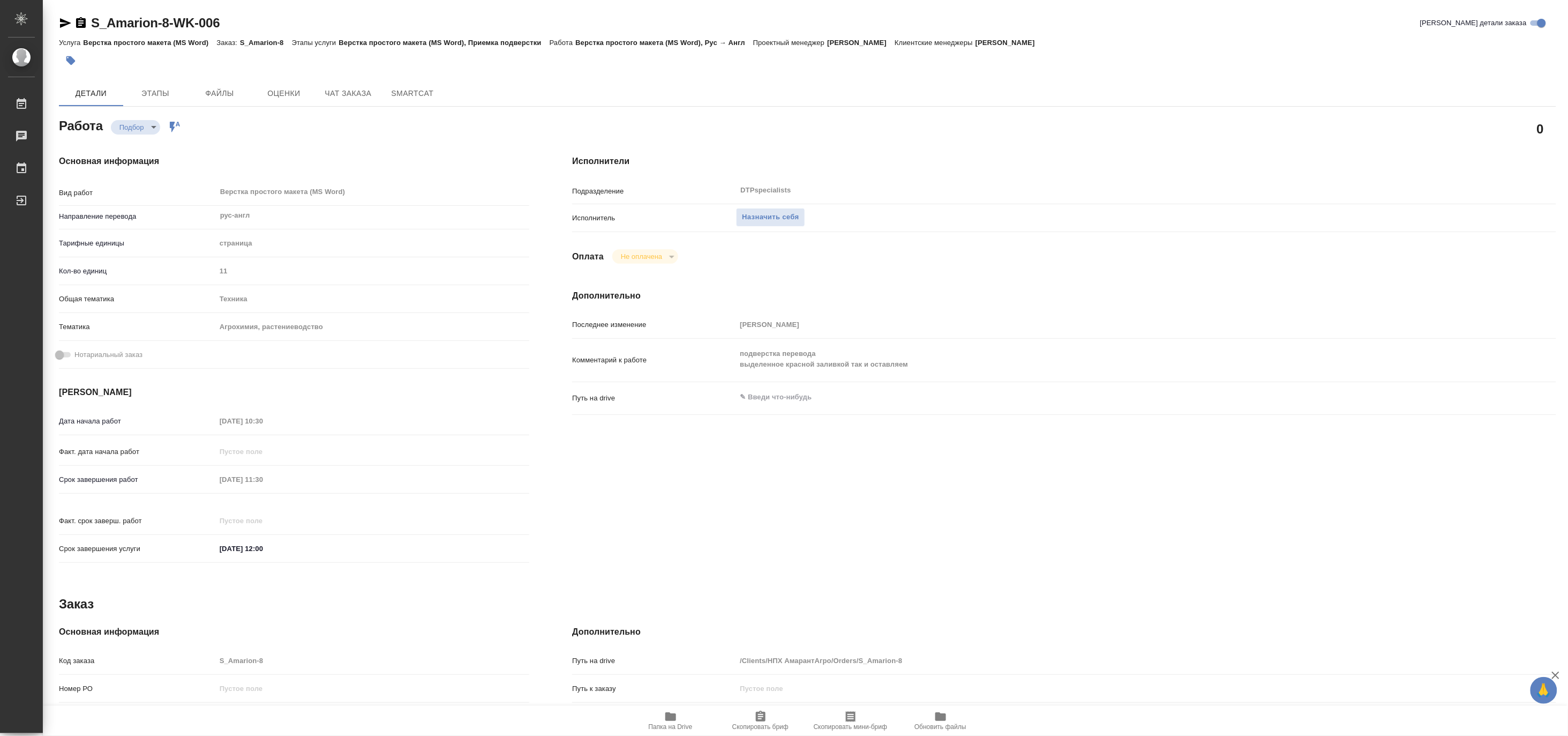
type textarea "x"
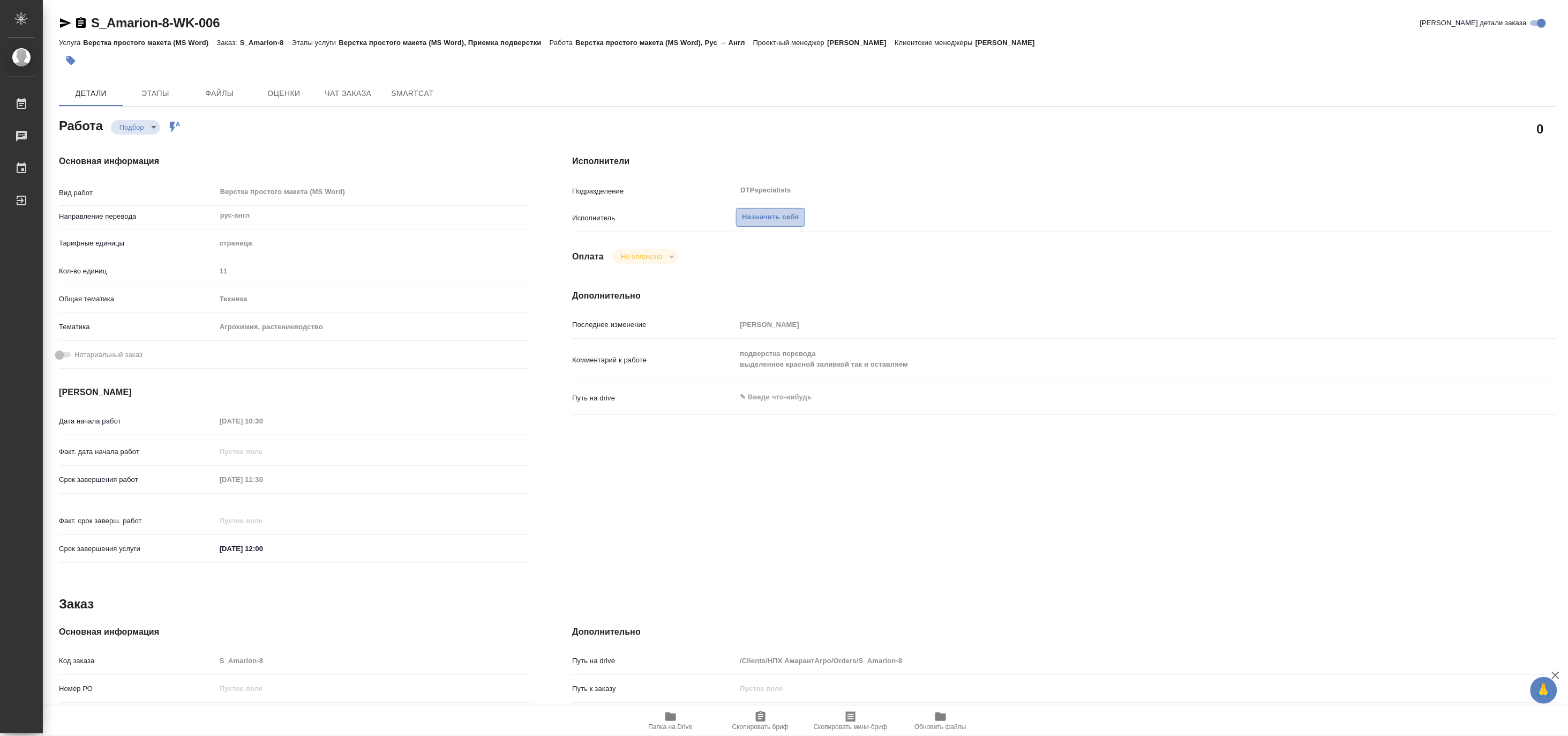
click at [760, 211] on span "Назначить себя" at bounding box center [771, 217] width 57 height 12
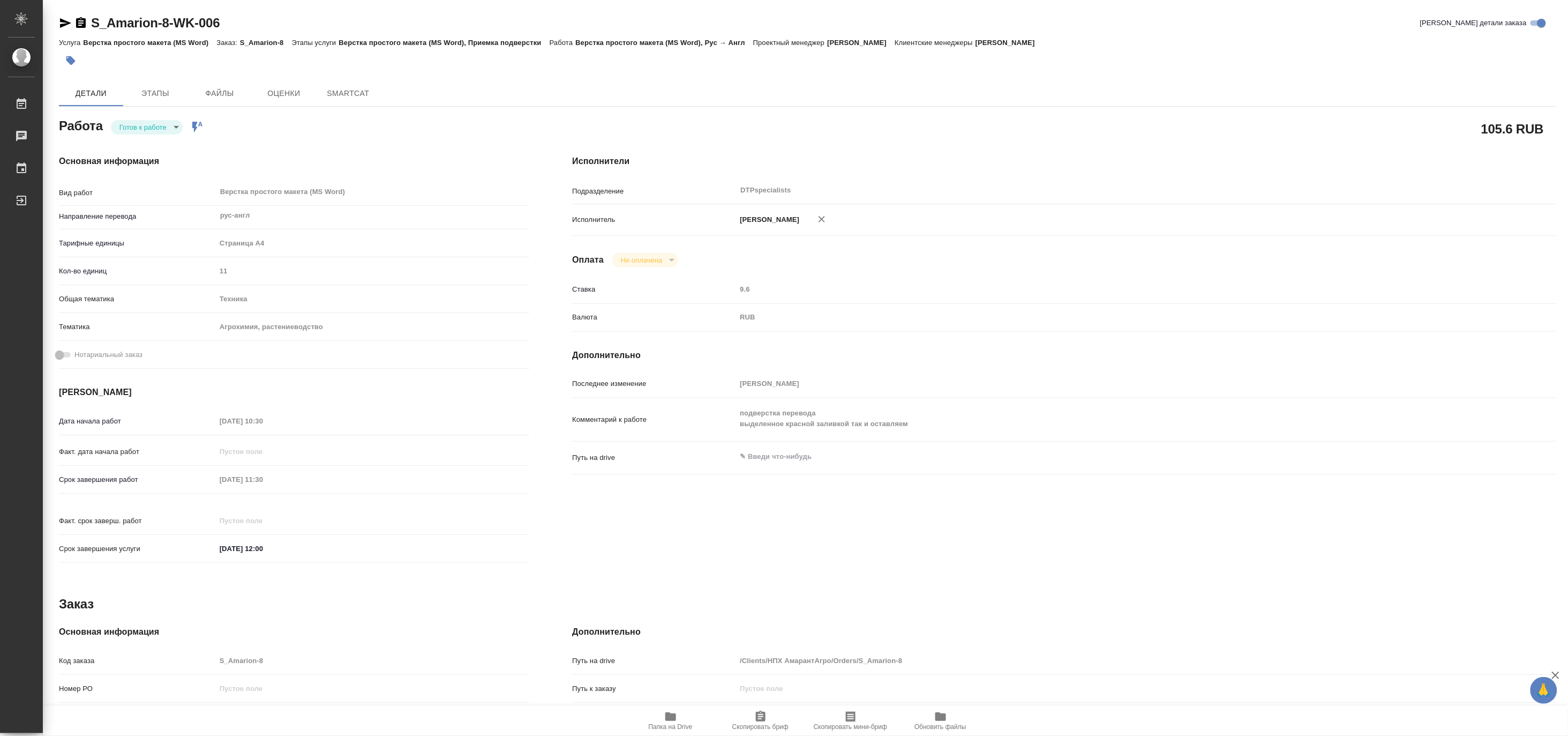
type textarea "x"
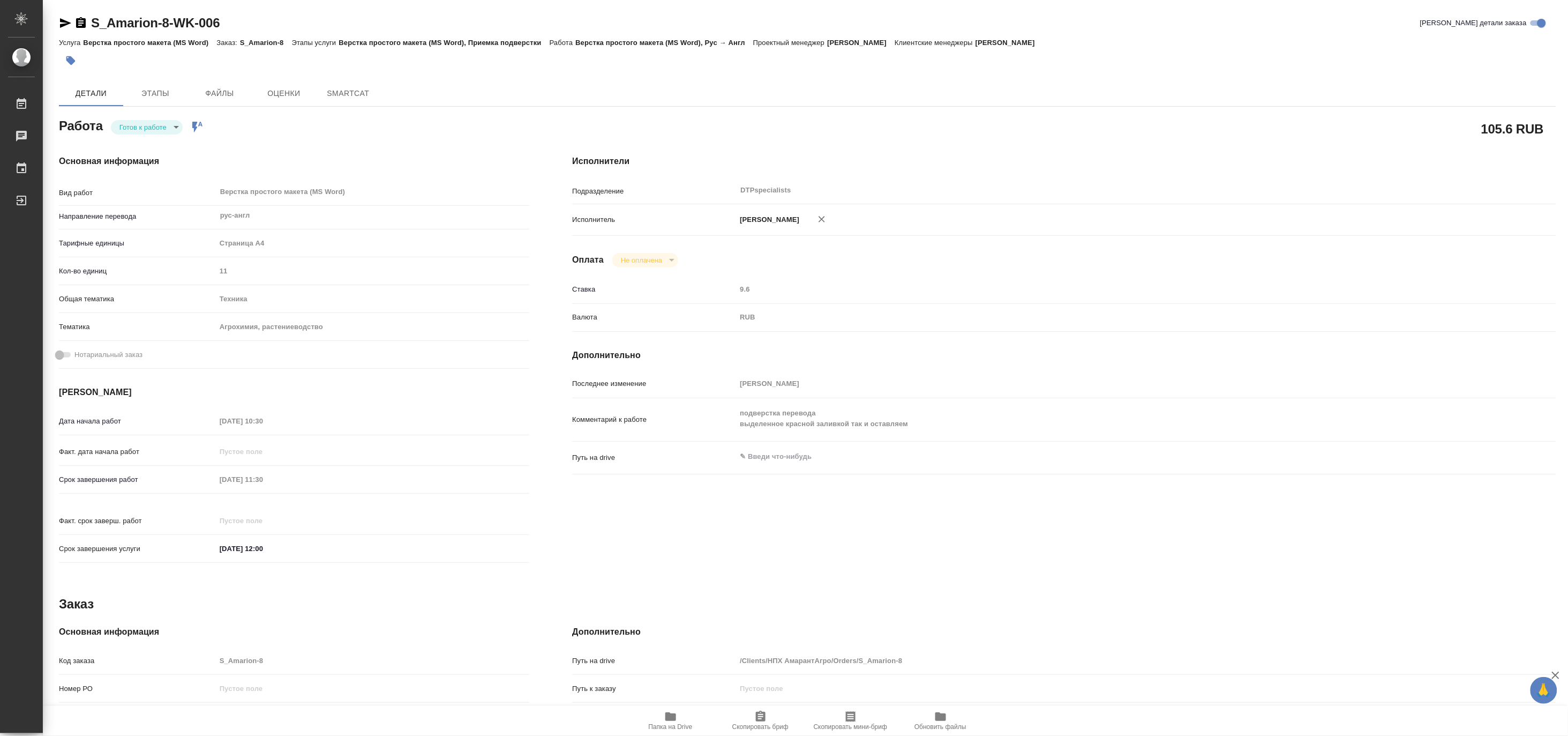
type textarea "x"
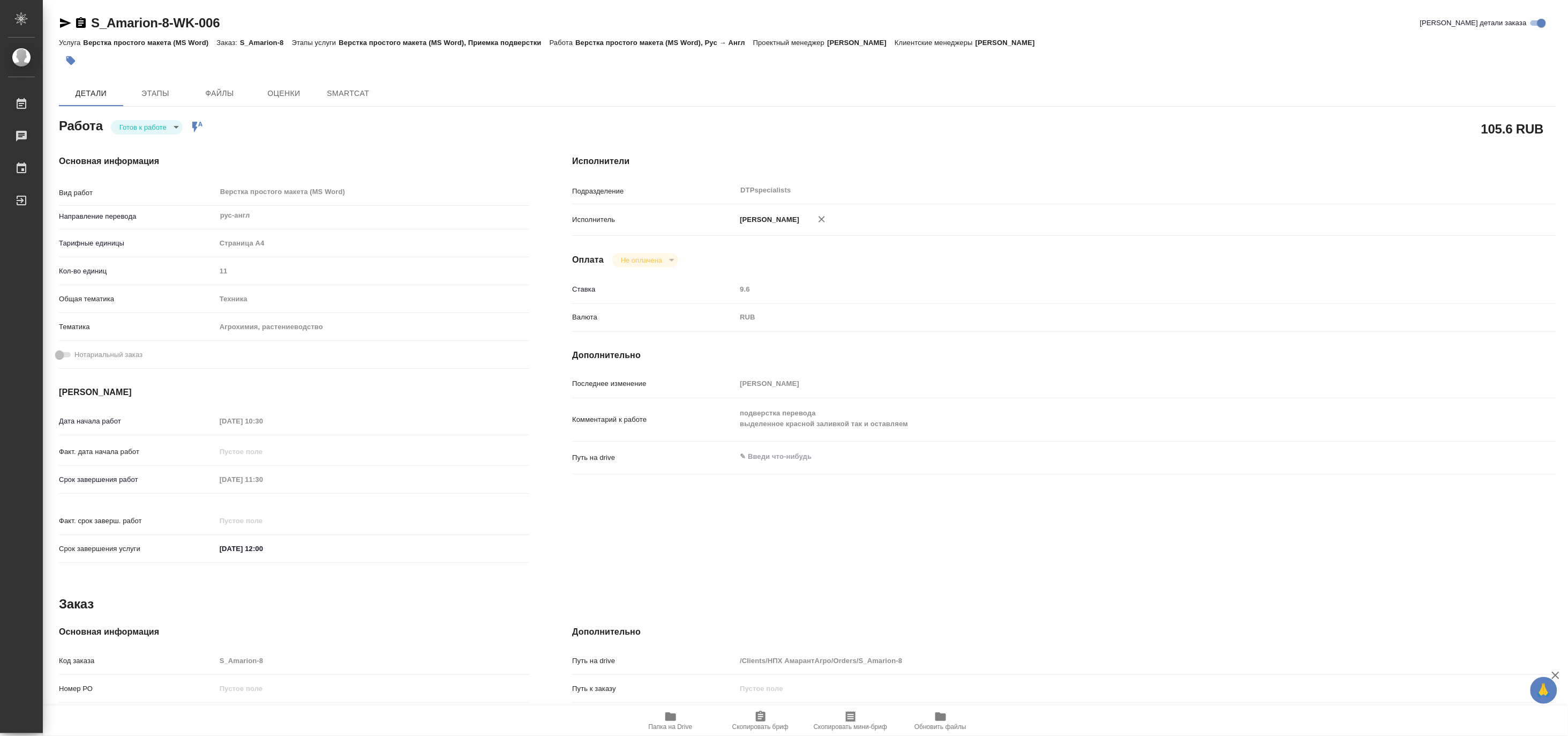
type textarea "x"
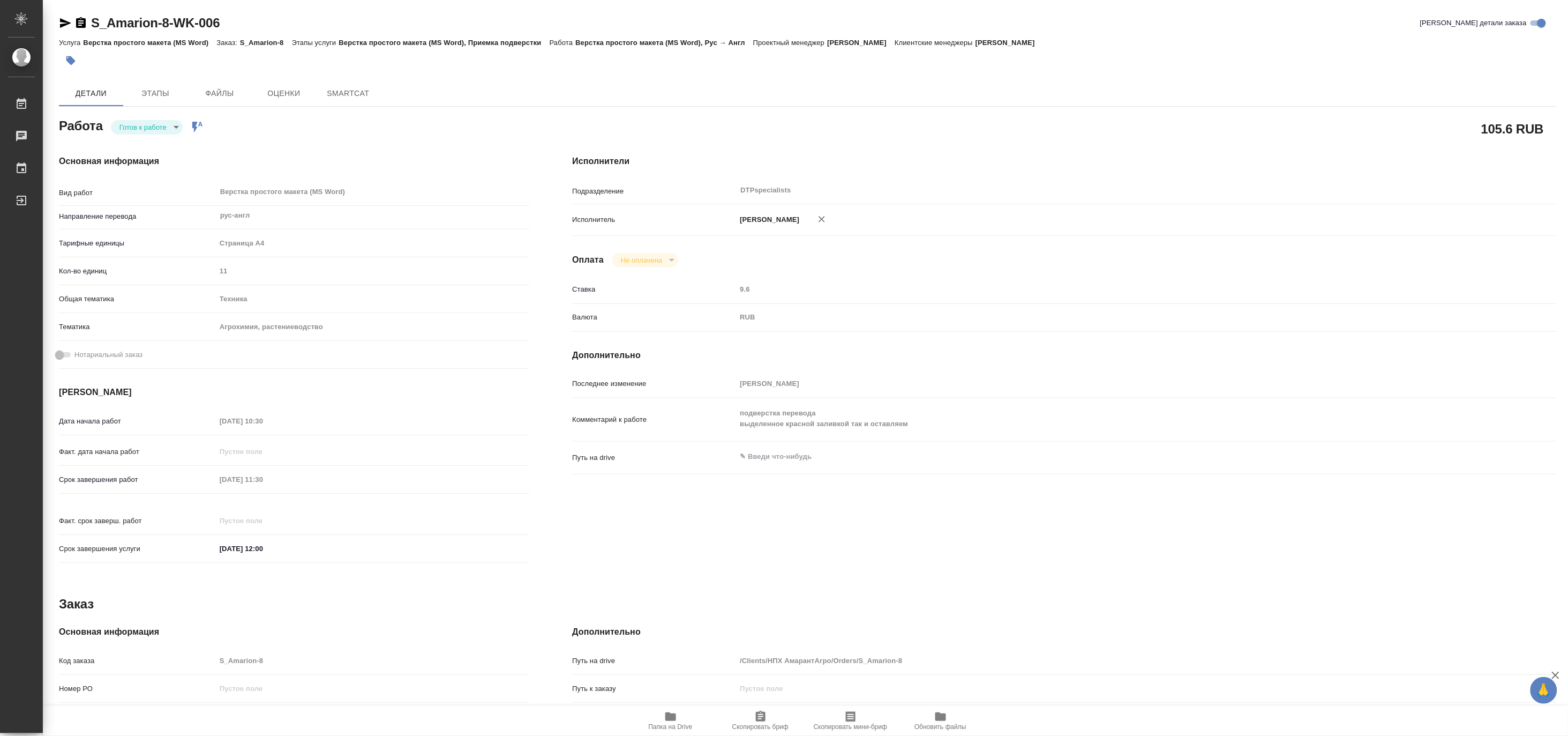
type textarea "x"
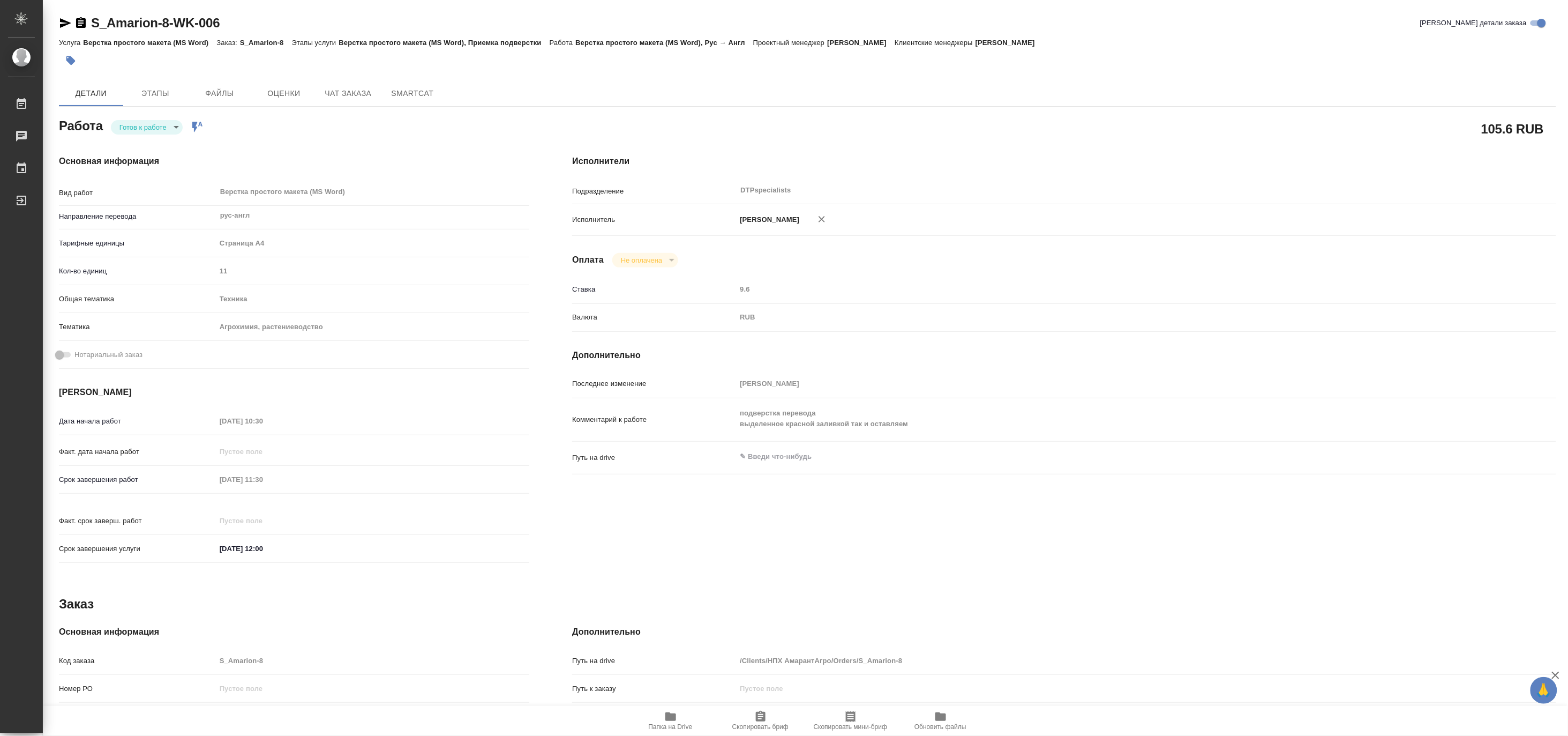
type textarea "x"
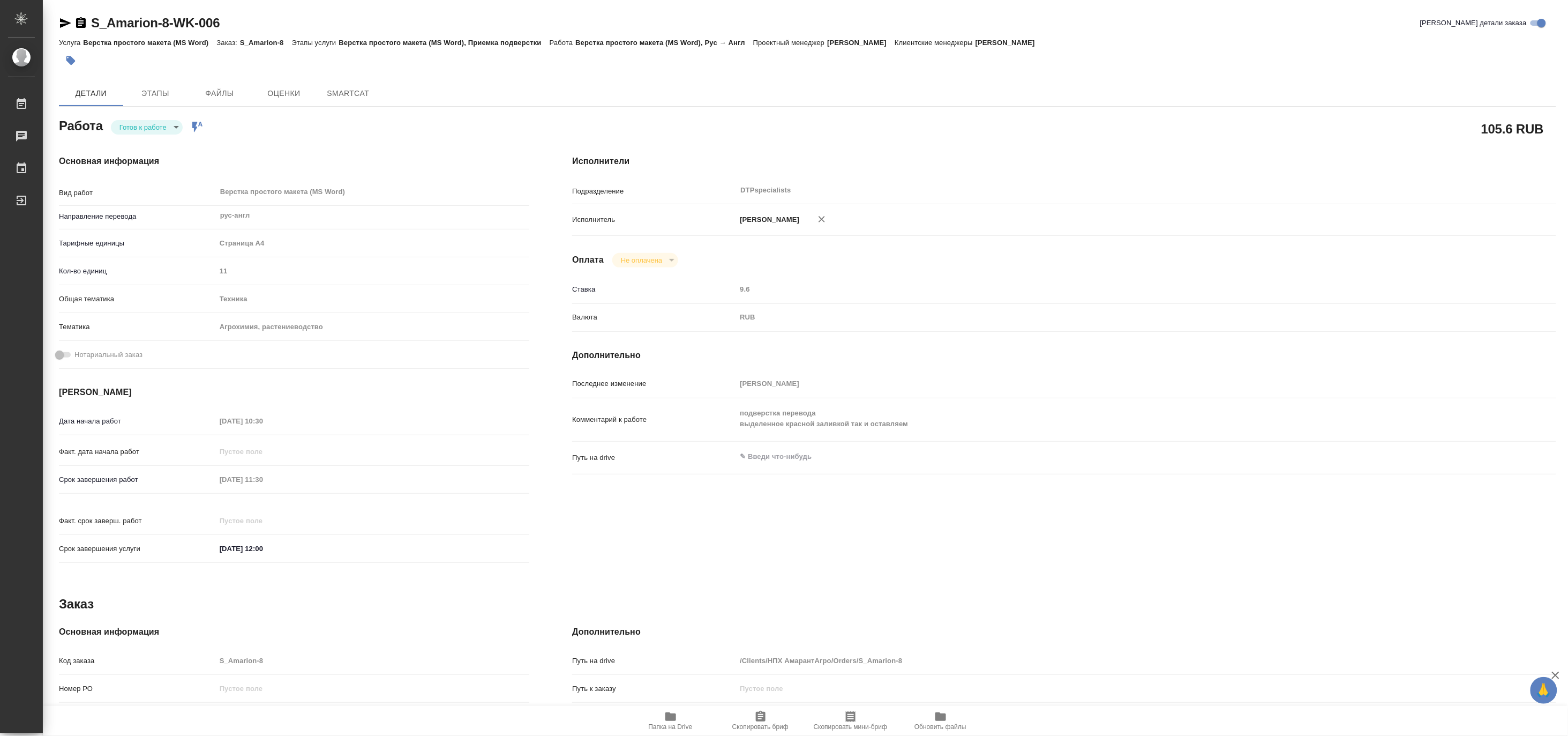
type textarea "x"
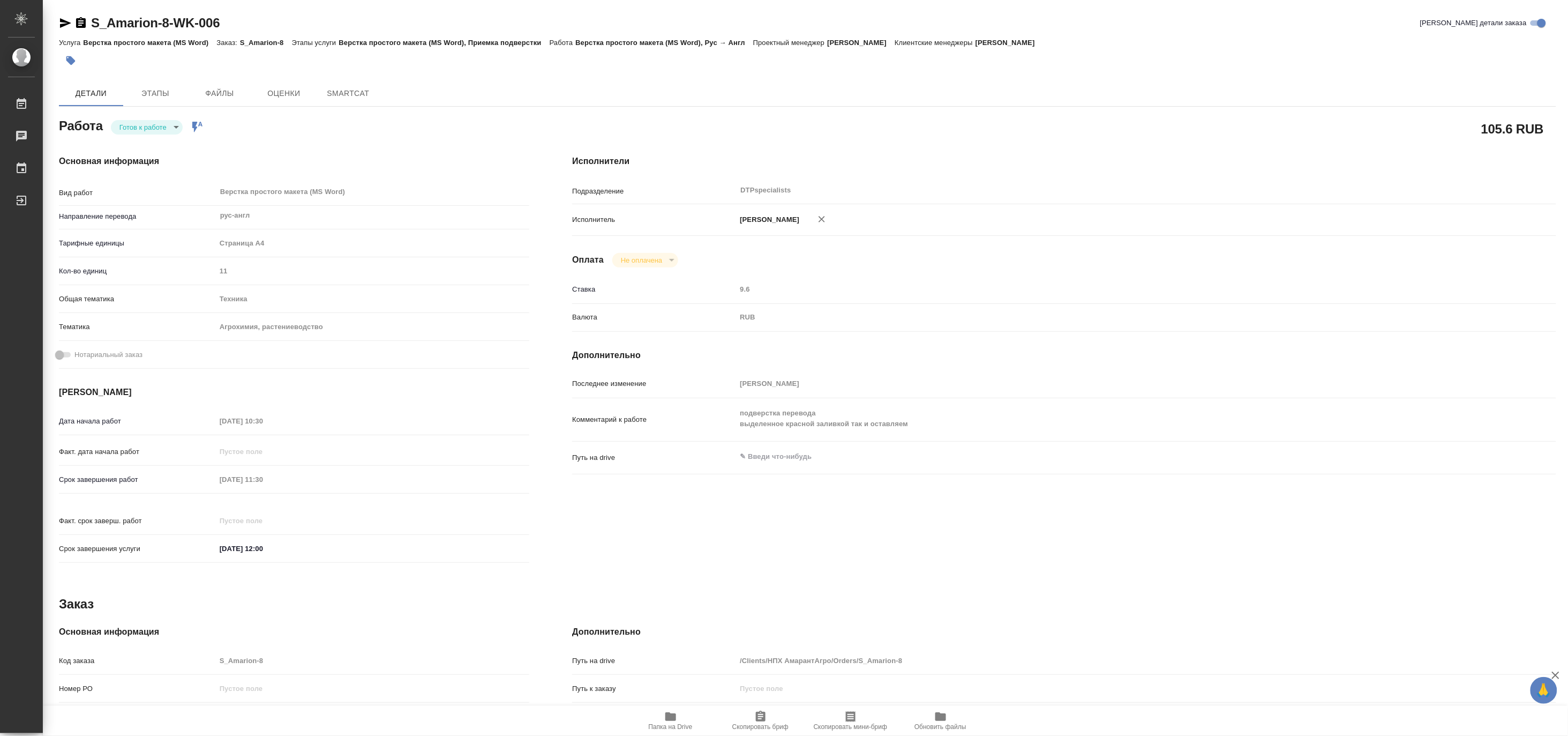
type textarea "x"
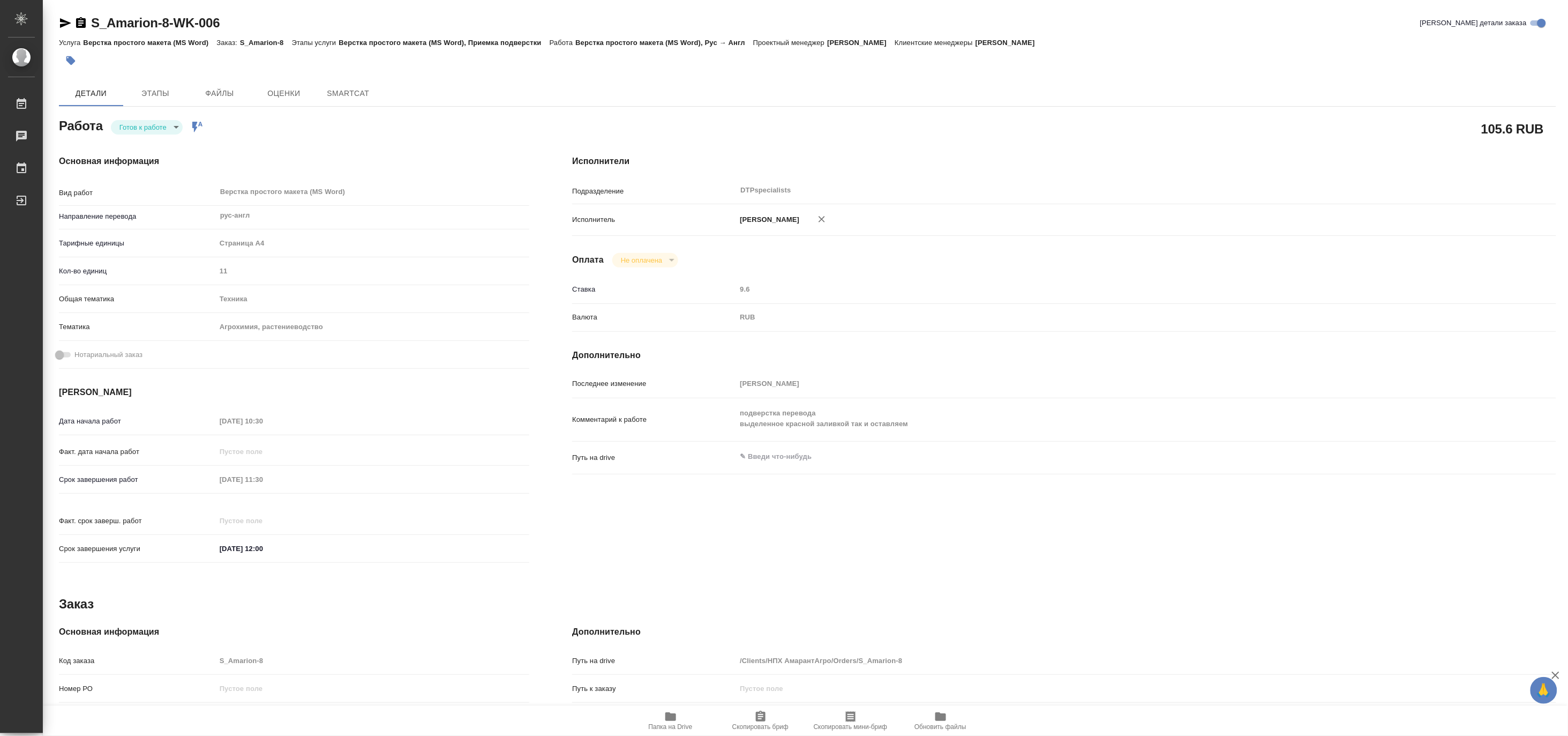
type textarea "x"
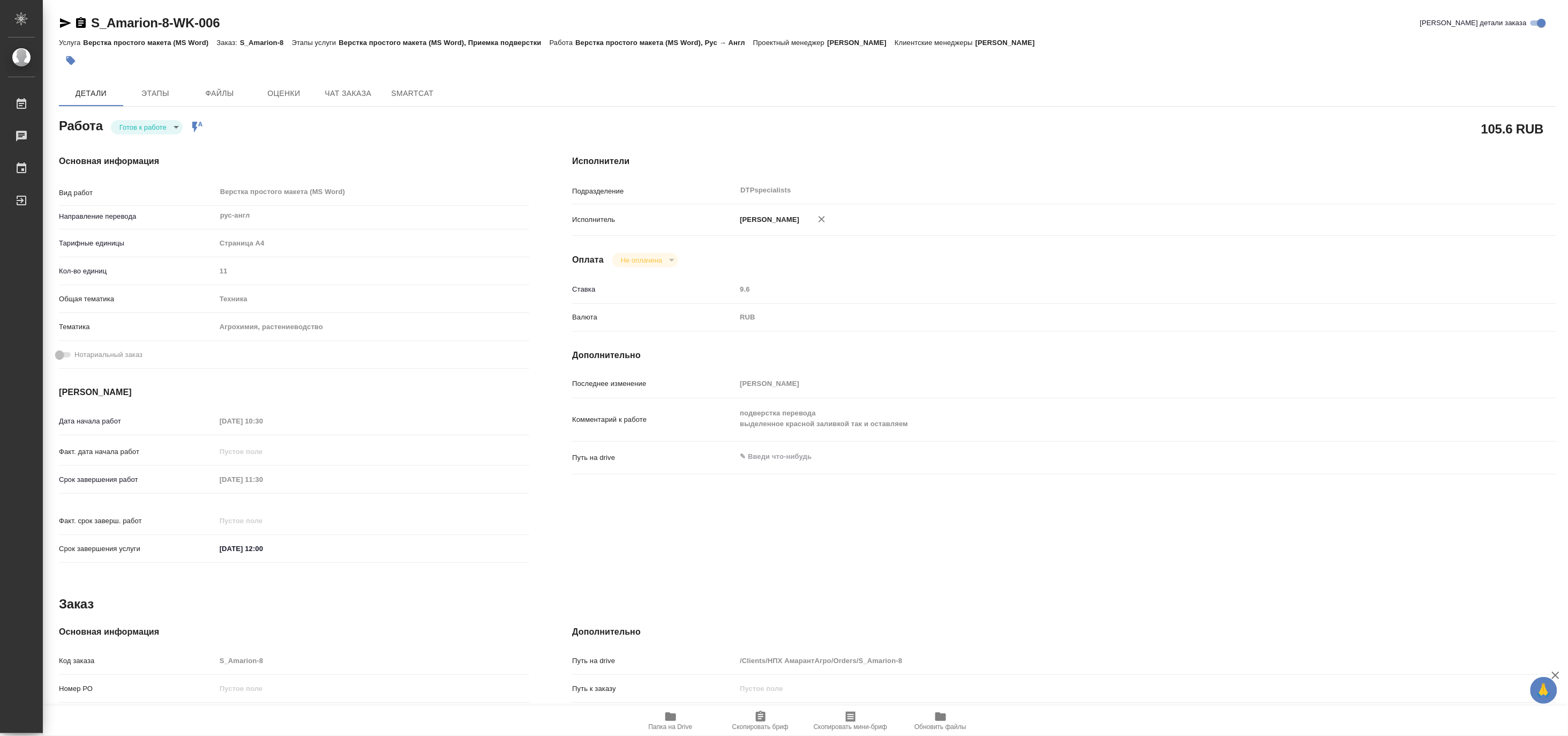
type textarea "x"
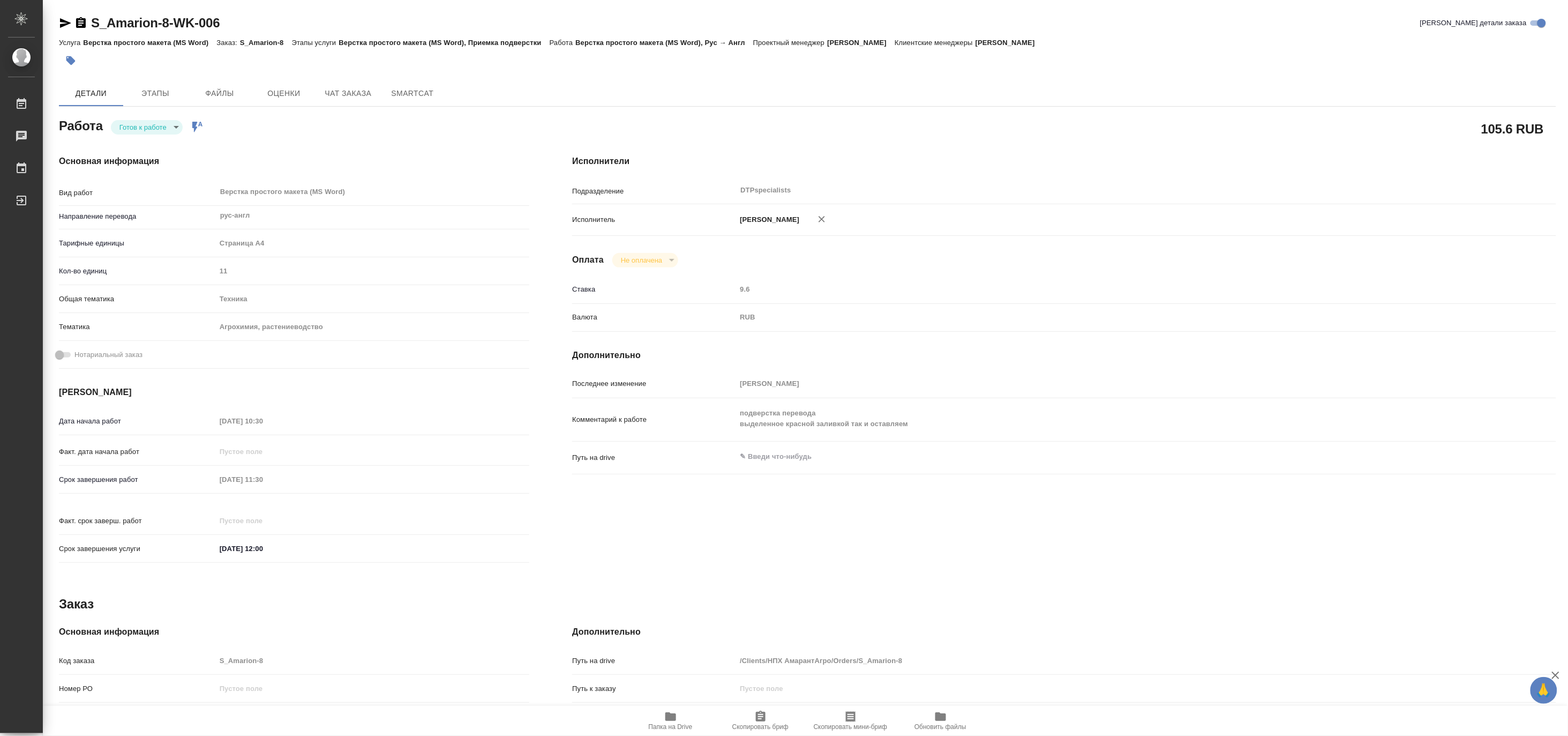
click at [57, 25] on div "S_Amarion-8-WK-006 Кратко детали заказа Услуга Верстка простого макета (MS Word…" at bounding box center [808, 456] width 1510 height 912
type textarea "x"
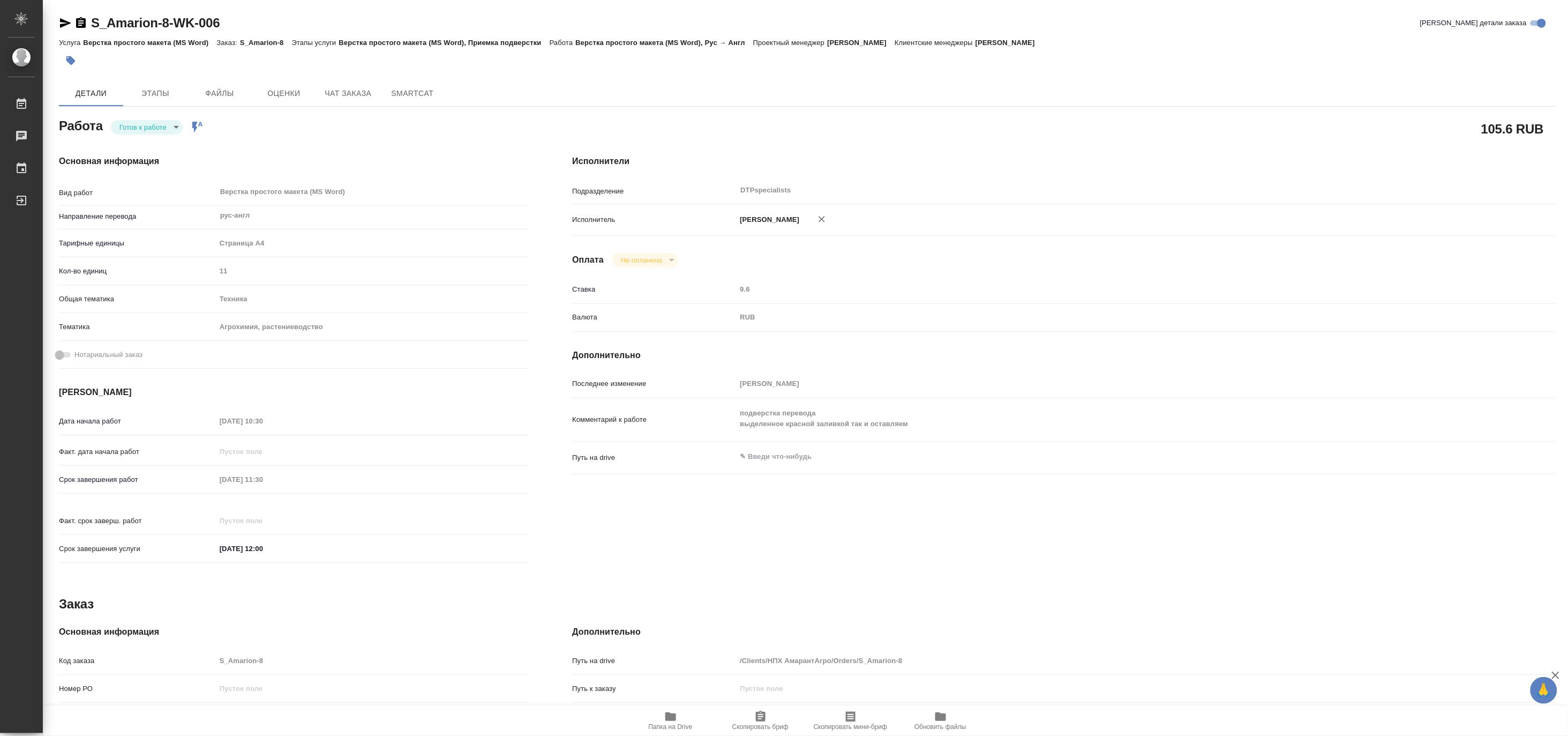
type textarea "x"
click at [61, 24] on icon "button" at bounding box center [66, 23] width 11 height 9
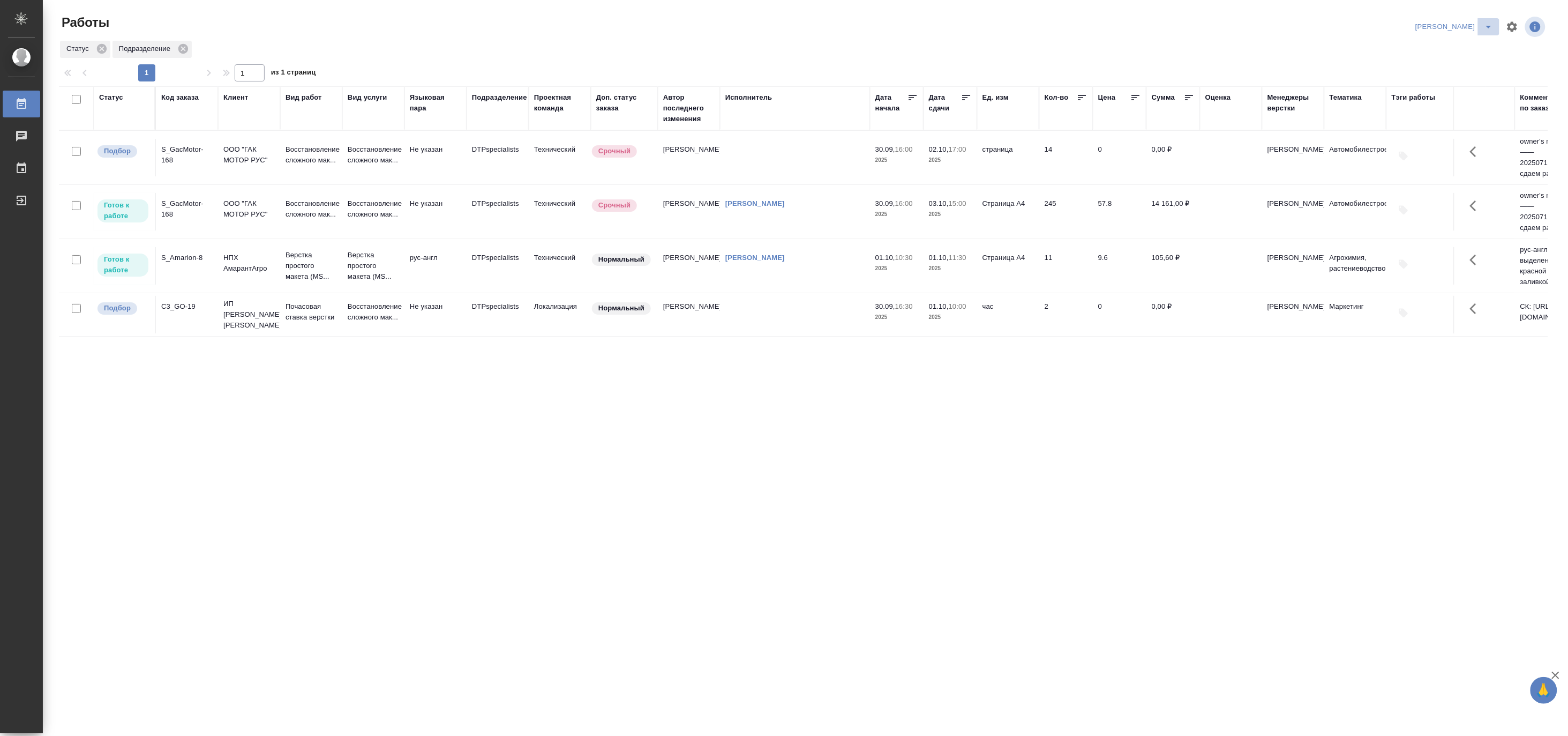
click at [1491, 25] on icon "split button" at bounding box center [1489, 27] width 13 height 13
click at [1478, 45] on li "Матвеева_В работе" at bounding box center [1448, 48] width 102 height 18
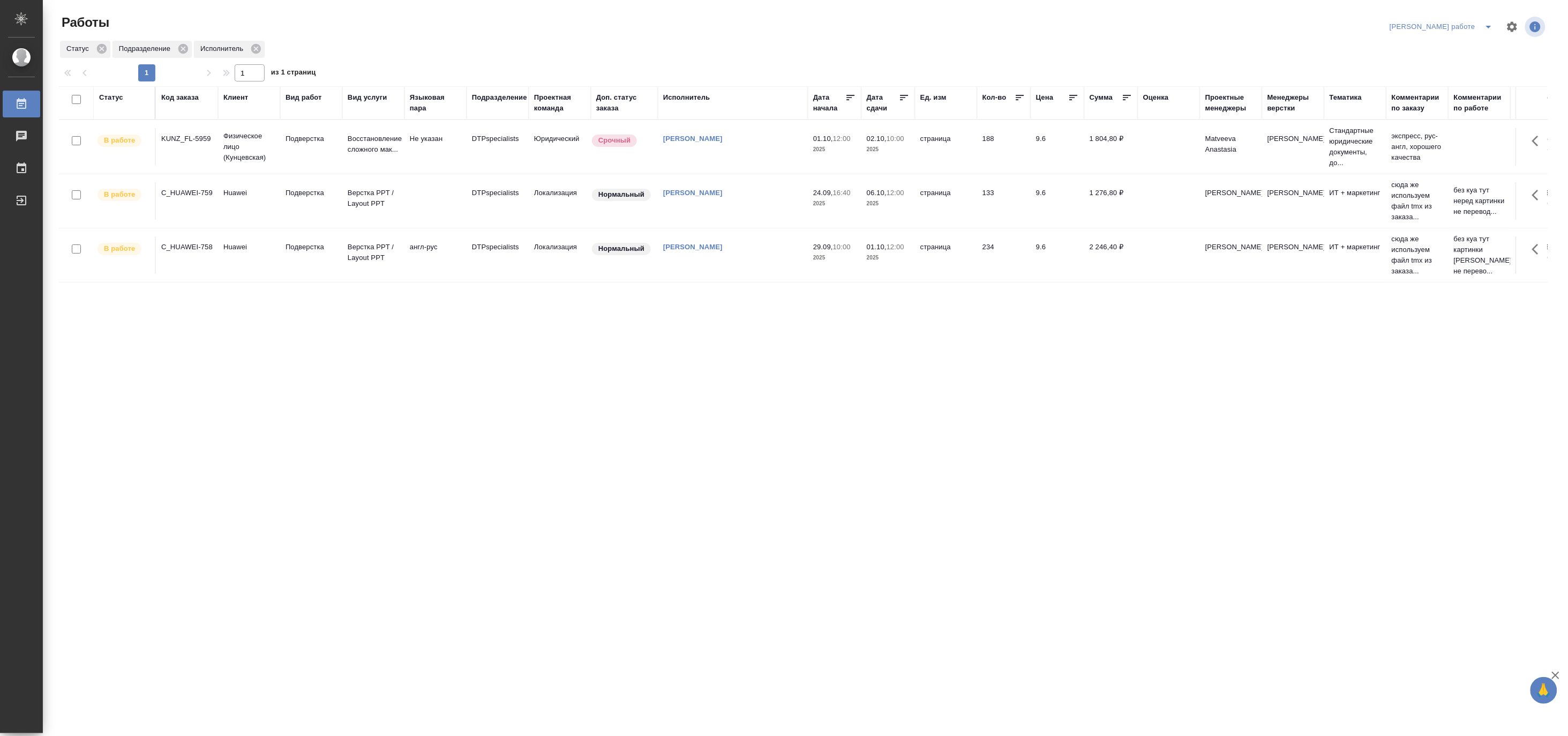
click at [345, 279] on tr "В работе C_HUAWEI-758 Huawei Подверстка Верстка PPT / Layout PPT англ-рус DTPsp…" at bounding box center [832, 255] width 1547 height 54
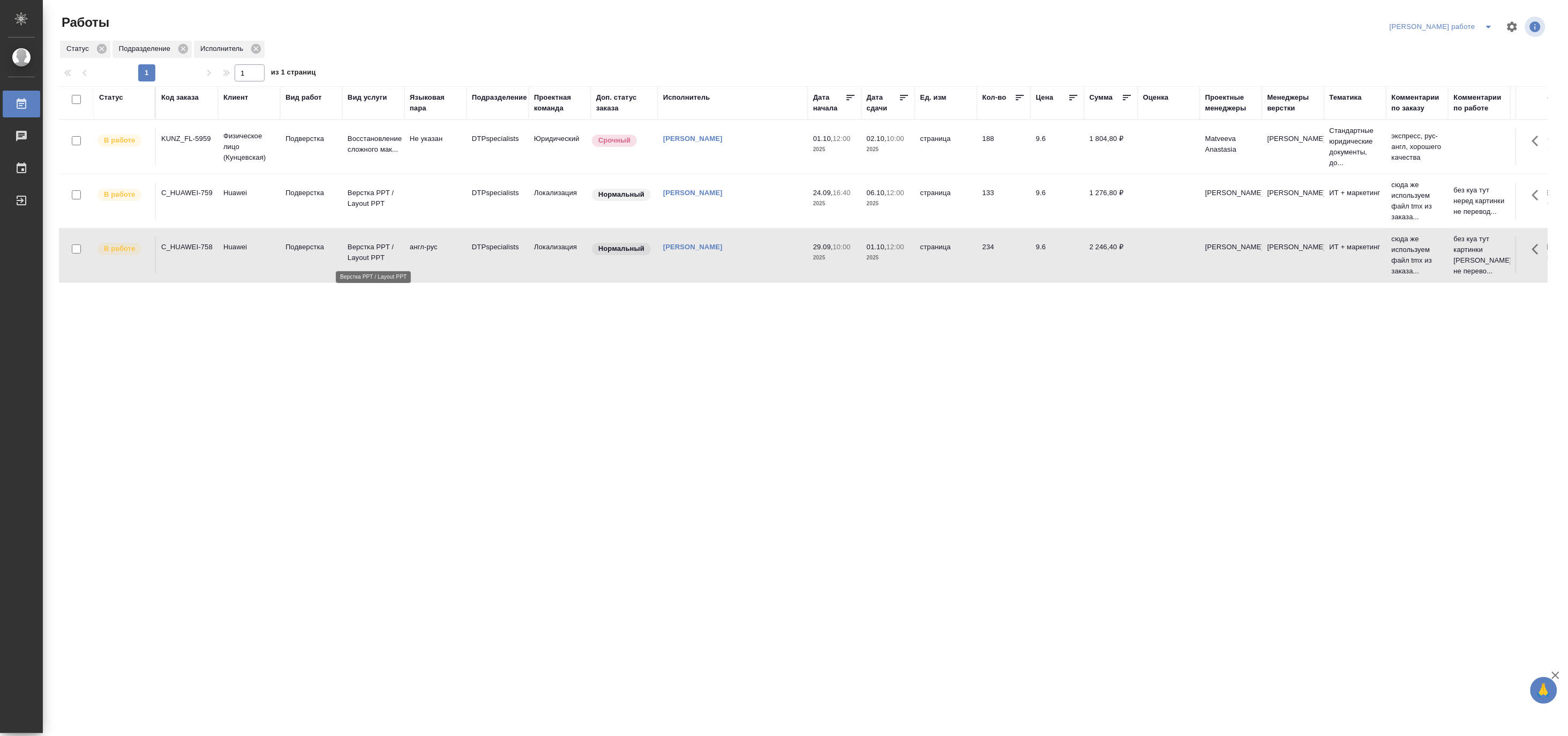
click at [357, 258] on p "Верстка PPT / Layout PPT" at bounding box center [374, 252] width 52 height 21
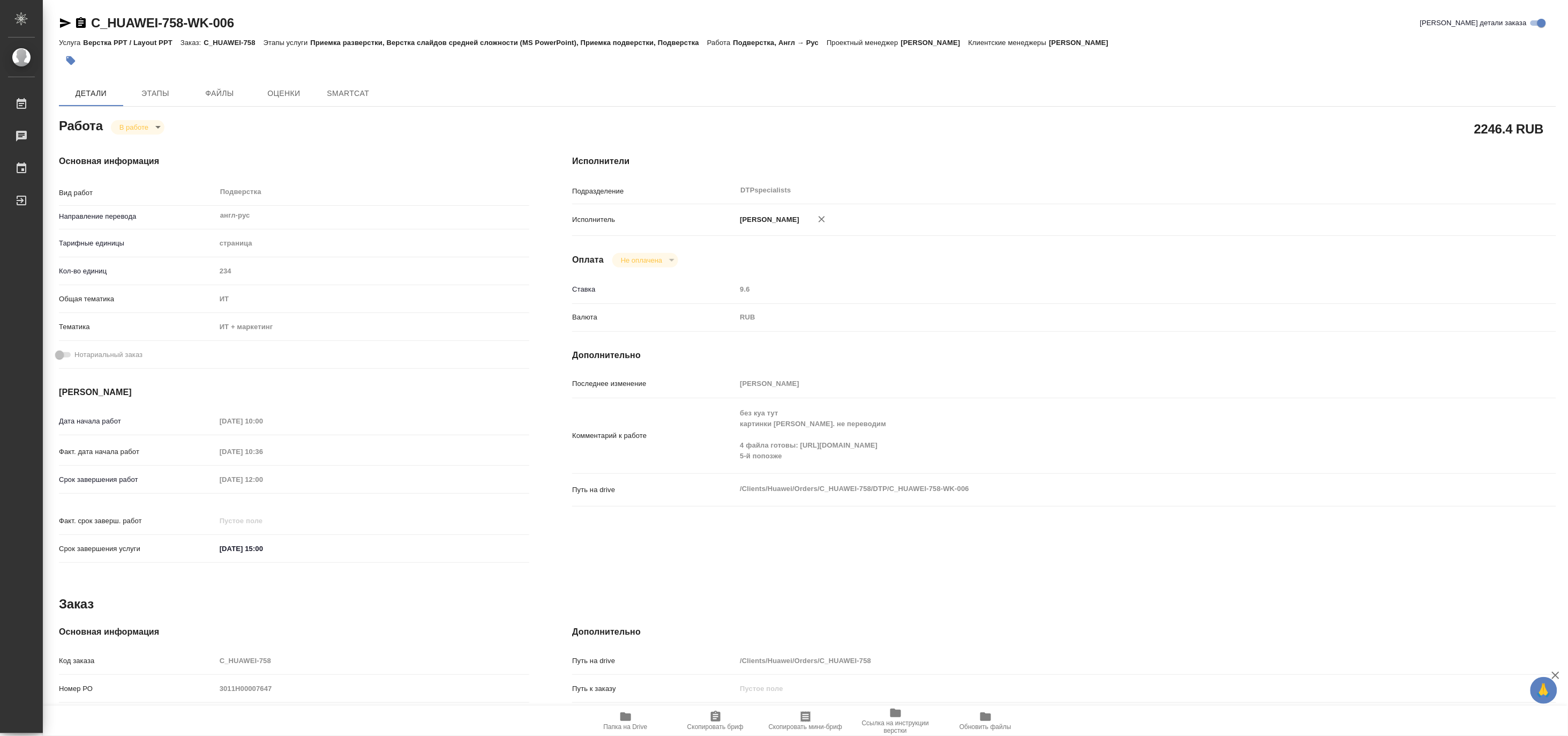
type textarea "x"
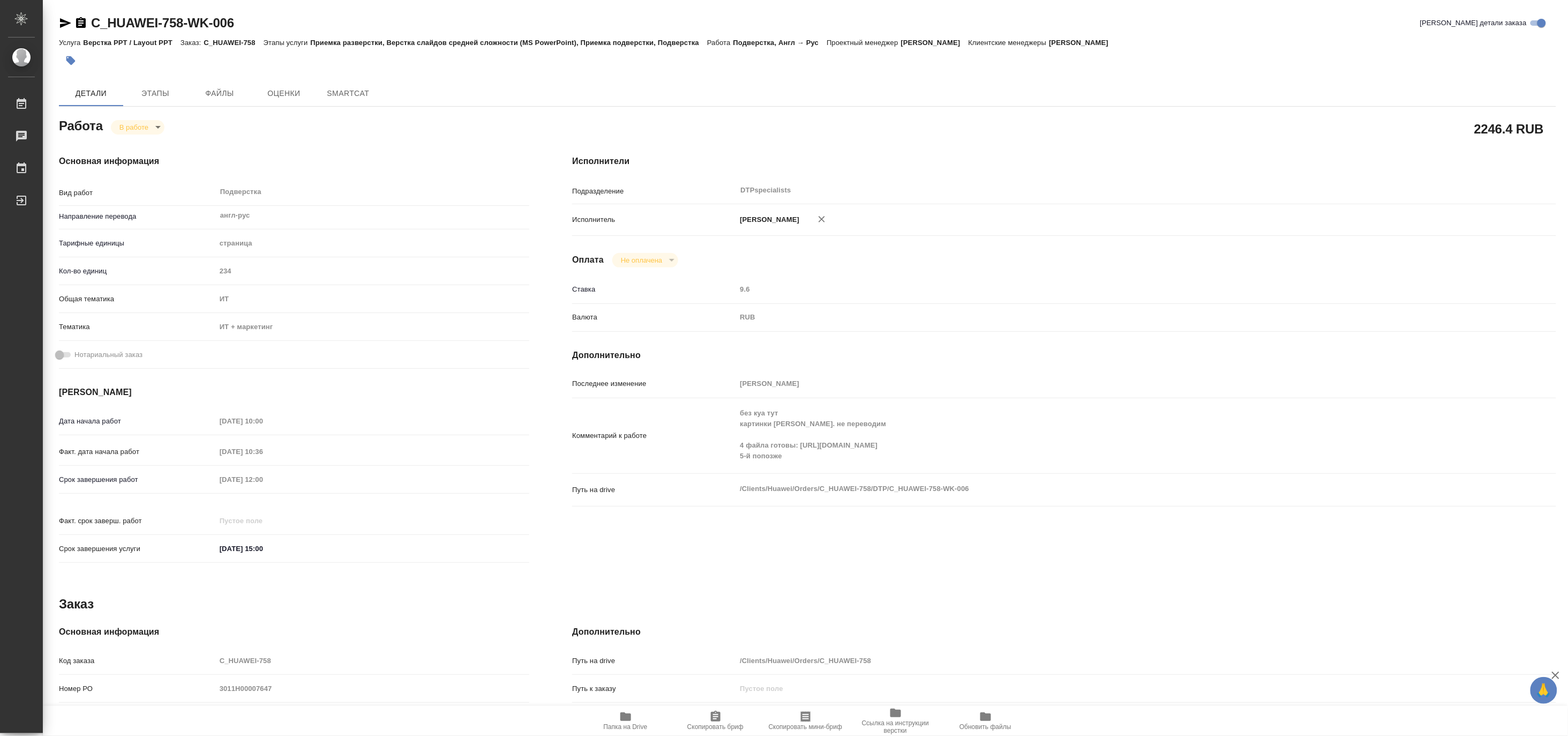
type textarea "x"
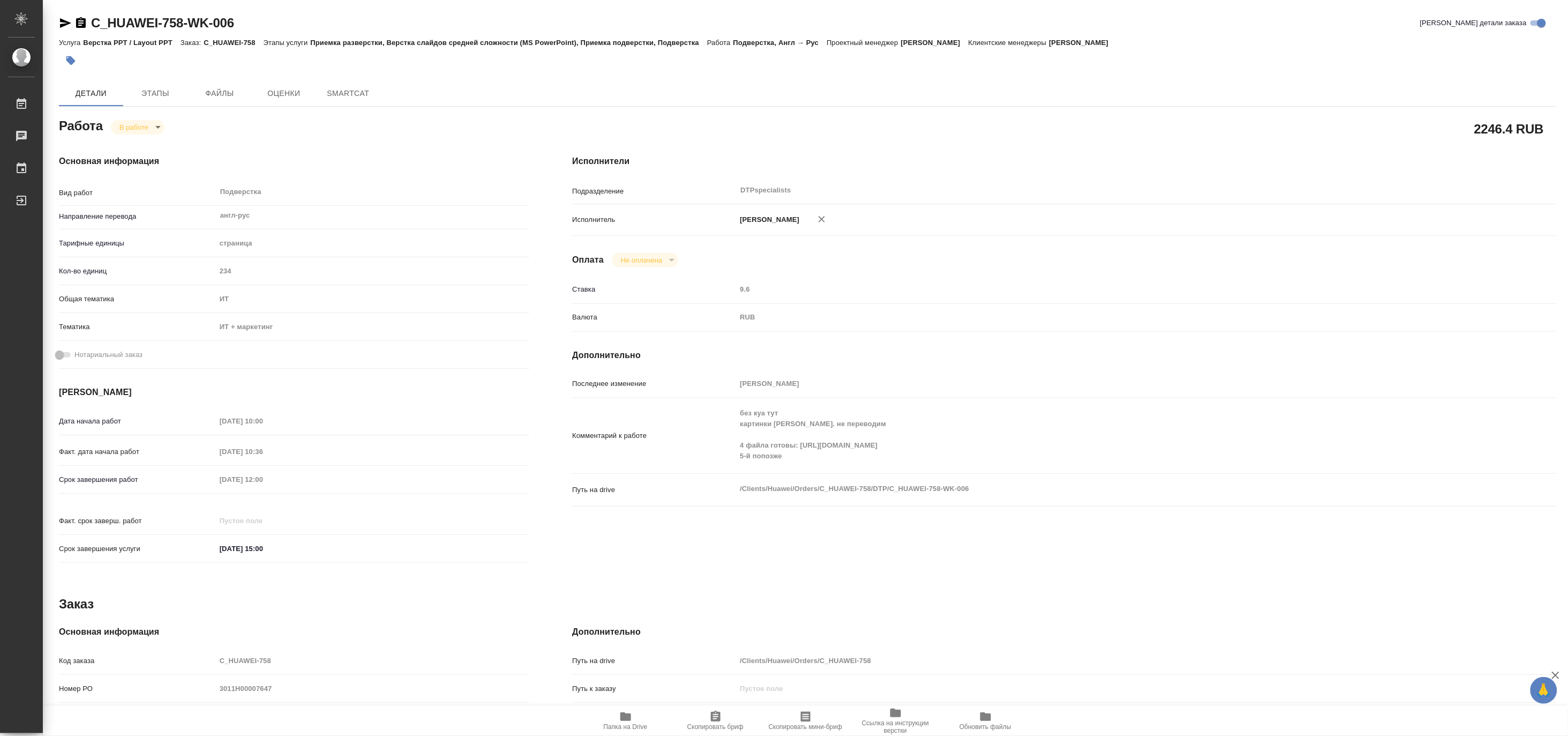
type textarea "x"
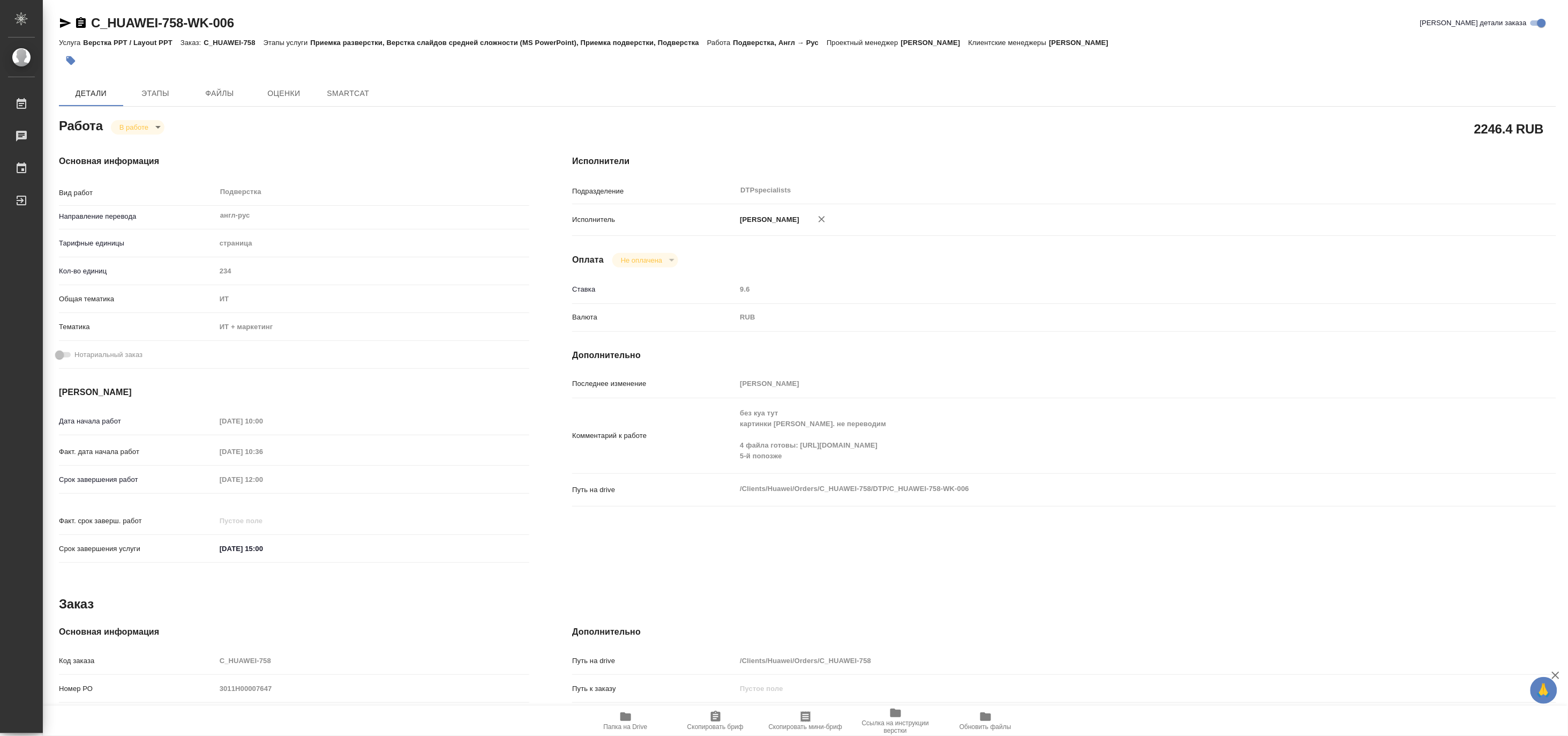
type textarea "x"
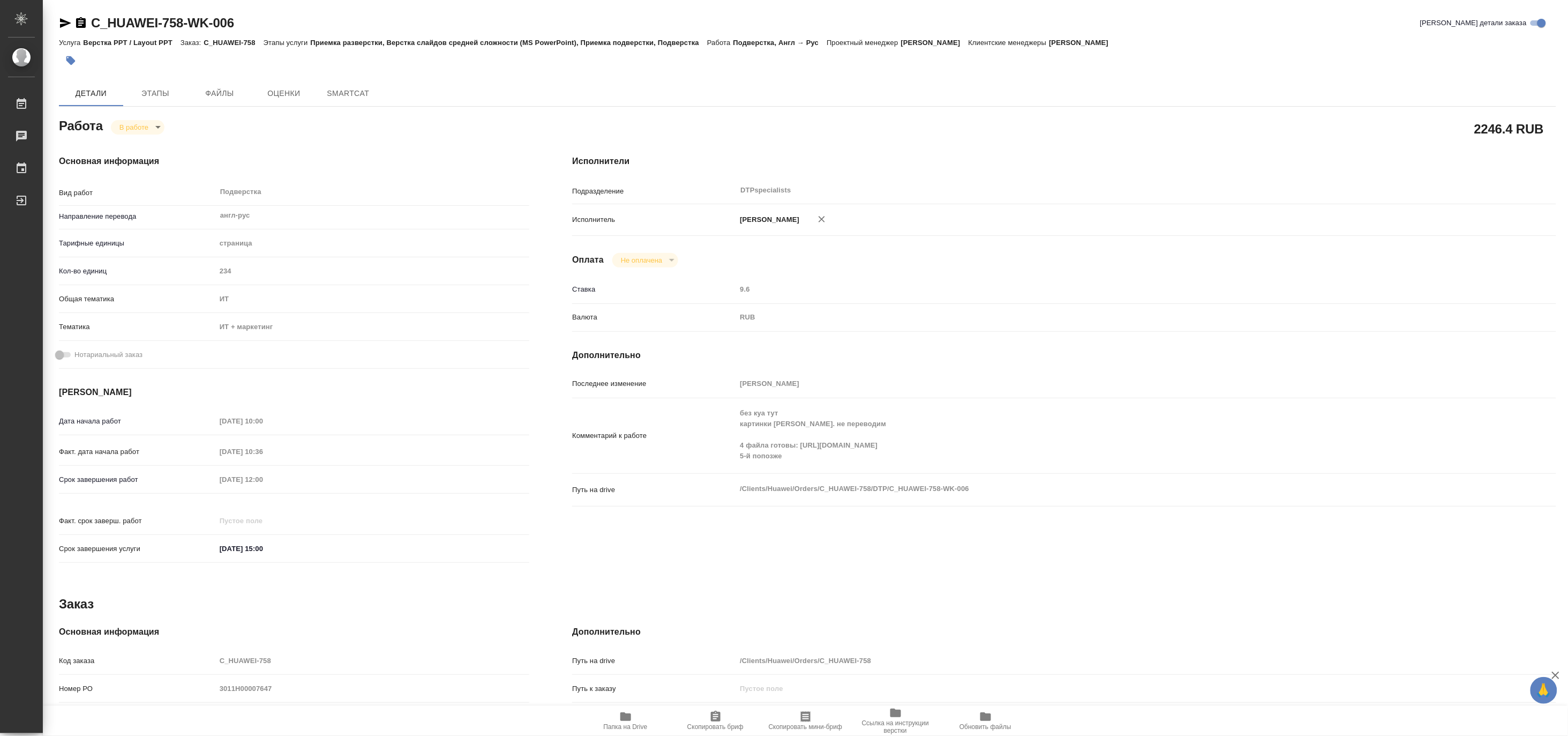
type textarea "x"
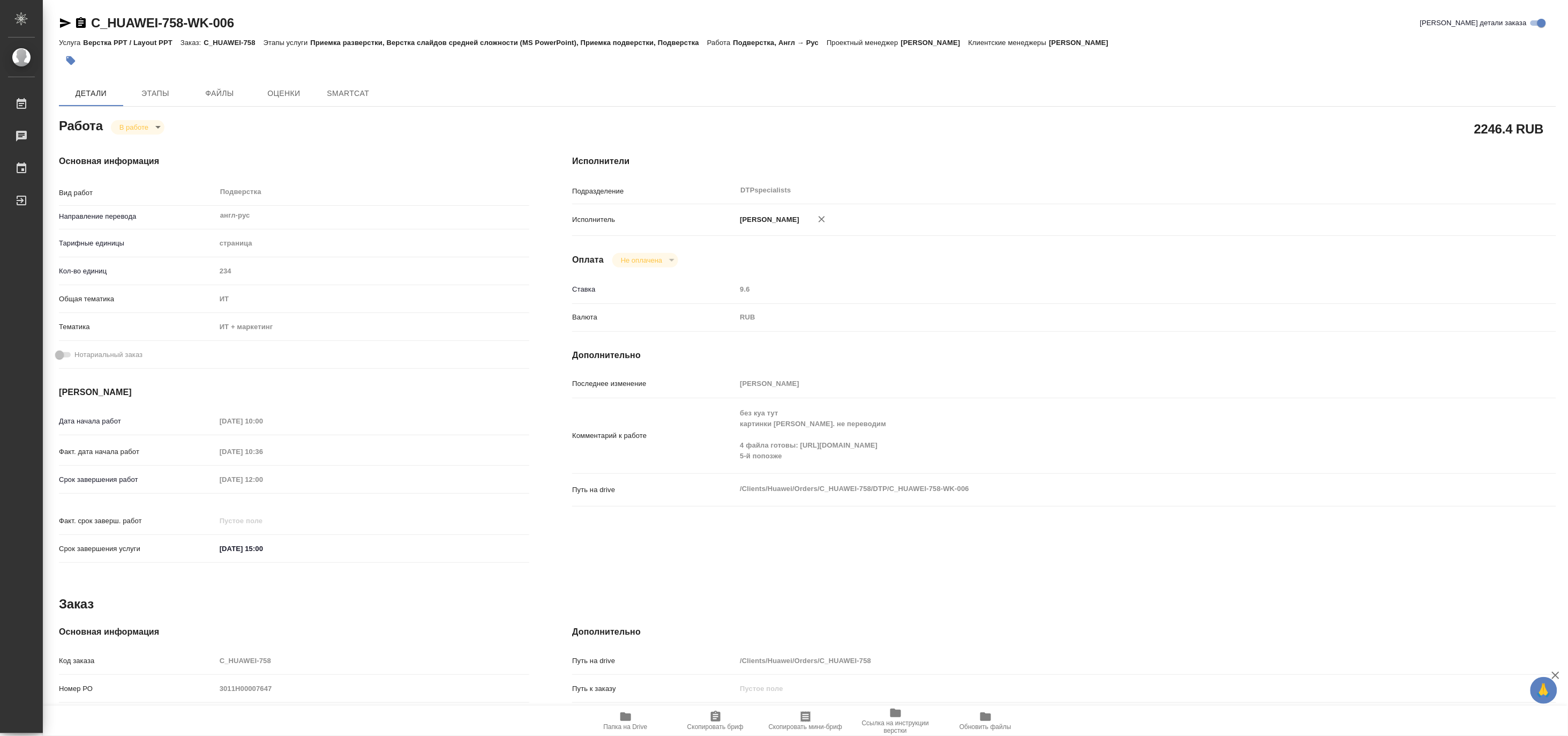
type textarea "x"
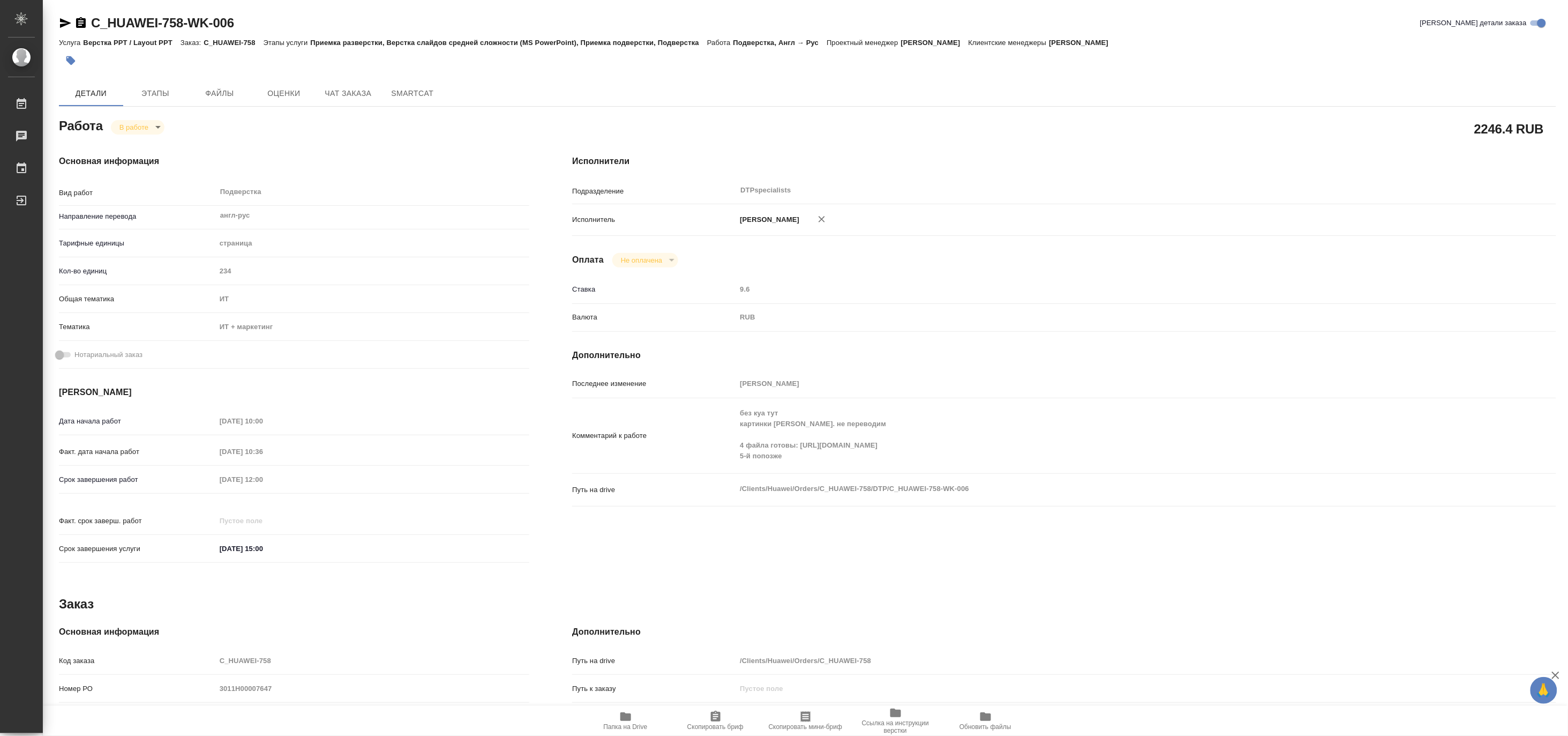
type textarea "x"
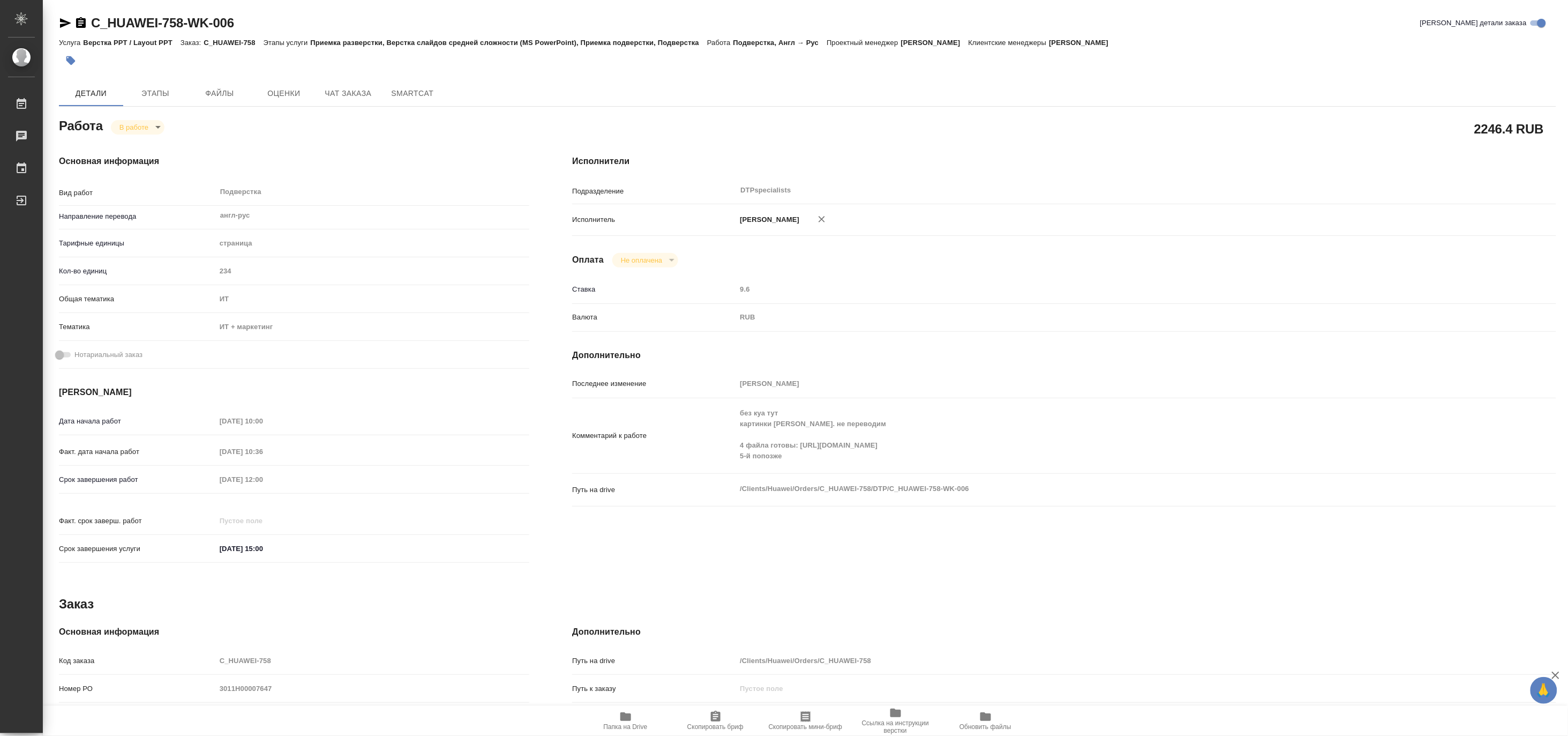
type textarea "x"
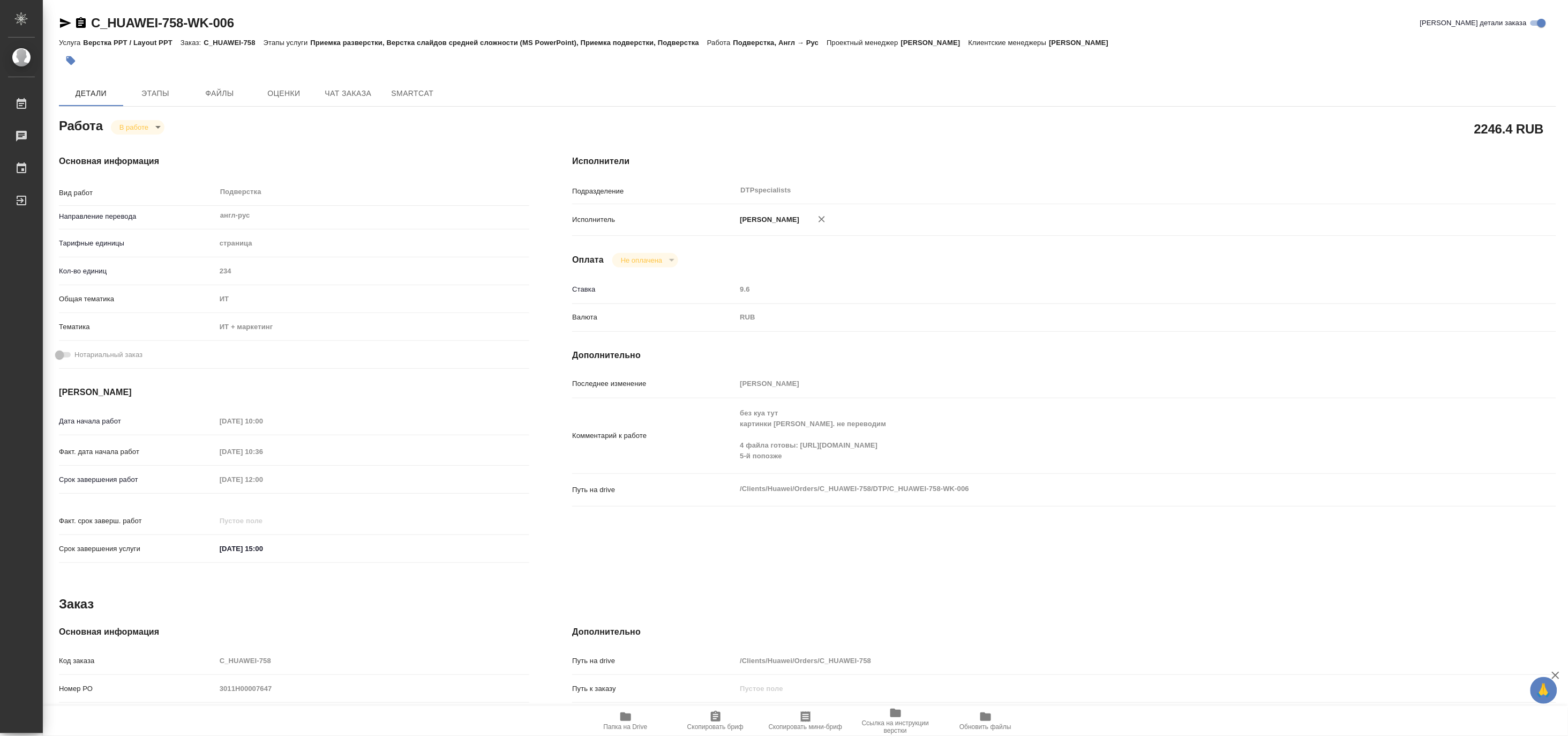
click at [628, 714] on icon "button" at bounding box center [626, 717] width 11 height 8
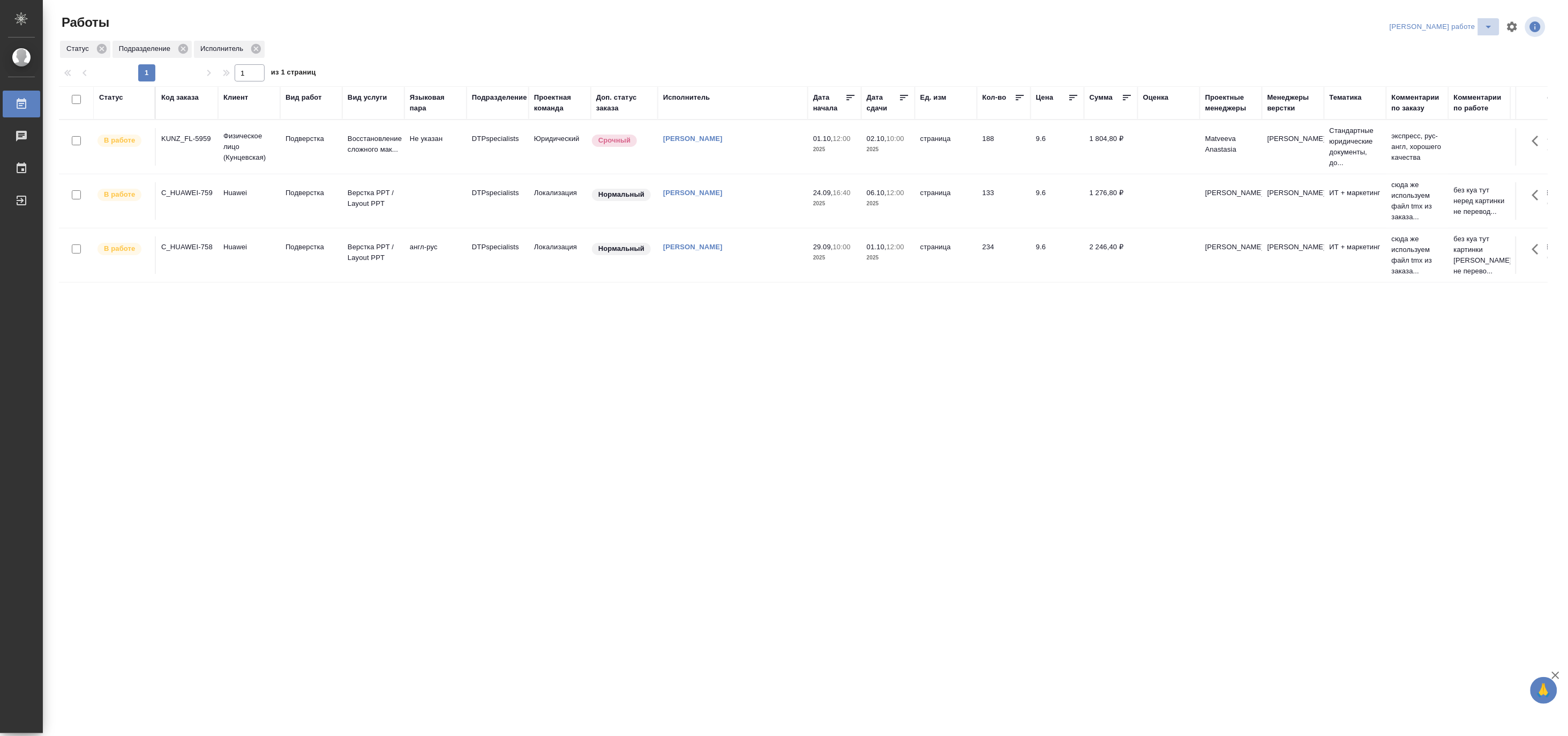
click at [1484, 28] on icon "split button" at bounding box center [1489, 27] width 13 height 13
click at [1475, 65] on li "[PERSON_NAME]" at bounding box center [1451, 66] width 97 height 18
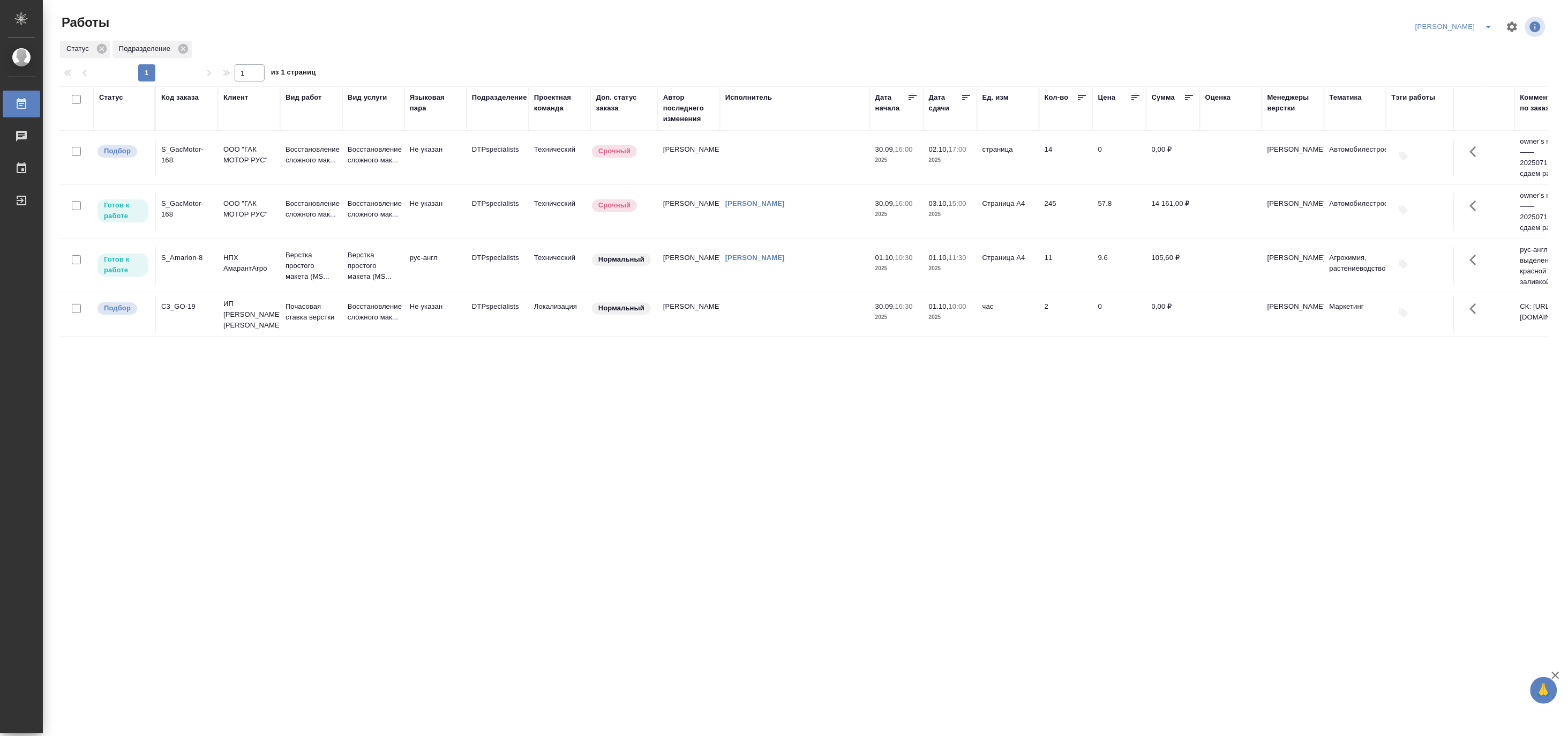
click at [366, 435] on div "Статус Код заказа Клиент Вид работ Вид услуги Языковая пара Подразделение Проек…" at bounding box center [803, 279] width 1489 height 386
click at [404, 171] on td "Не указан" at bounding box center [435, 157] width 62 height 38
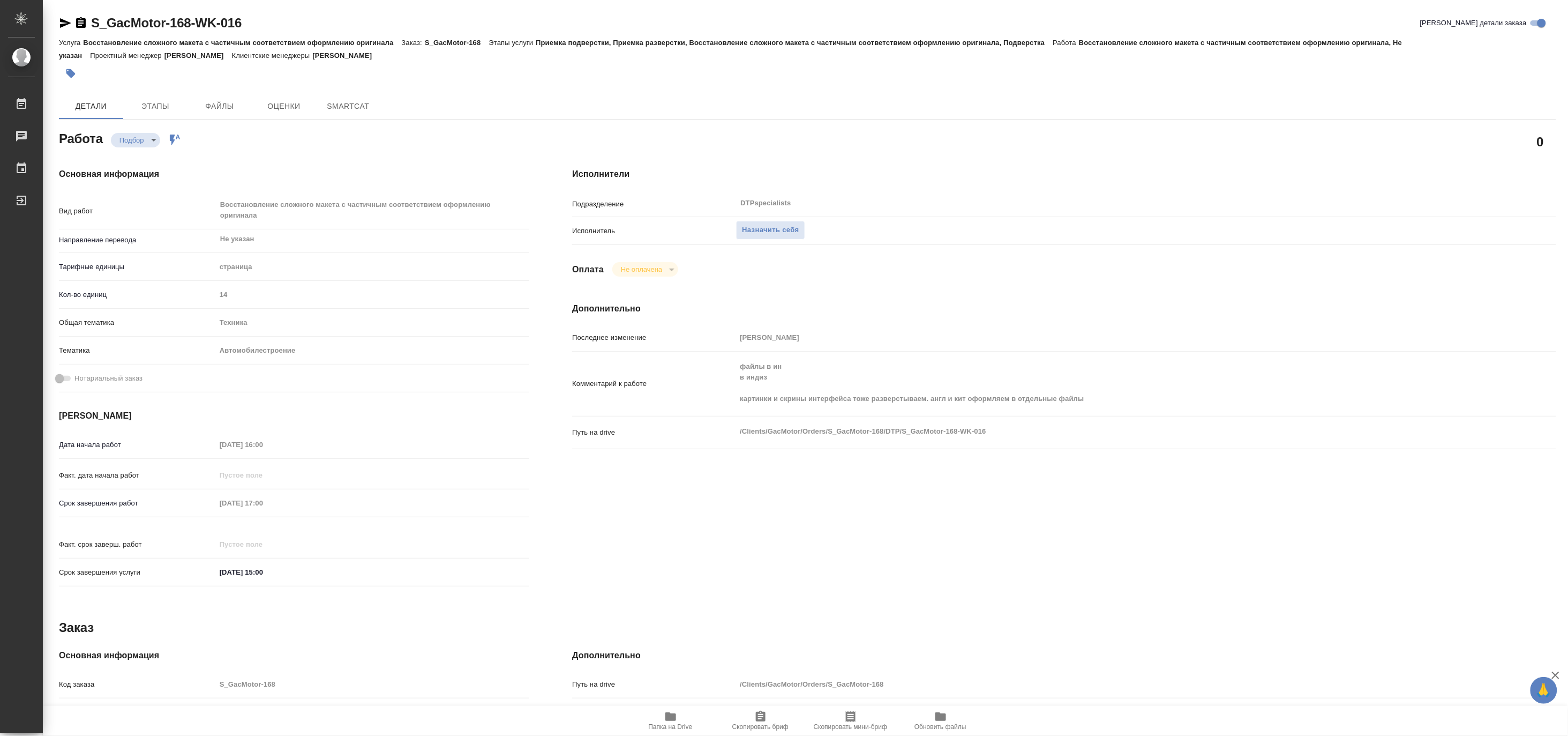
type textarea "x"
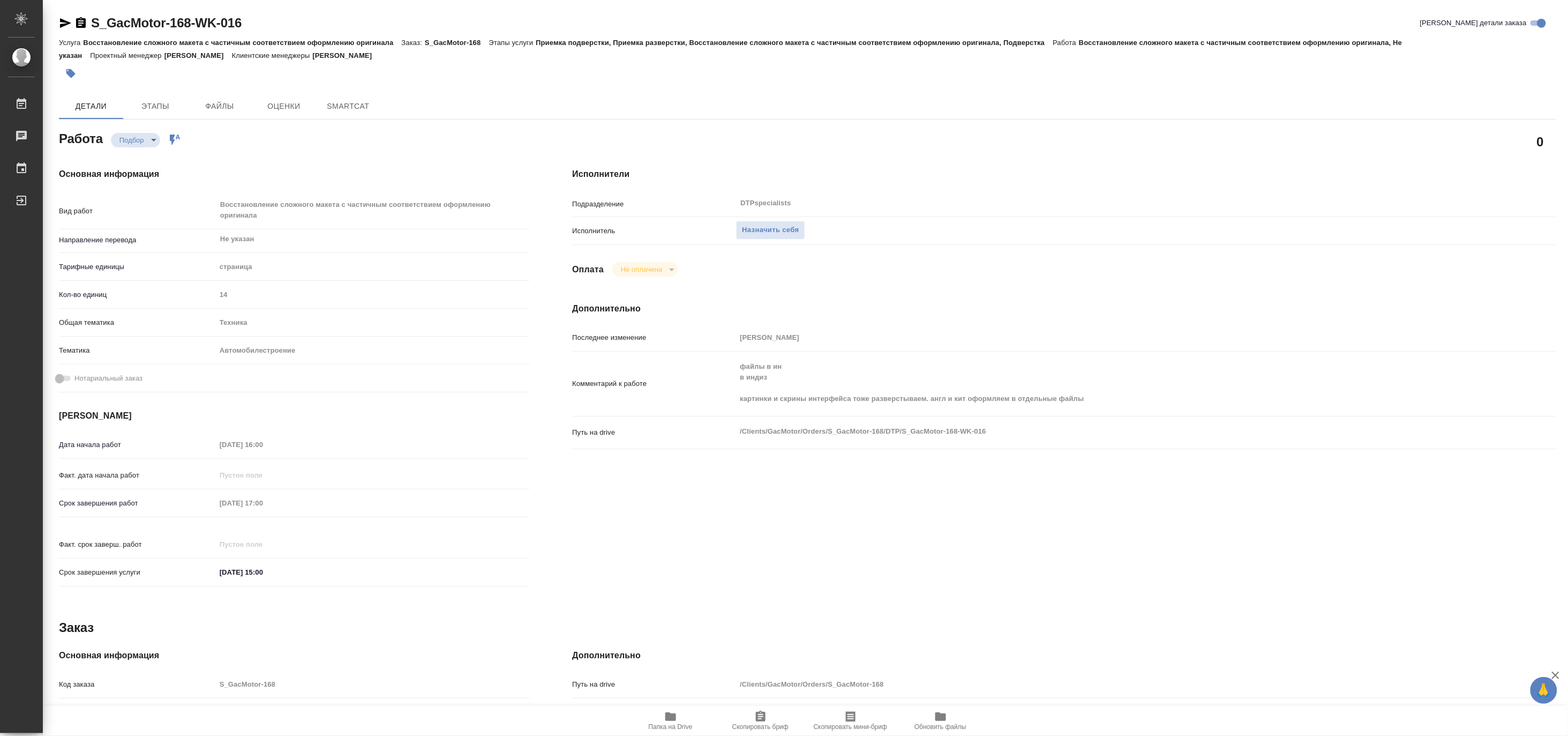
type textarea "x"
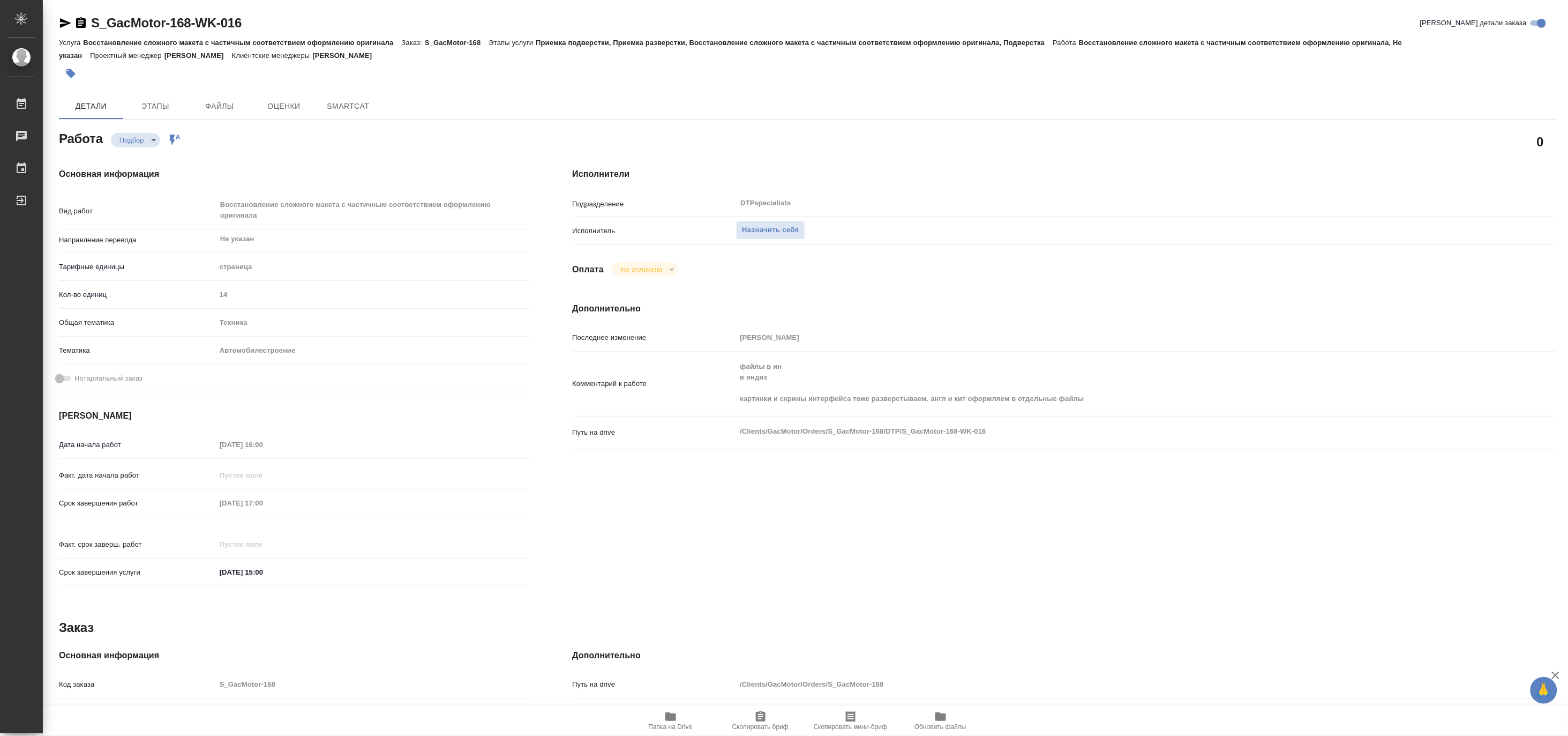
type textarea "x"
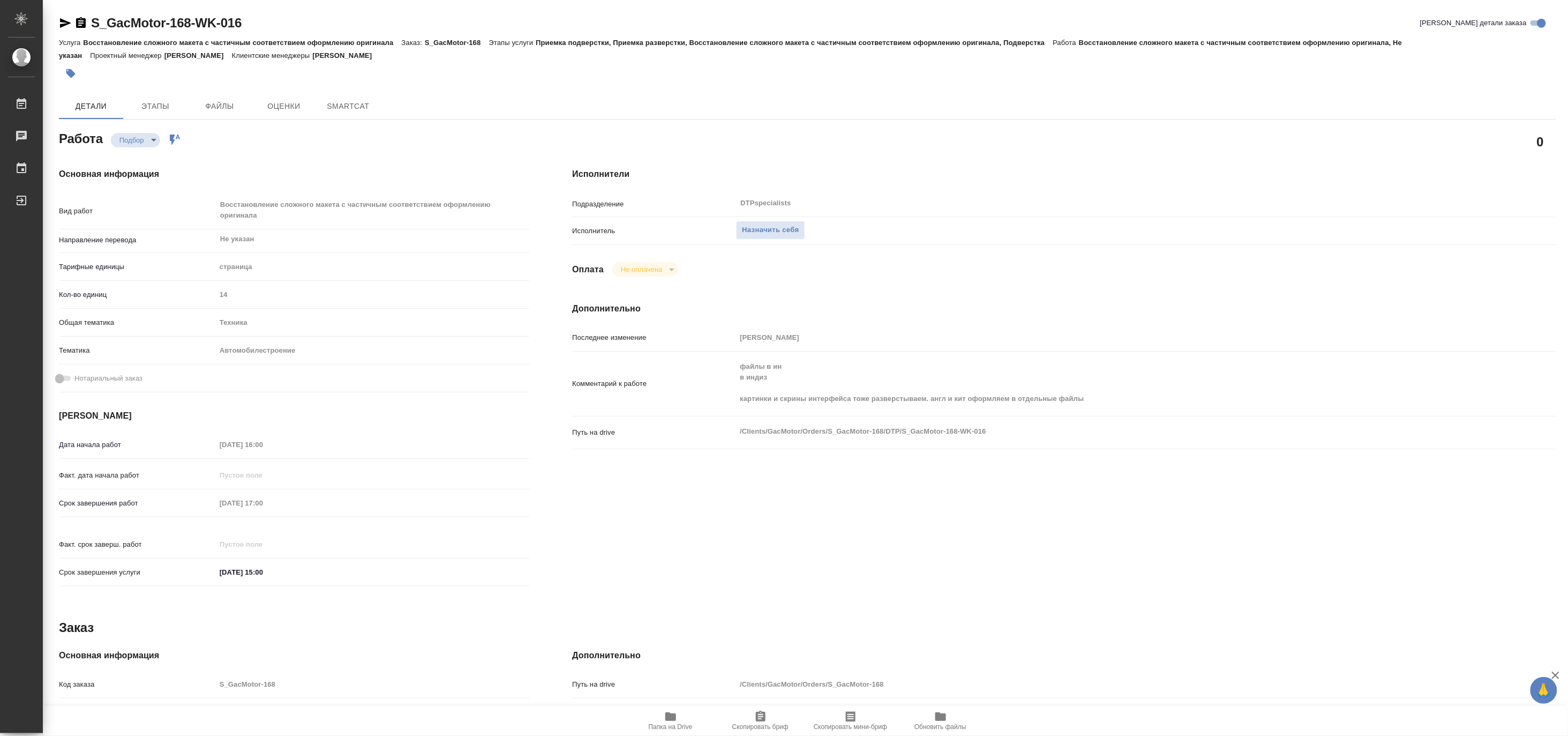
type textarea "x"
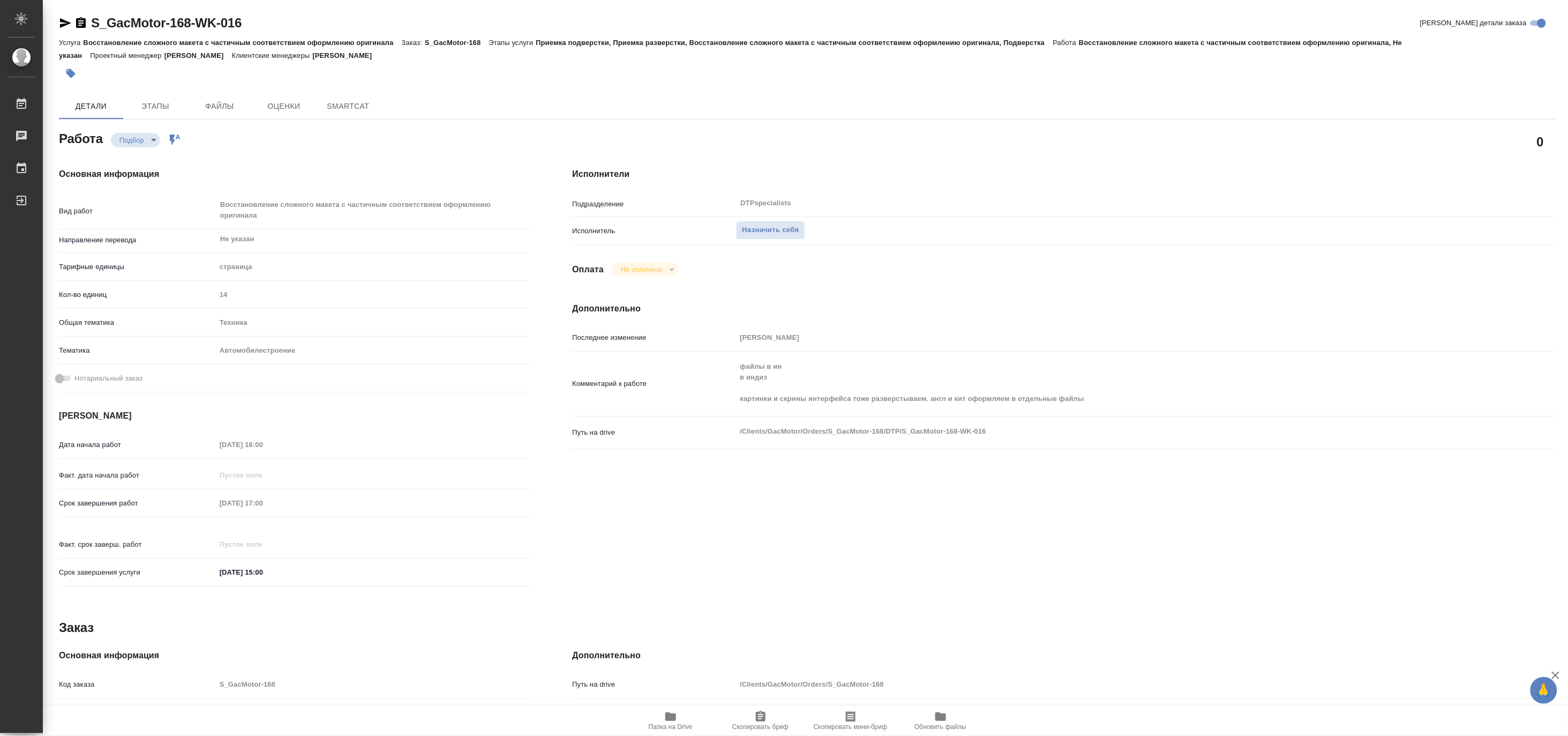
type textarea "x"
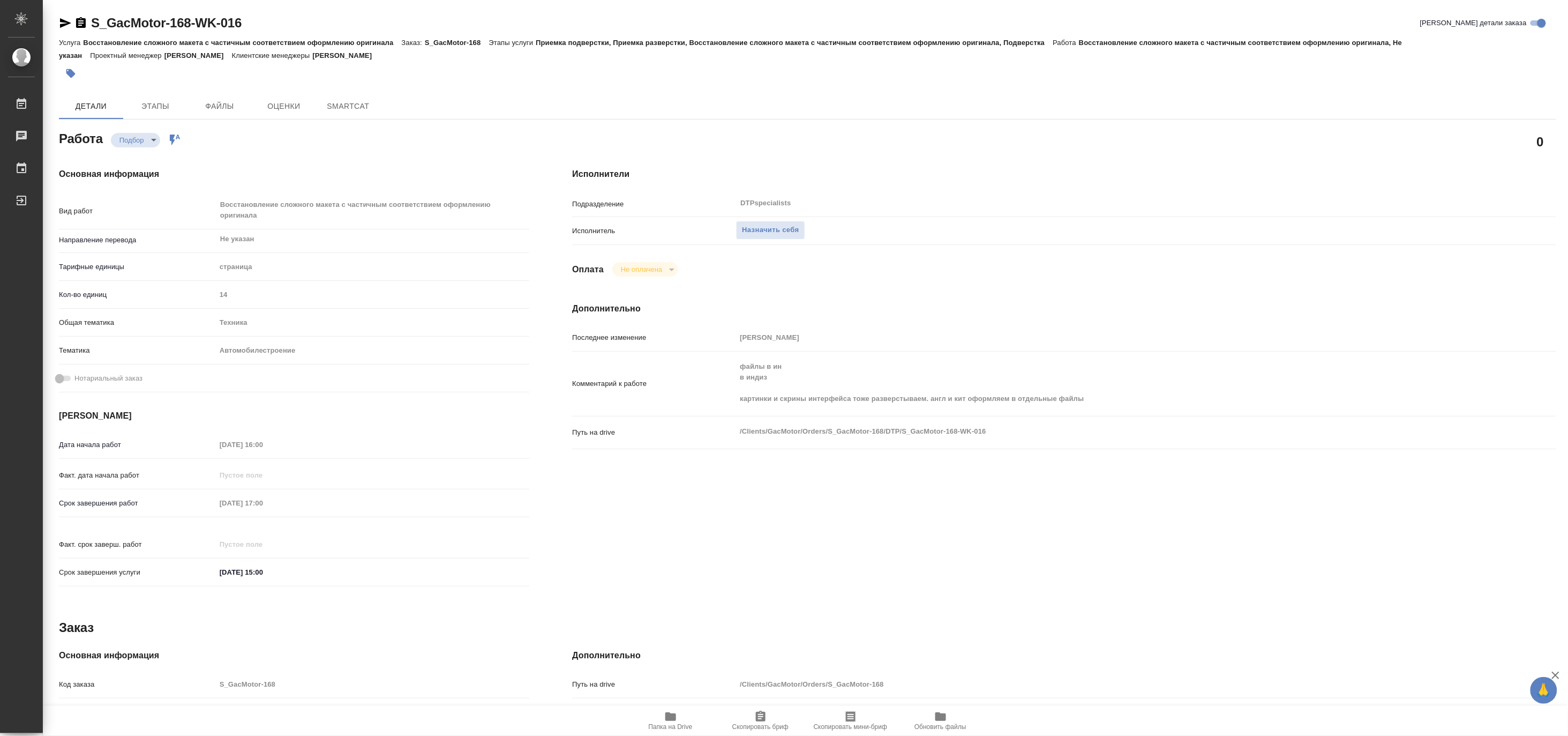
type textarea "x"
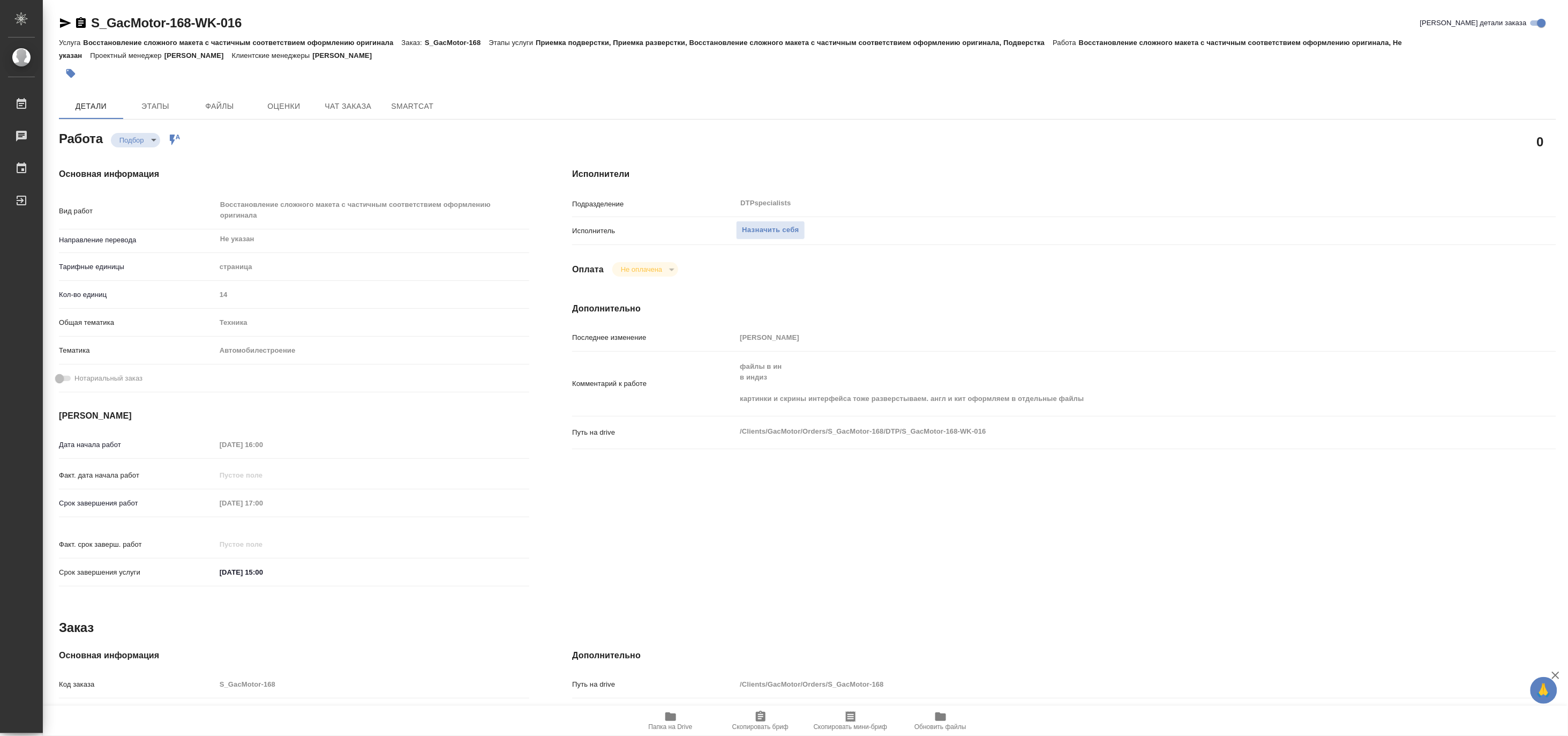
type textarea "x"
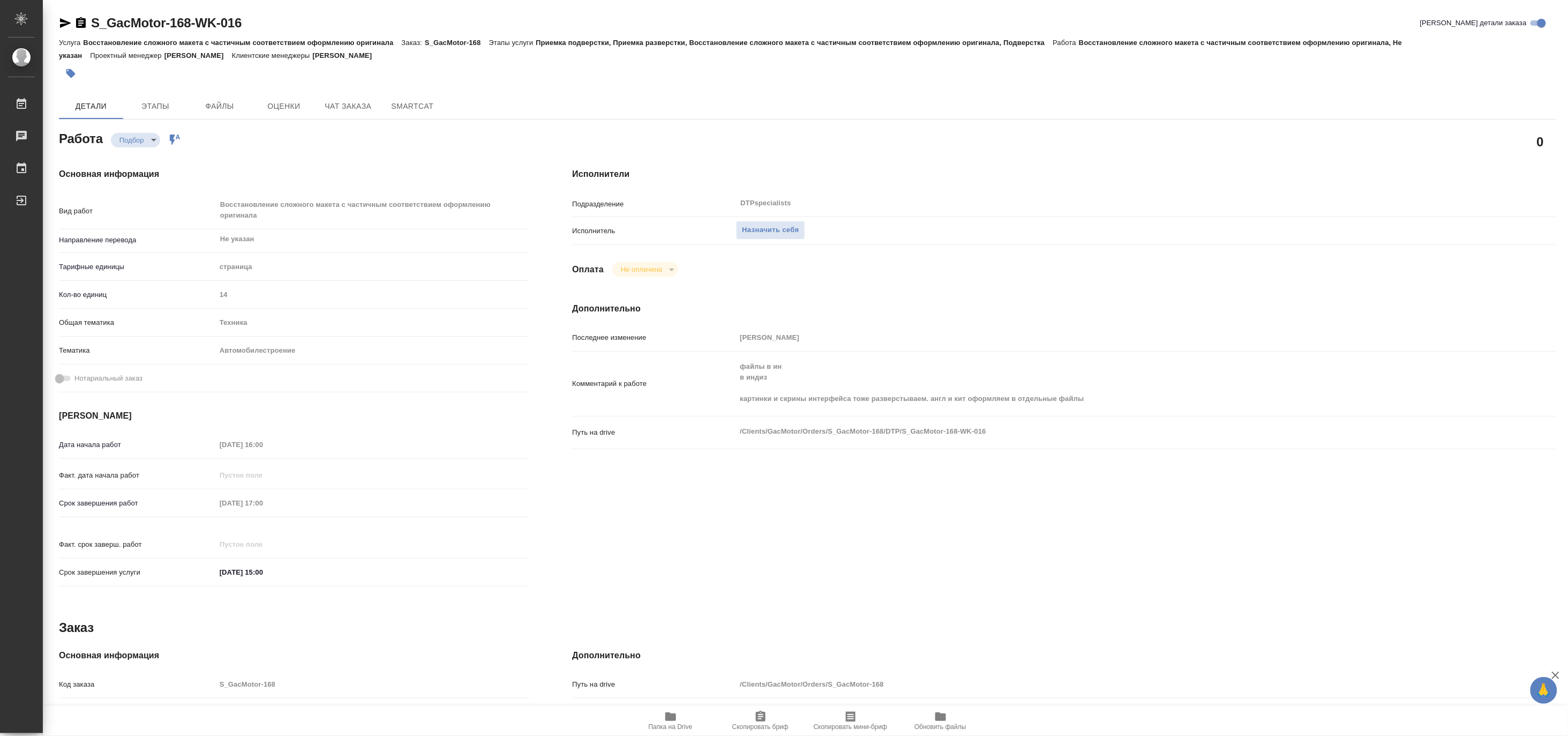
type textarea "x"
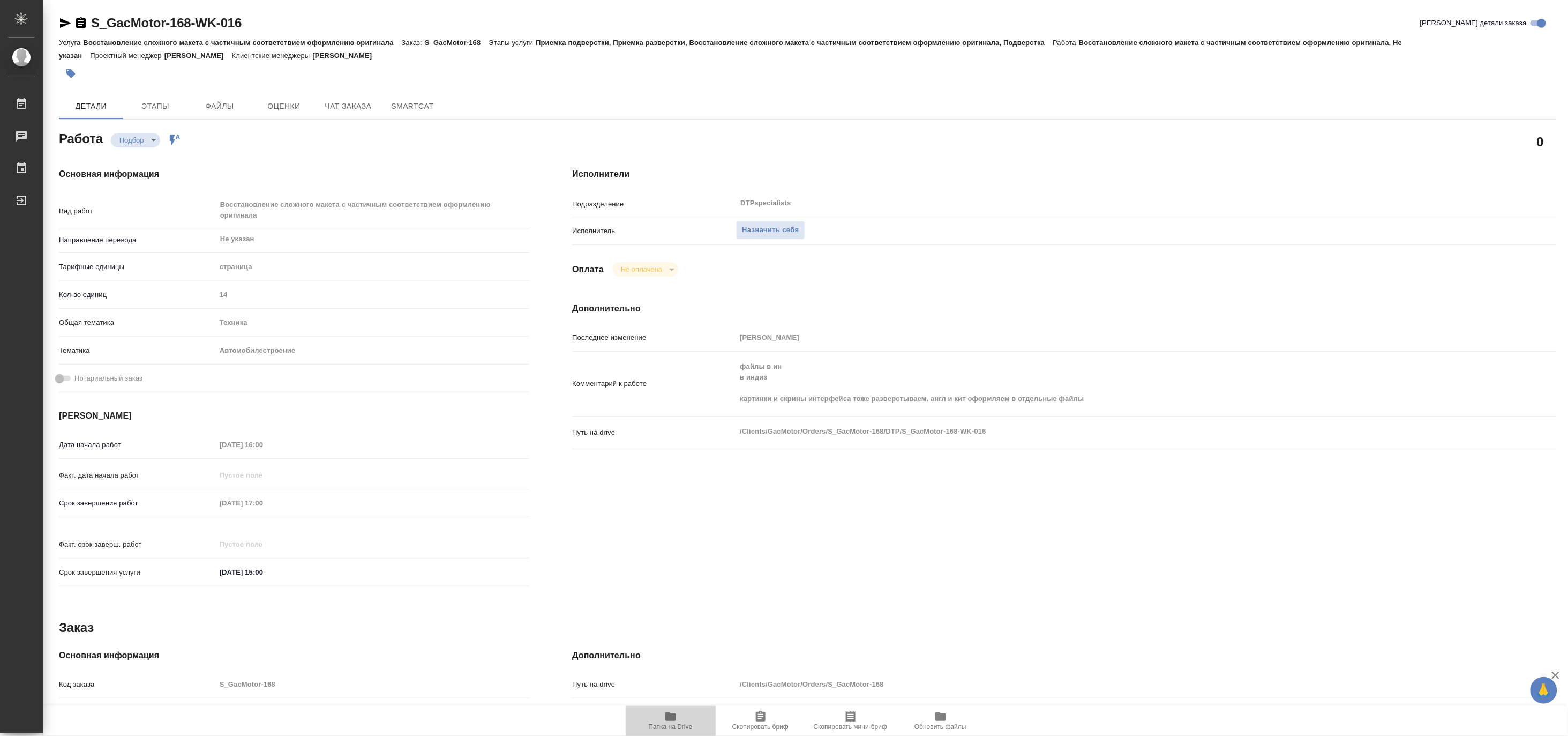
click at [676, 728] on span "Папка на Drive" at bounding box center [671, 727] width 44 height 7
